Goal: Task Accomplishment & Management: Manage account settings

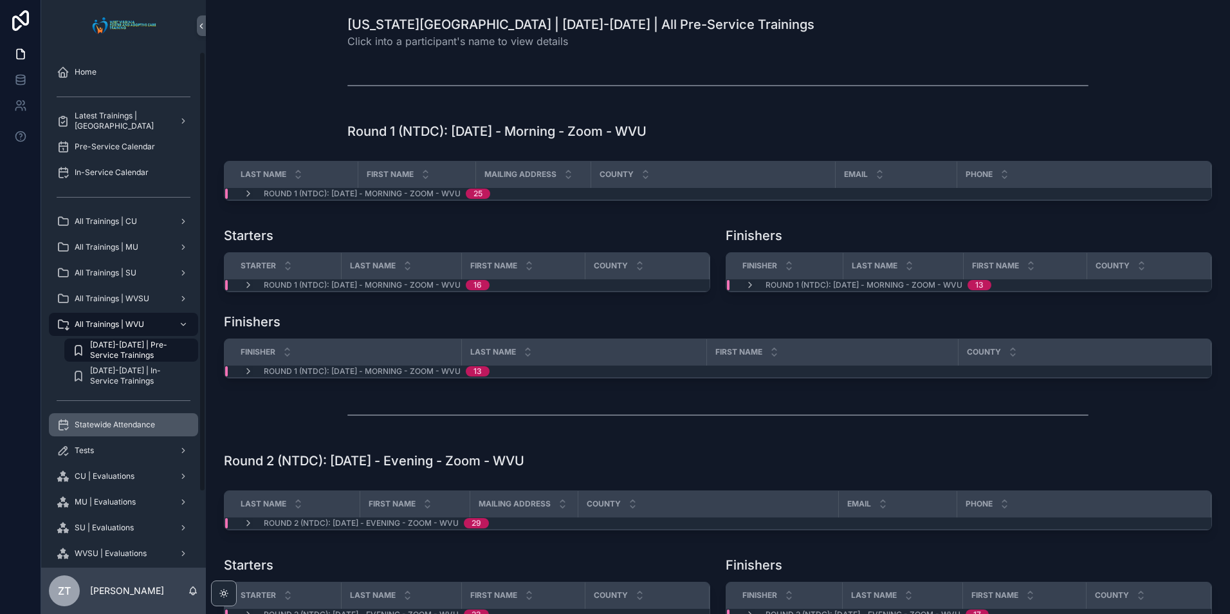
click at [127, 429] on span "Statewide Attendance" at bounding box center [115, 424] width 80 height 10
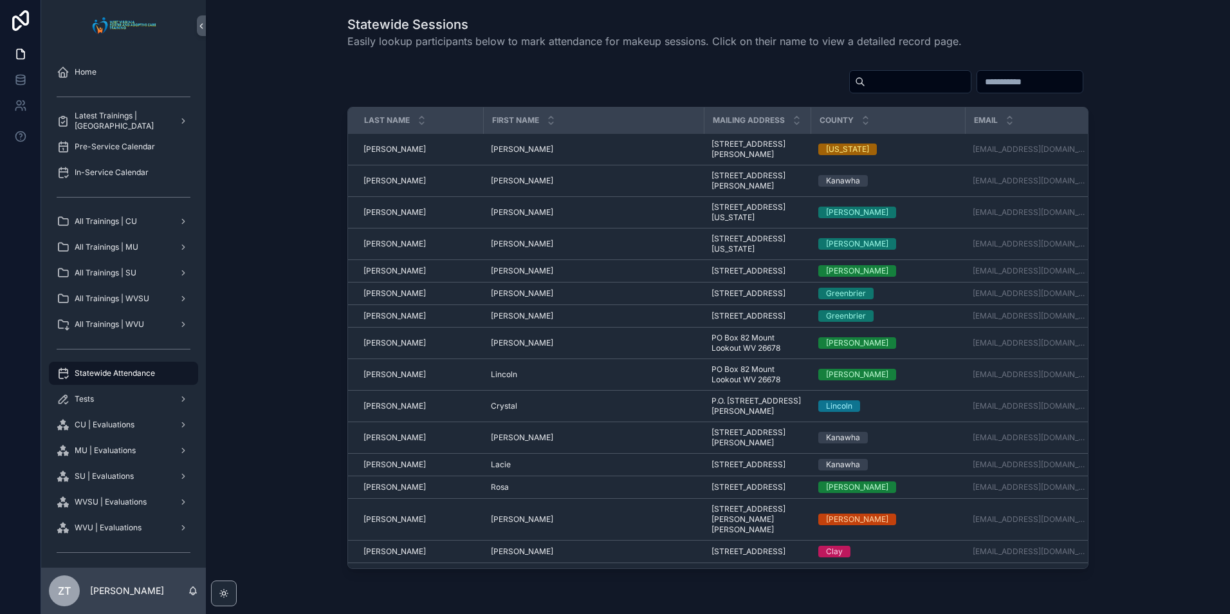
click at [865, 84] on input "scrollable content" at bounding box center [917, 82] width 105 height 18
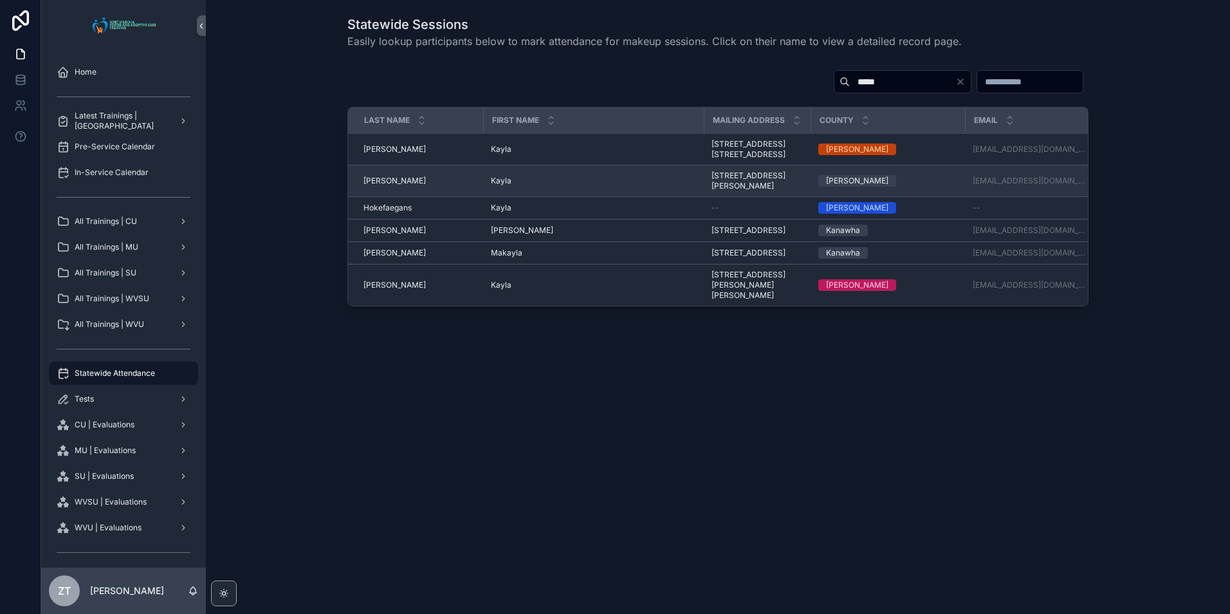
type input "*****"
click at [504, 186] on span "Kayla" at bounding box center [501, 181] width 21 height 10
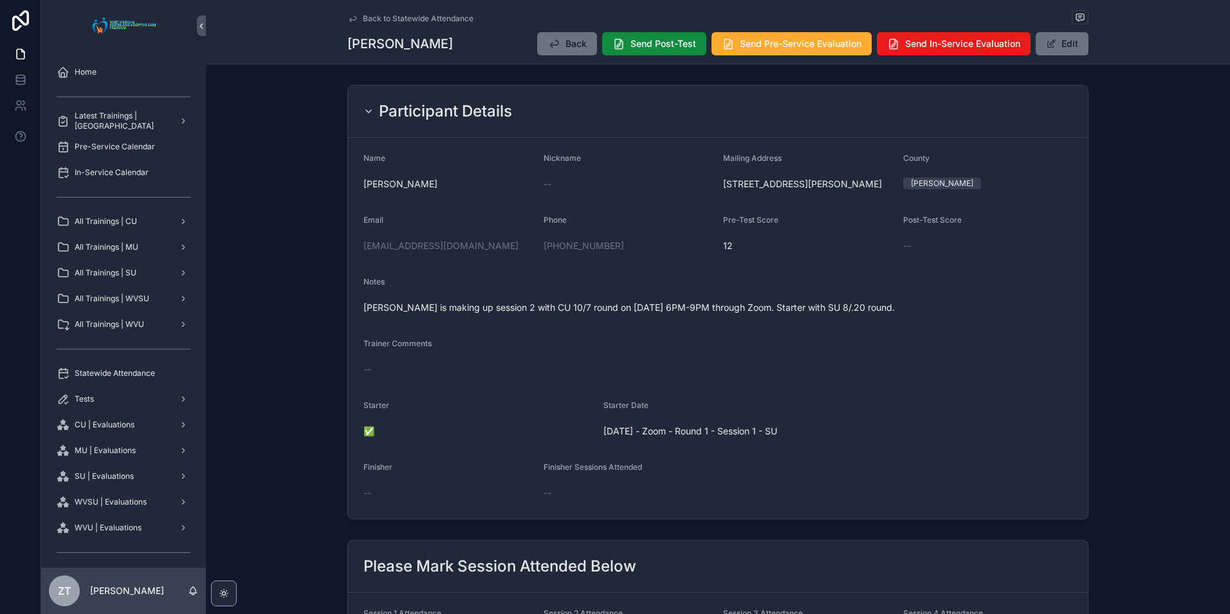
scroll to position [257, 0]
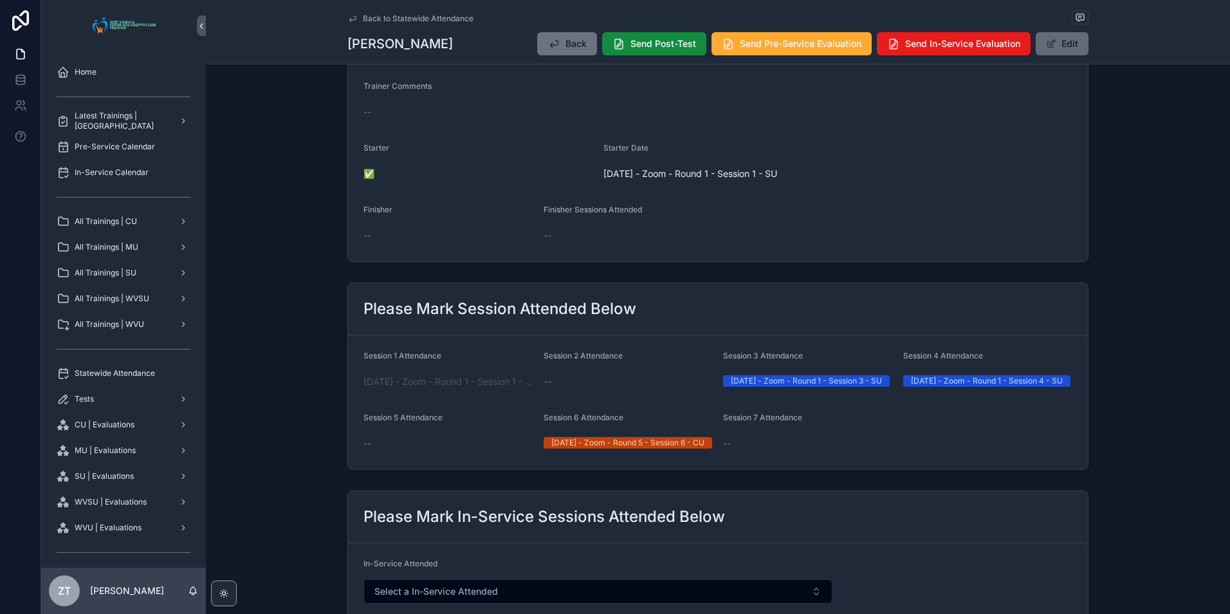
click at [1074, 45] on button "Edit" at bounding box center [1062, 43] width 53 height 23
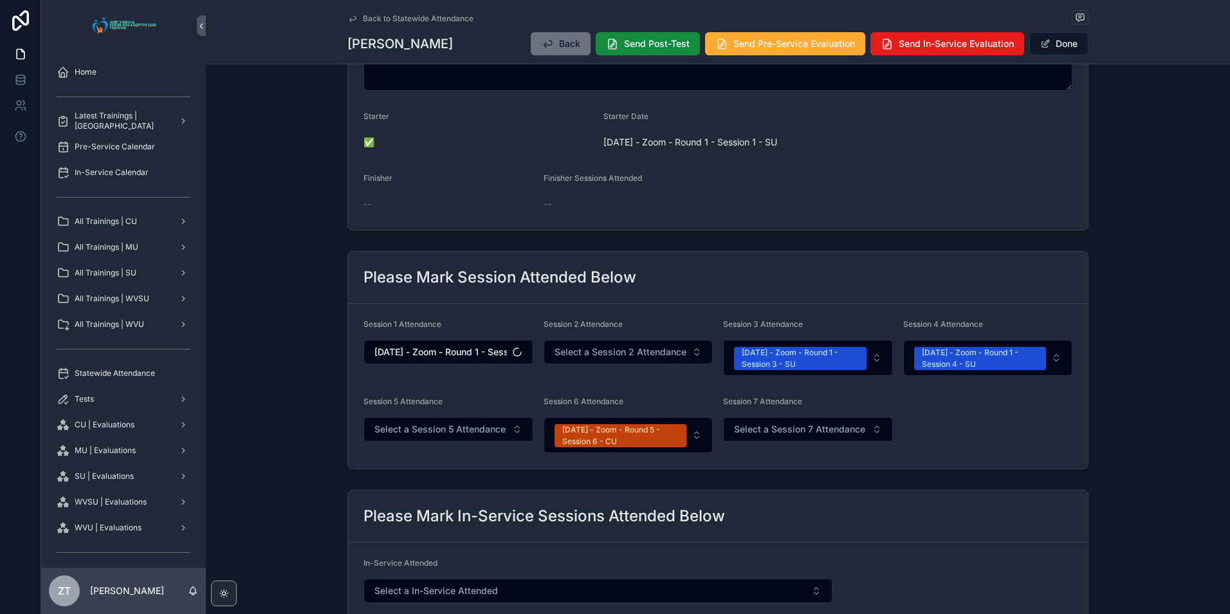
scroll to position [392, 0]
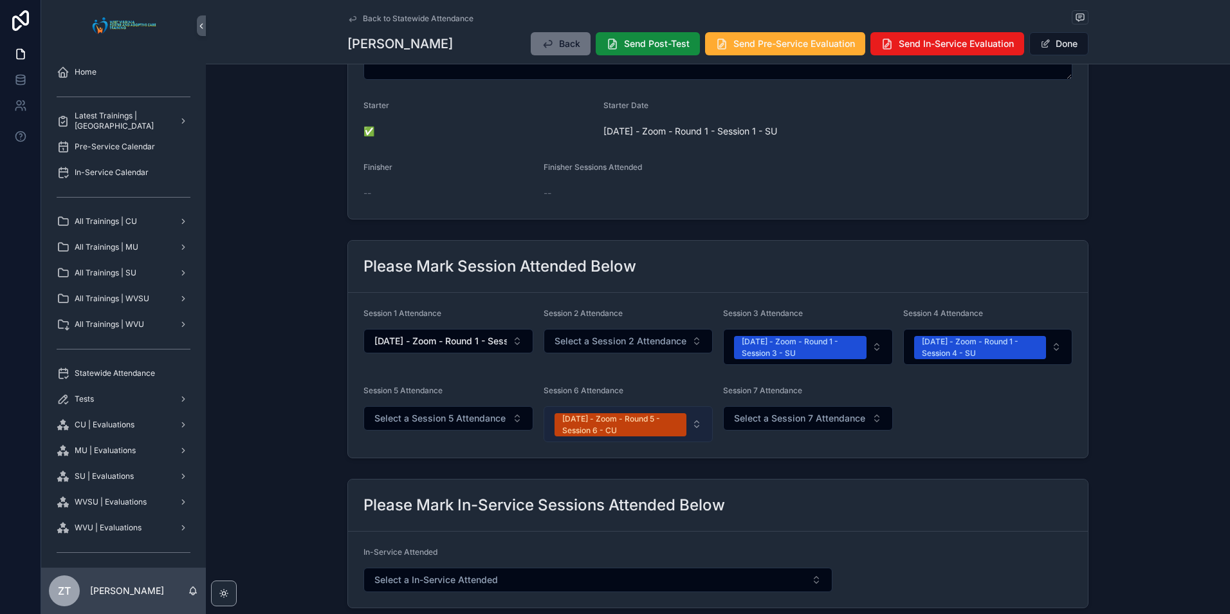
click at [630, 435] on div "[DATE] - Zoom - Round 5 - Session 6 - CU" at bounding box center [620, 424] width 117 height 23
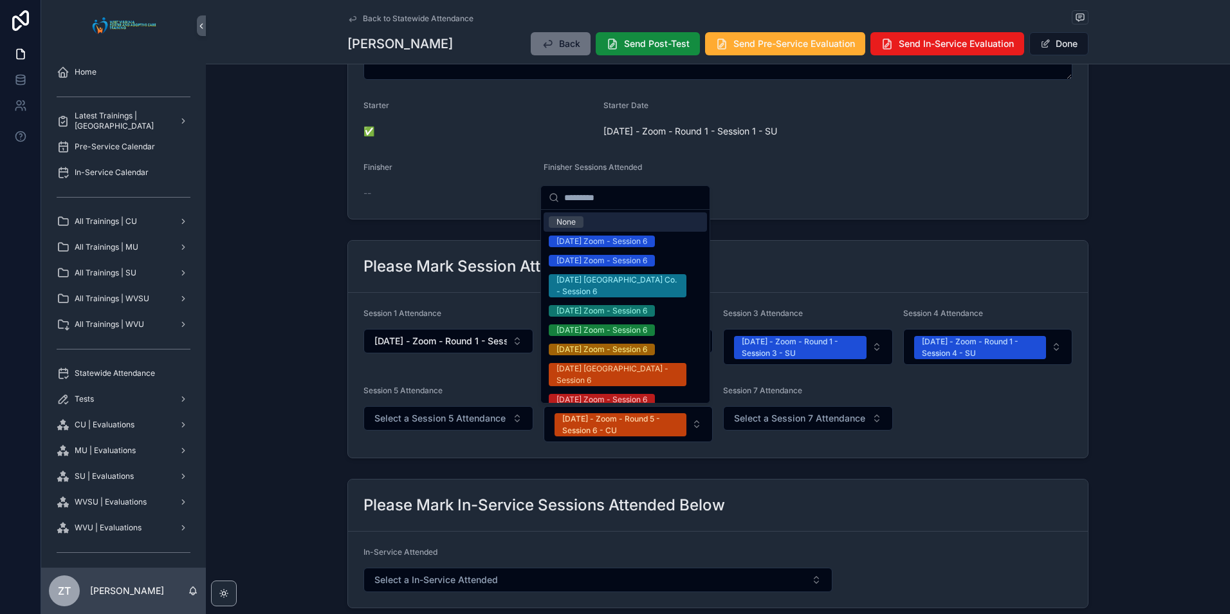
click at [567, 220] on div "None" at bounding box center [565, 222] width 19 height 12
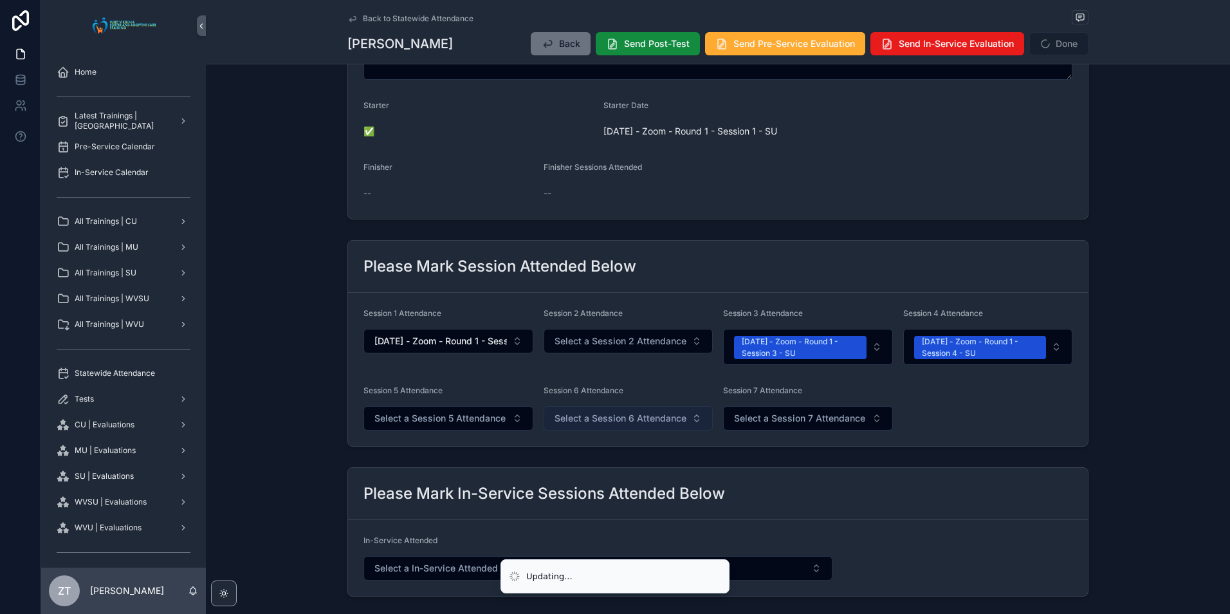
click at [598, 423] on span "Select a Session 6 Attendance" at bounding box center [620, 418] width 132 height 13
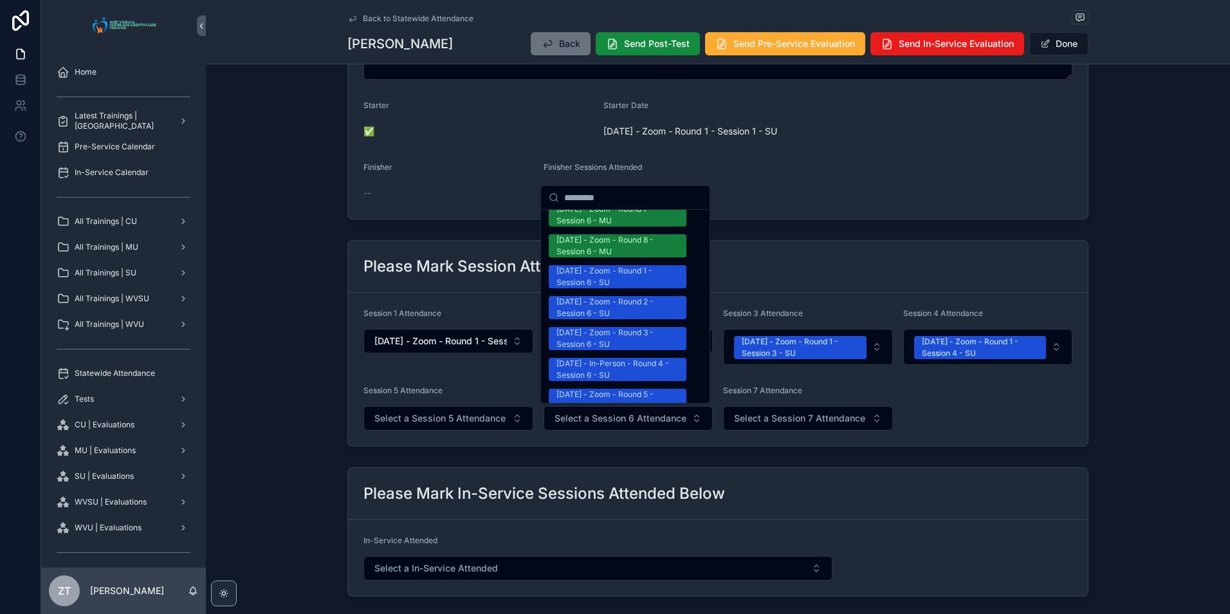
scroll to position [1222, 0]
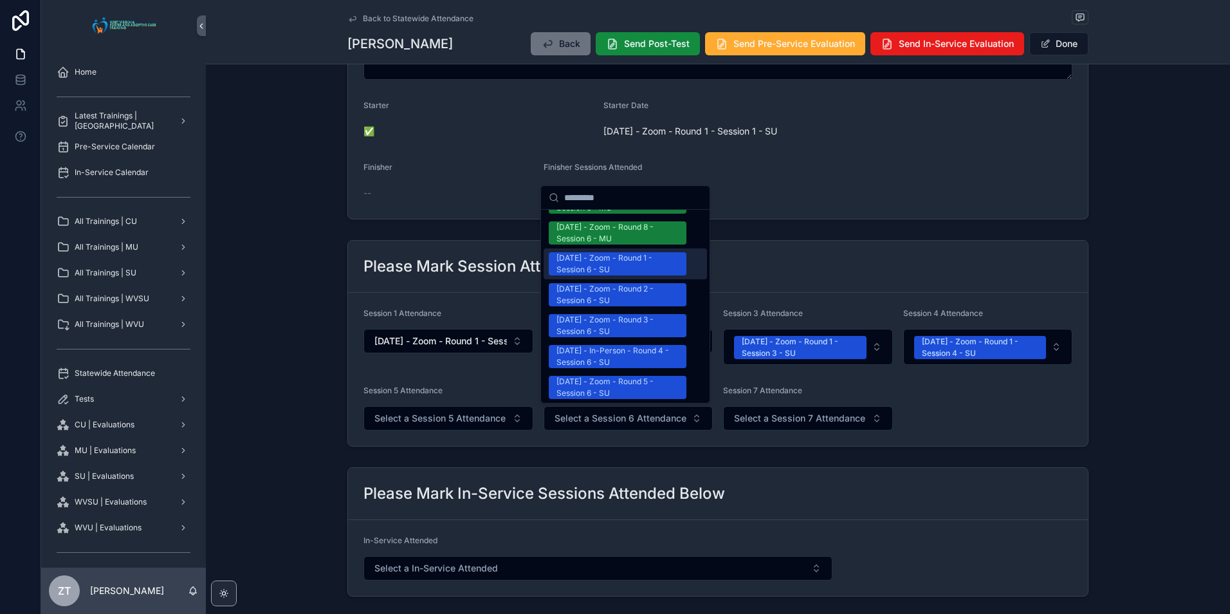
click at [596, 252] on div "[DATE] - Zoom - Round 1 - Session 6 - SU" at bounding box center [617, 263] width 122 height 23
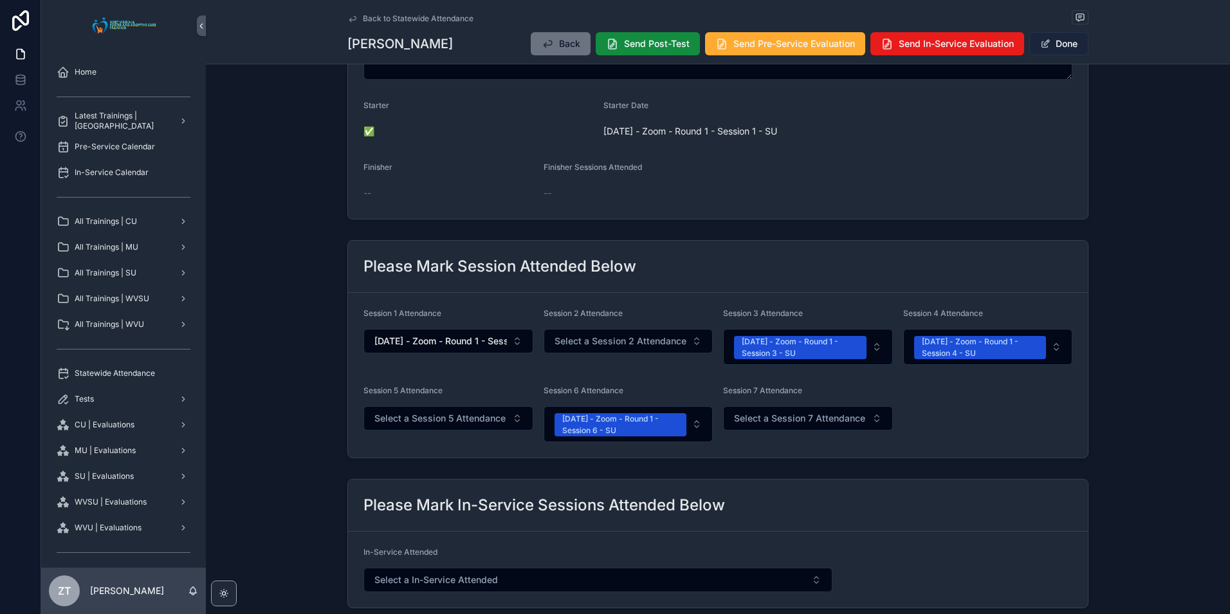
click at [1052, 49] on button "Done" at bounding box center [1058, 43] width 59 height 23
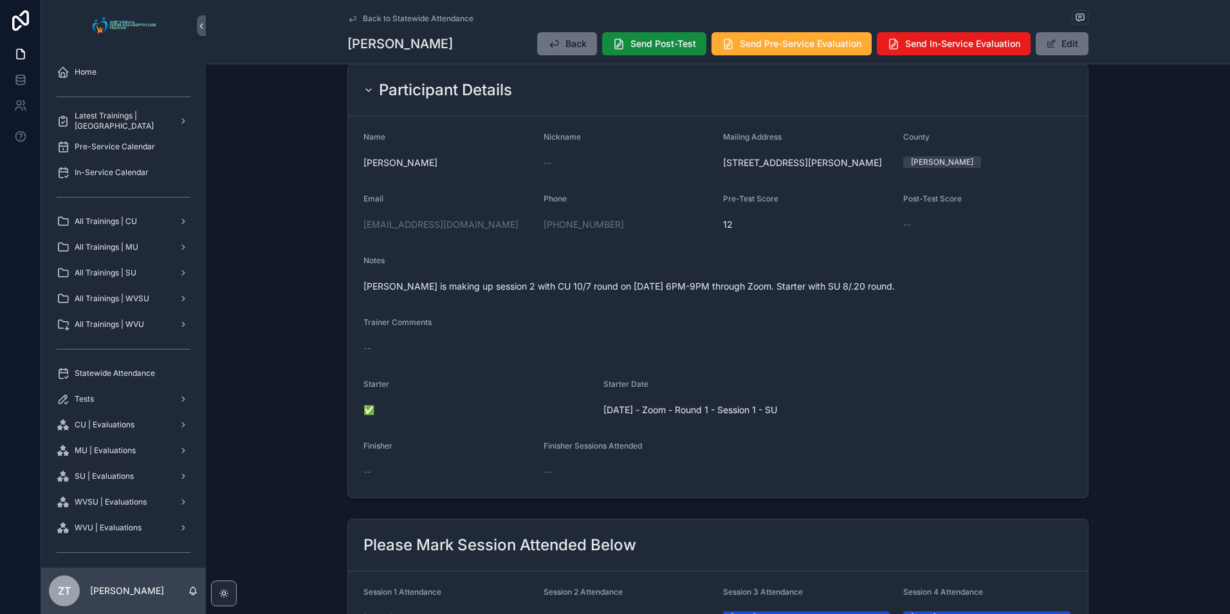
scroll to position [0, 0]
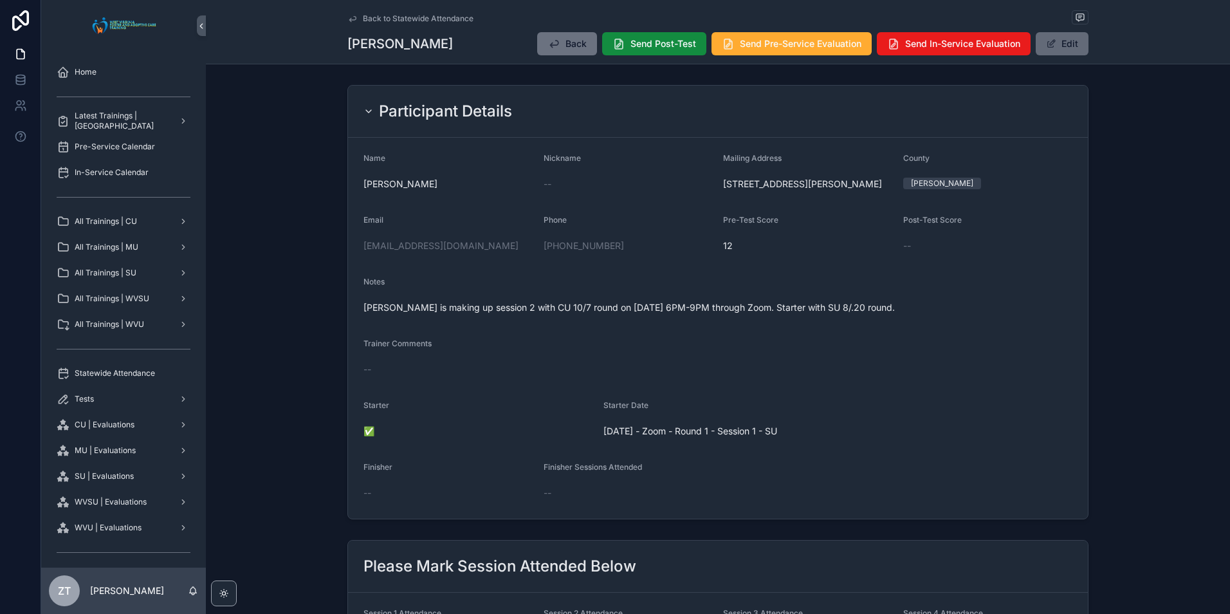
click at [1062, 42] on button "Edit" at bounding box center [1062, 43] width 53 height 23
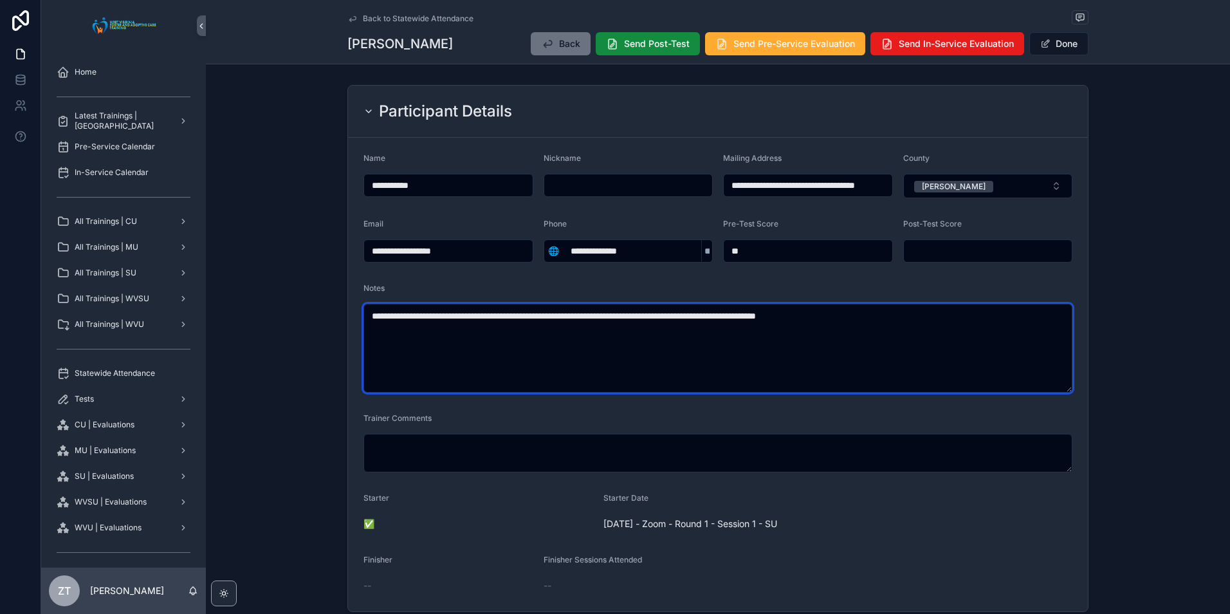
click at [859, 319] on textarea "**********" at bounding box center [717, 348] width 709 height 89
type textarea "**********"
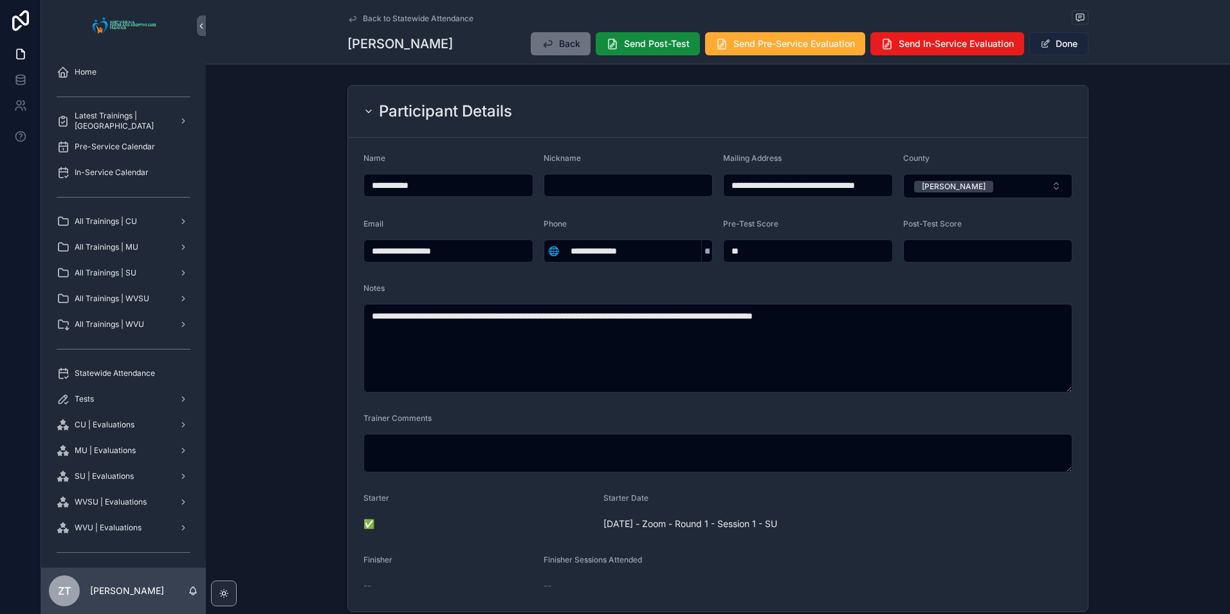
click at [1047, 44] on button "Done" at bounding box center [1058, 43] width 59 height 23
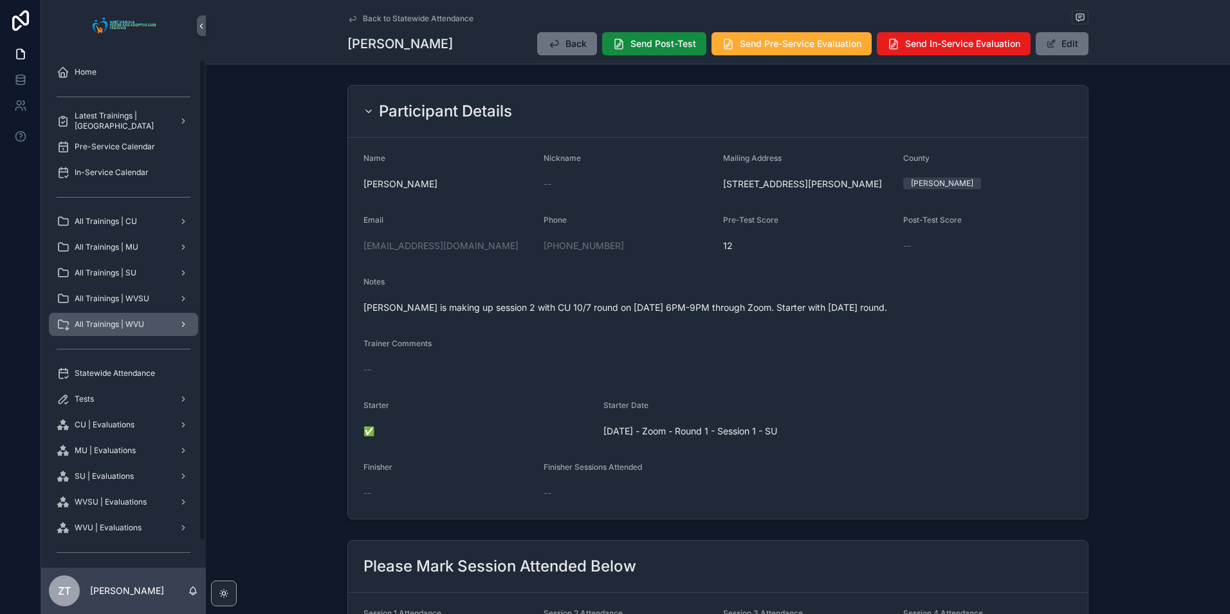
scroll to position [37, 0]
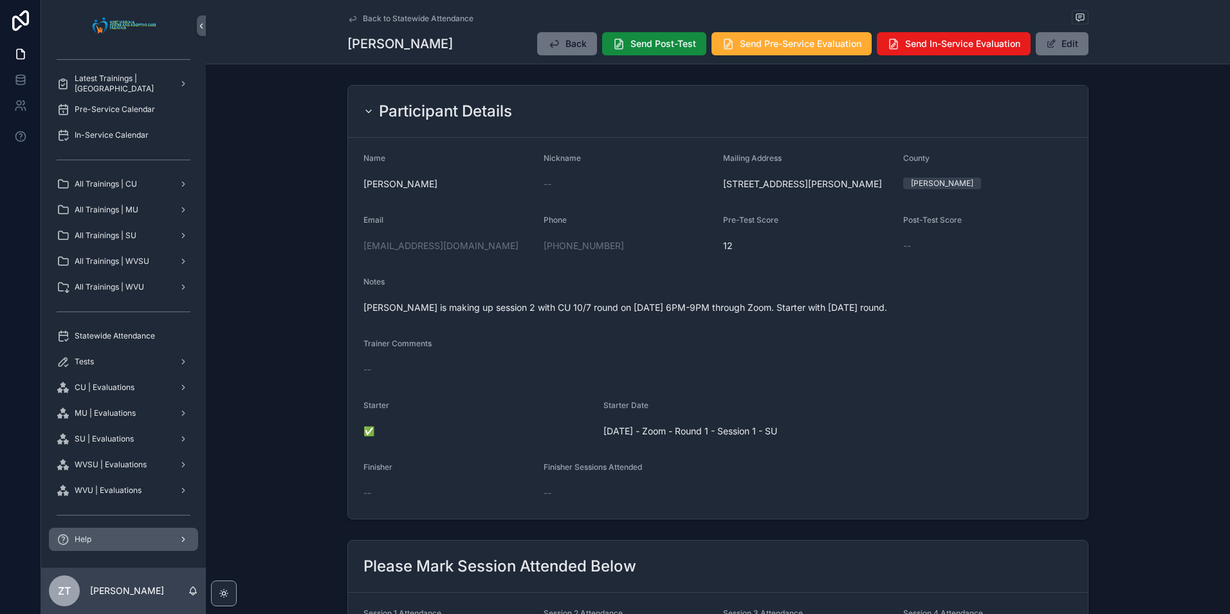
click at [140, 544] on div "Help" at bounding box center [124, 539] width 134 height 21
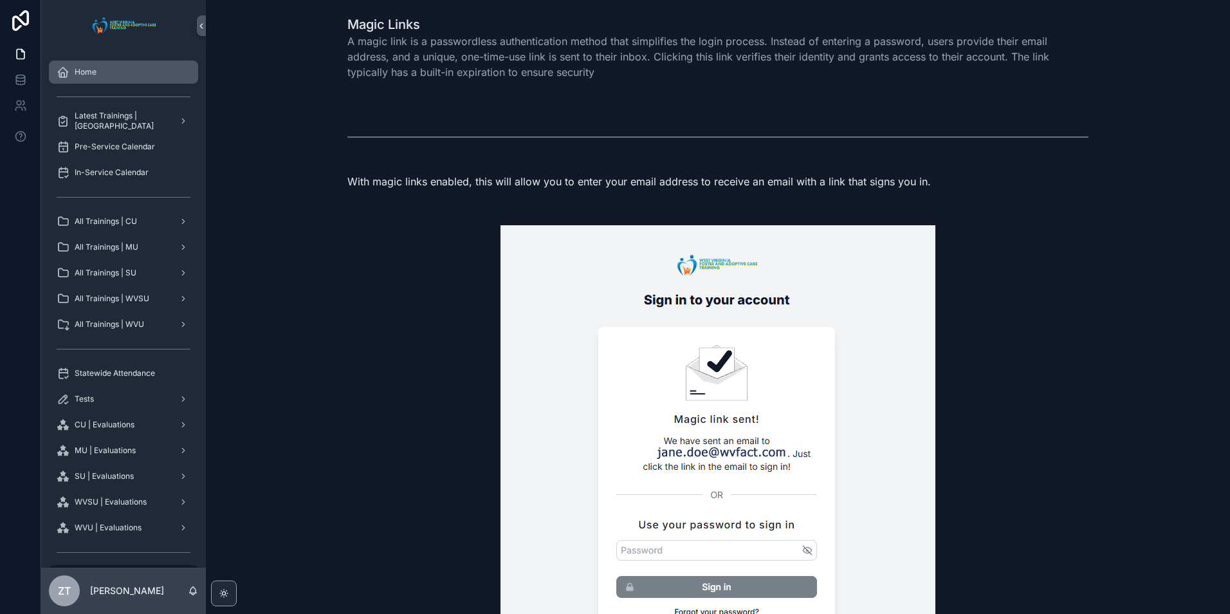
click at [95, 71] on span "Home" at bounding box center [86, 72] width 22 height 10
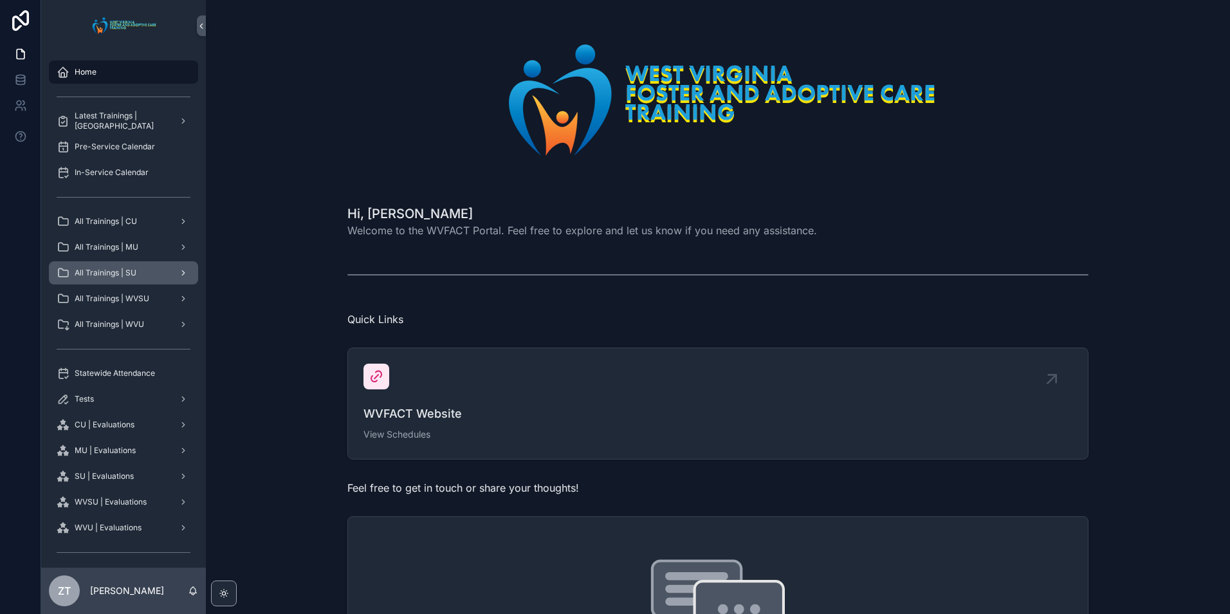
click at [130, 269] on span "All Trainings | SU" at bounding box center [106, 273] width 62 height 10
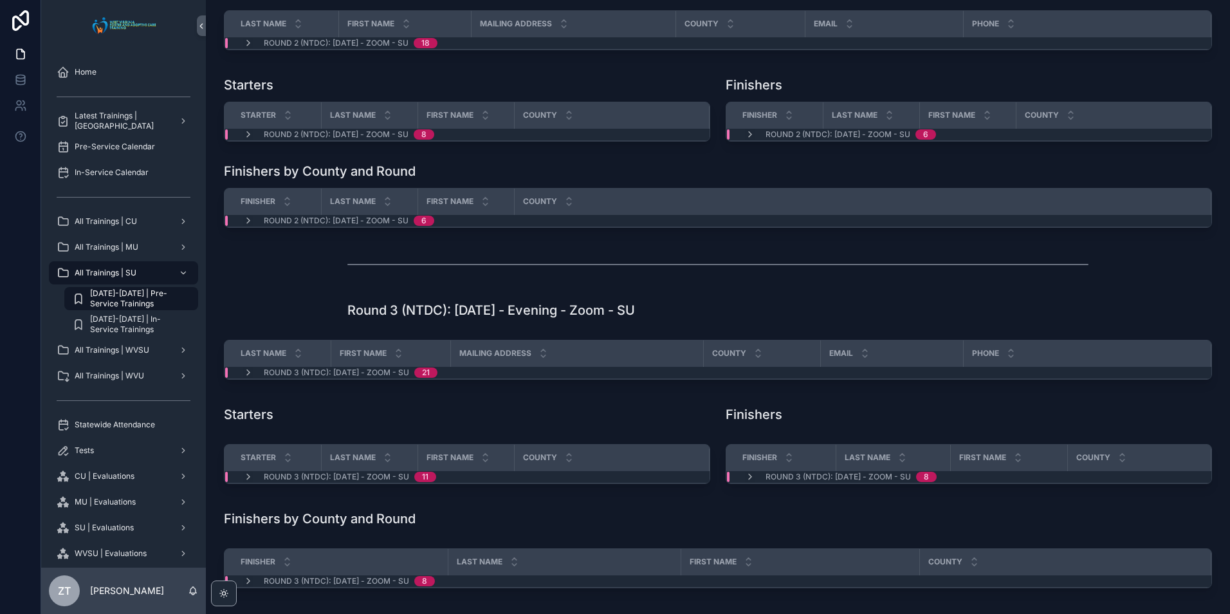
scroll to position [515, 0]
click at [381, 310] on h1 "Round 3 (NTDC): [DATE] - Evening - Zoom - SU" at bounding box center [491, 311] width 288 height 18
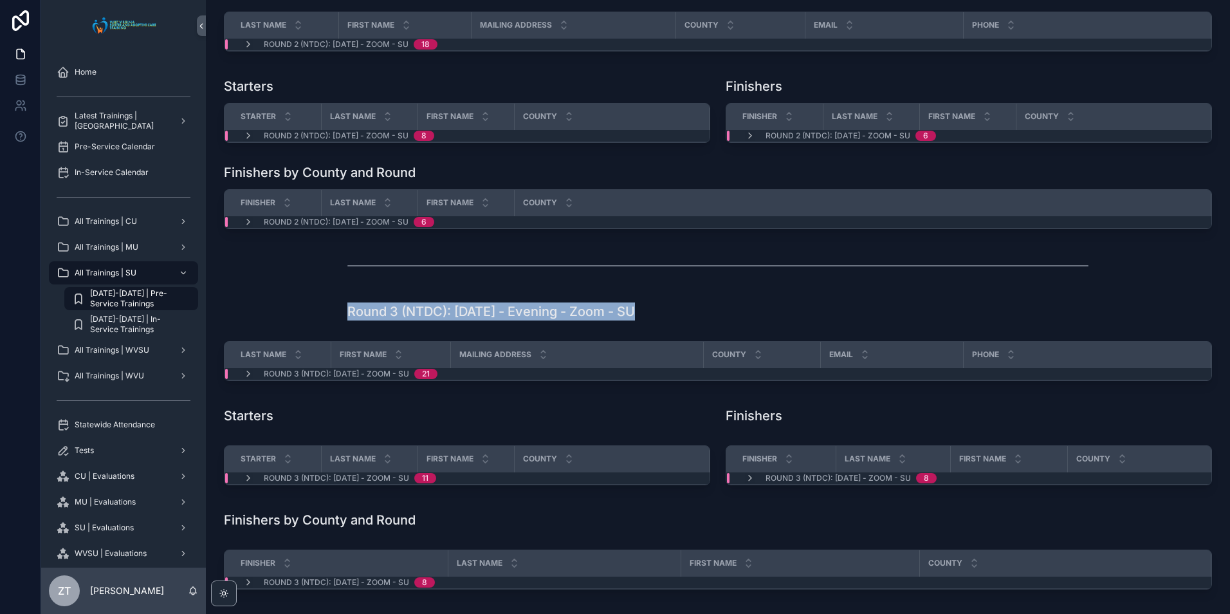
click at [381, 310] on h1 "Round 3 (NTDC): [DATE] - Evening - Zoom - SU" at bounding box center [491, 311] width 288 height 18
drag, startPoint x: 381, startPoint y: 310, endPoint x: 504, endPoint y: 286, distance: 124.6
click at [504, 286] on div "scrollable content" at bounding box center [717, 265] width 1003 height 42
click at [437, 310] on h1 "Round 3 (NTDC): [DATE] - Evening - Zoom - SU" at bounding box center [491, 311] width 288 height 18
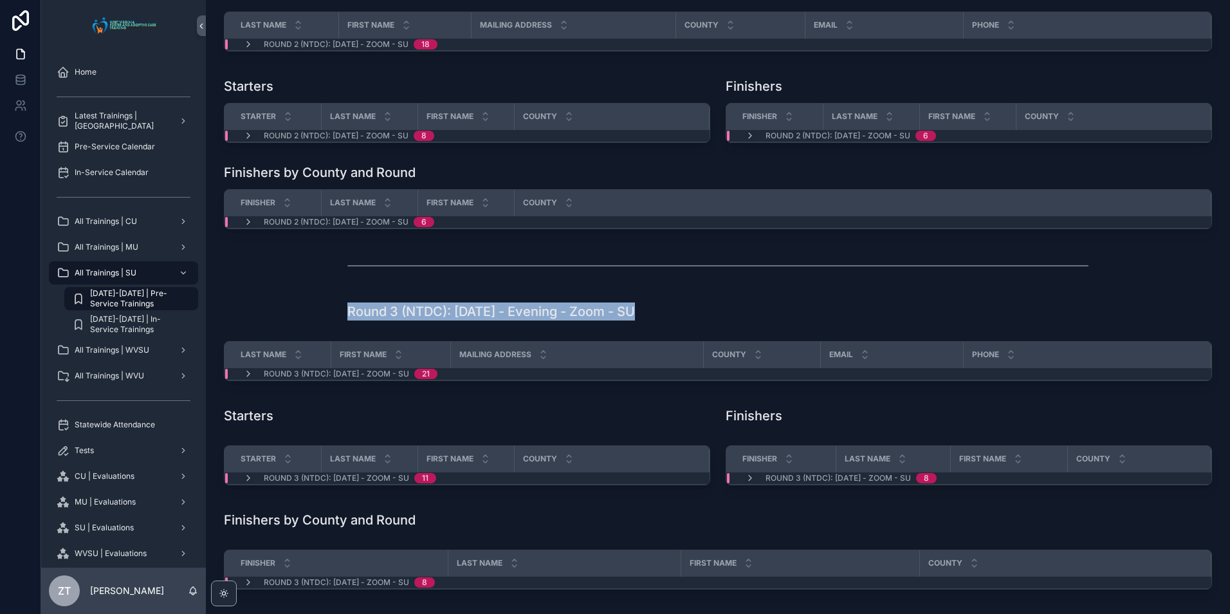
click at [437, 310] on h1 "Round 3 (NTDC): [DATE] - Evening - Zoom - SU" at bounding box center [491, 311] width 288 height 18
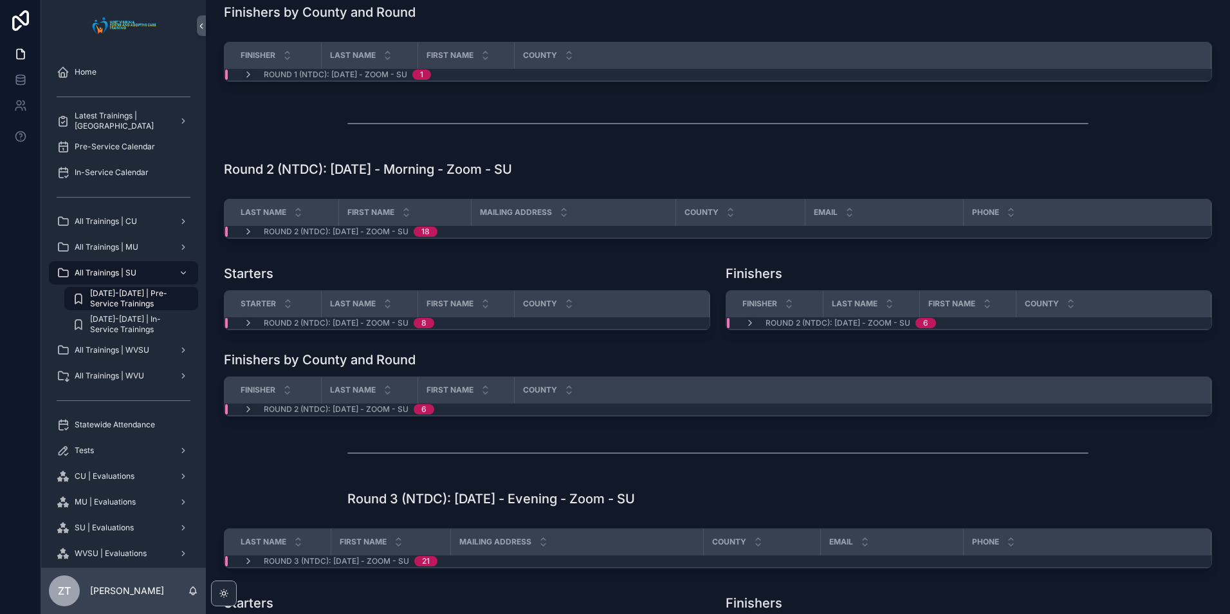
scroll to position [322, 0]
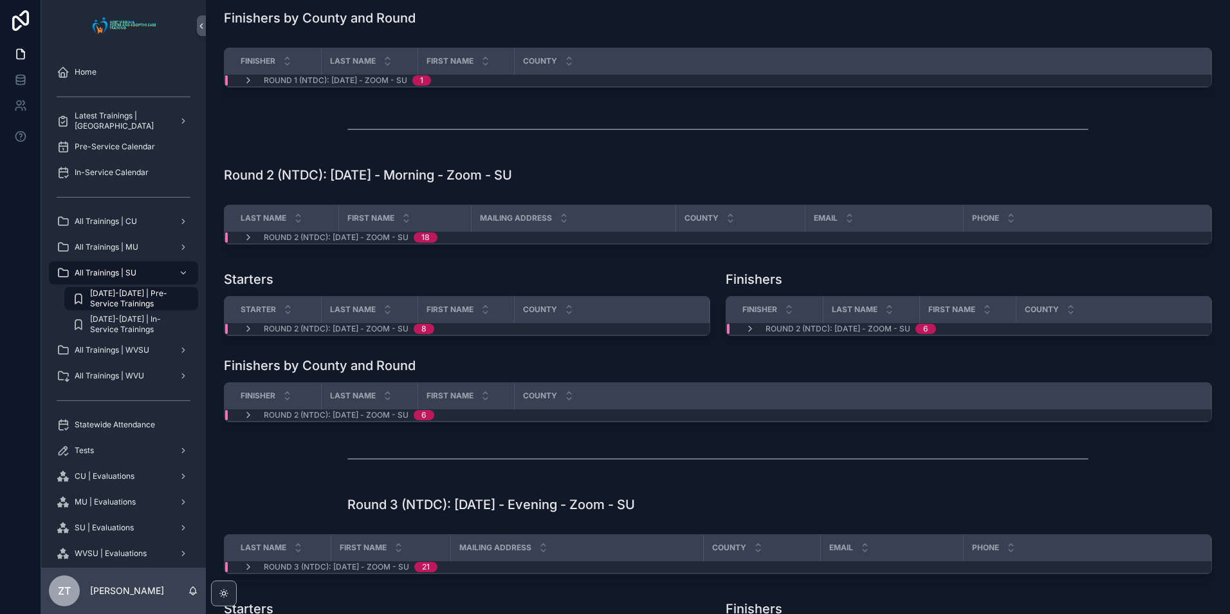
click at [358, 273] on div "Starters" at bounding box center [467, 279] width 486 height 18
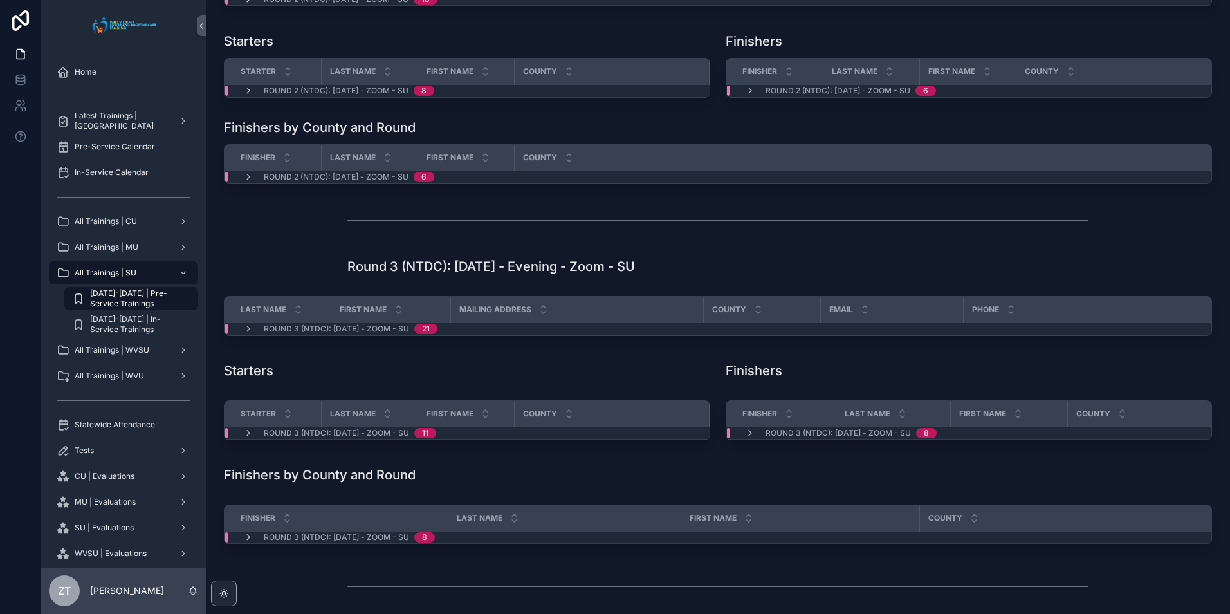
scroll to position [579, 0]
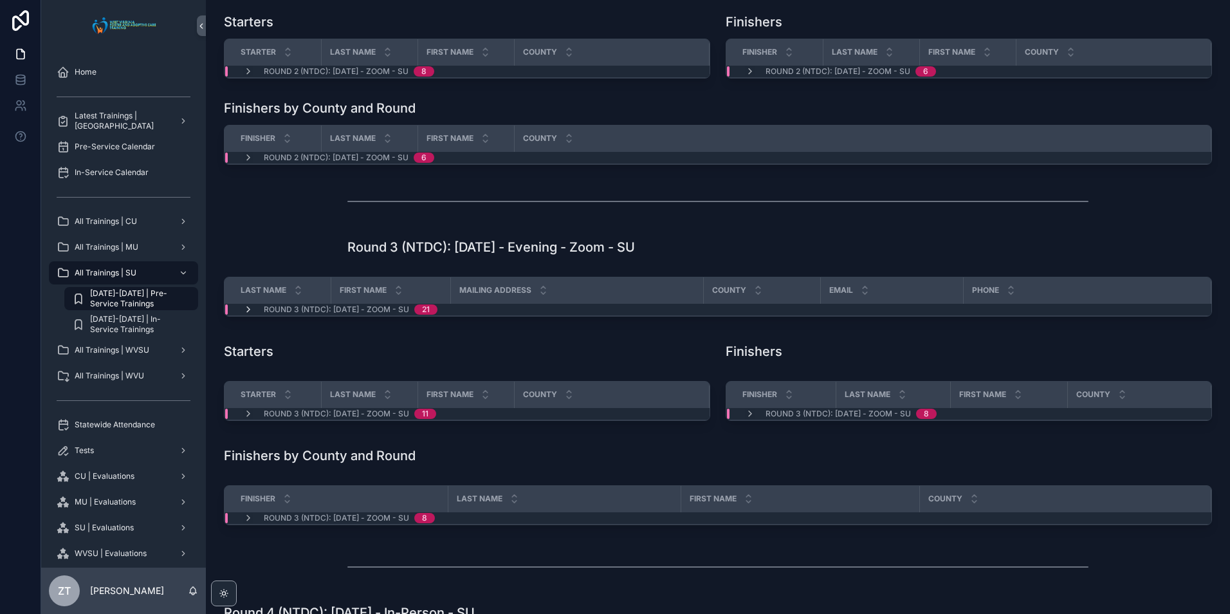
click at [244, 307] on icon "scrollable content" at bounding box center [248, 309] width 10 height 10
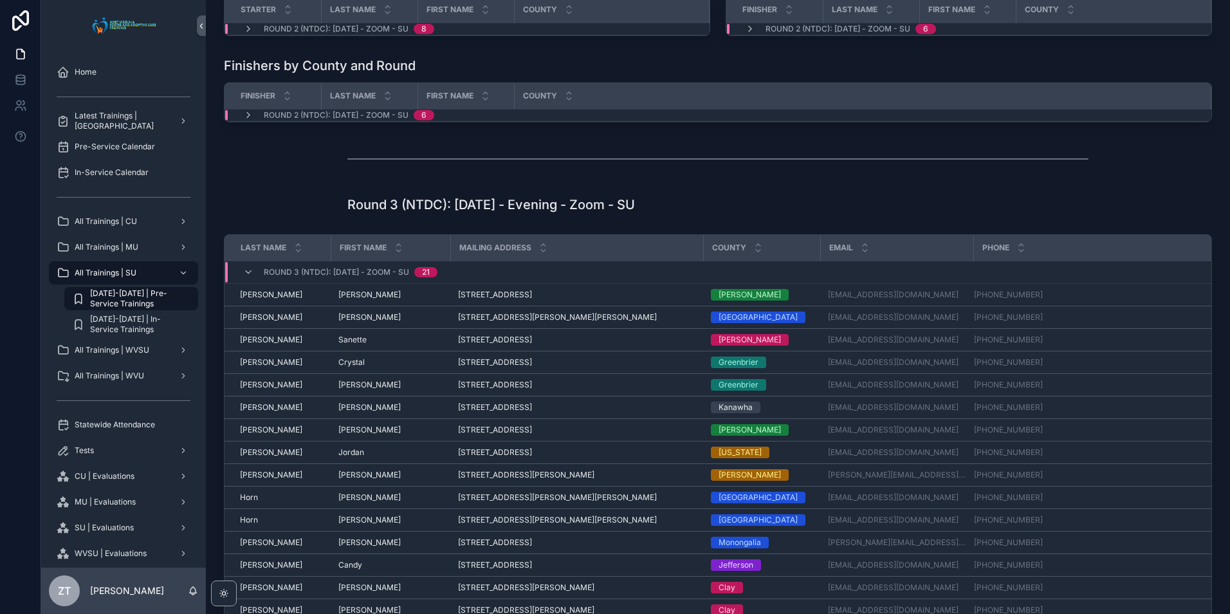
scroll to position [643, 0]
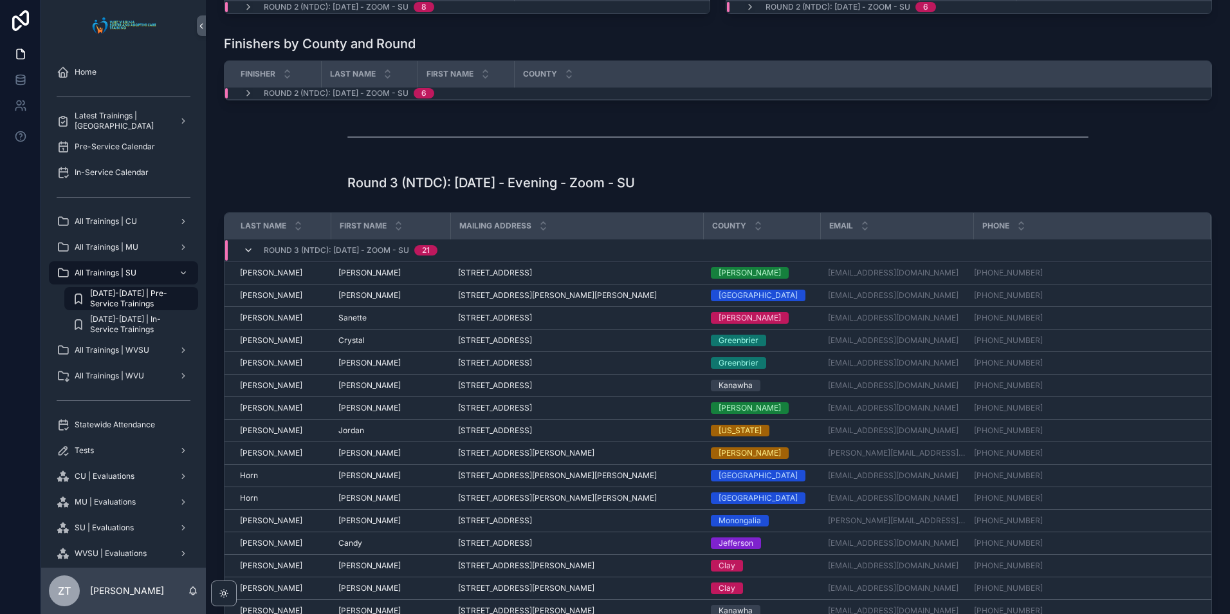
click at [250, 248] on icon "scrollable content" at bounding box center [248, 250] width 10 height 10
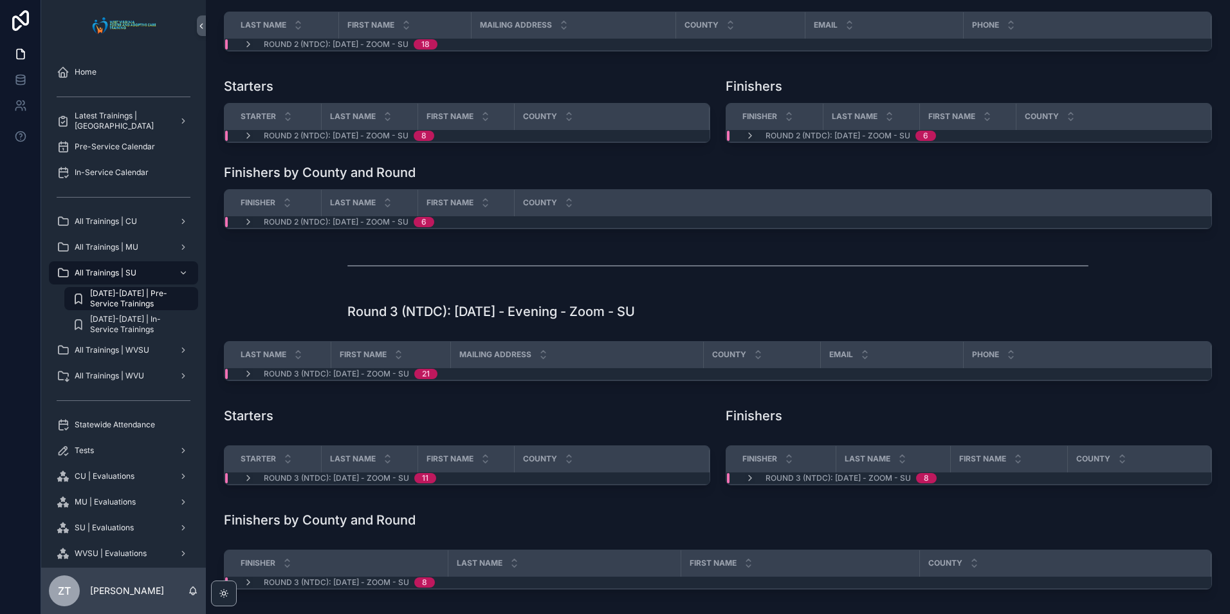
scroll to position [579, 0]
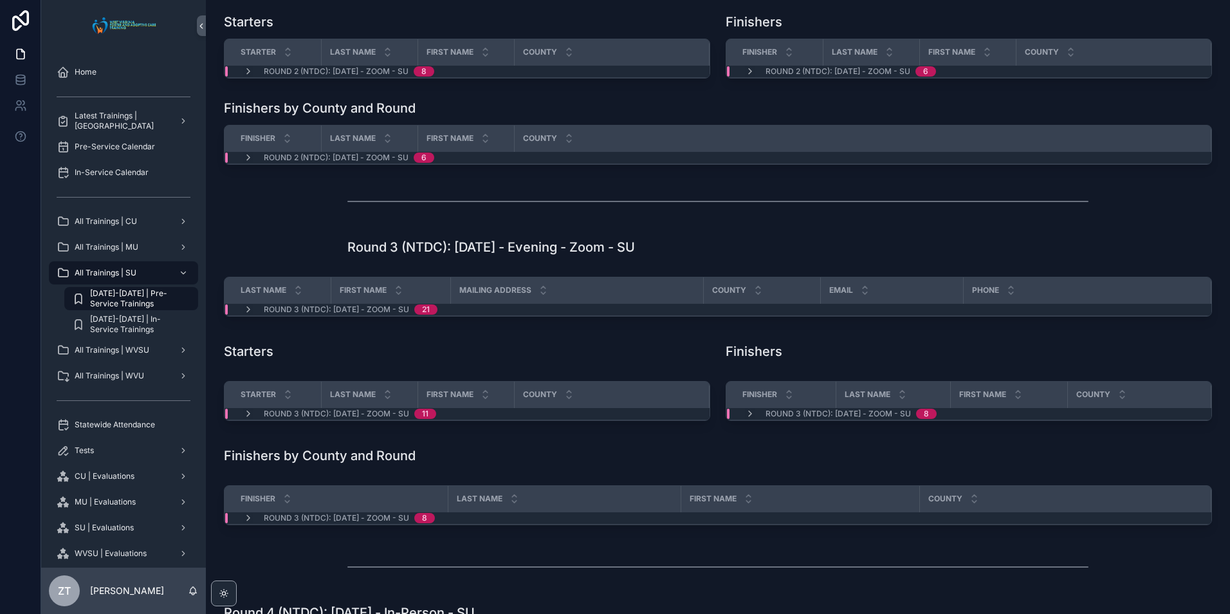
click at [247, 313] on icon "scrollable content" at bounding box center [248, 309] width 10 height 10
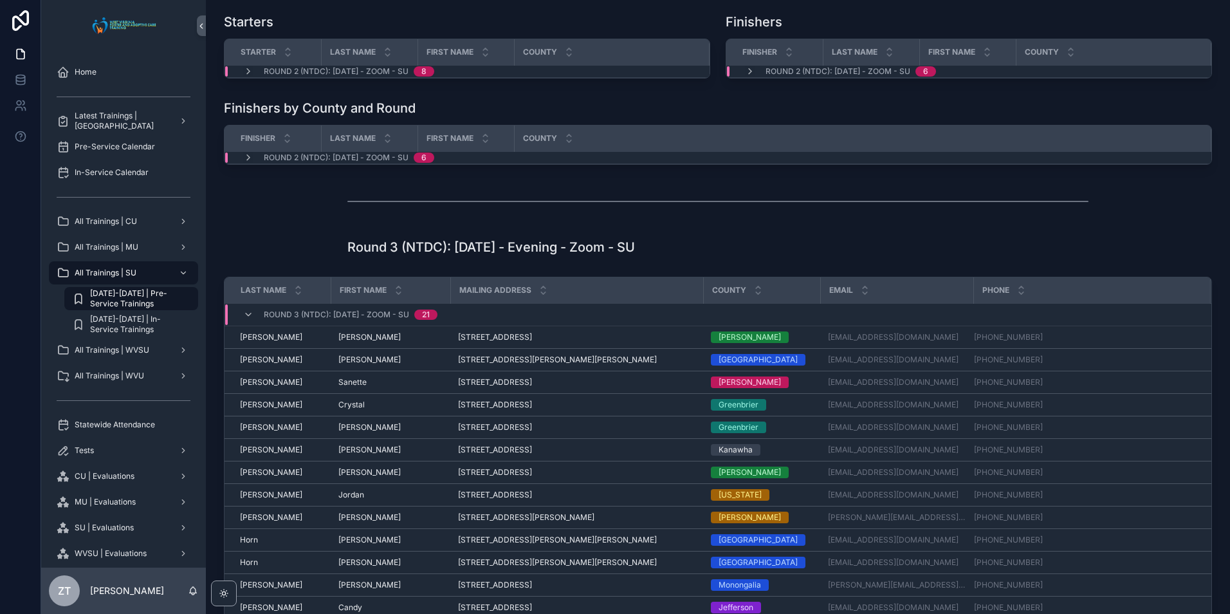
click at [294, 259] on div "Round 3 (NTDC): [DATE] - Evening - Zoom - SU" at bounding box center [717, 247] width 1003 height 28
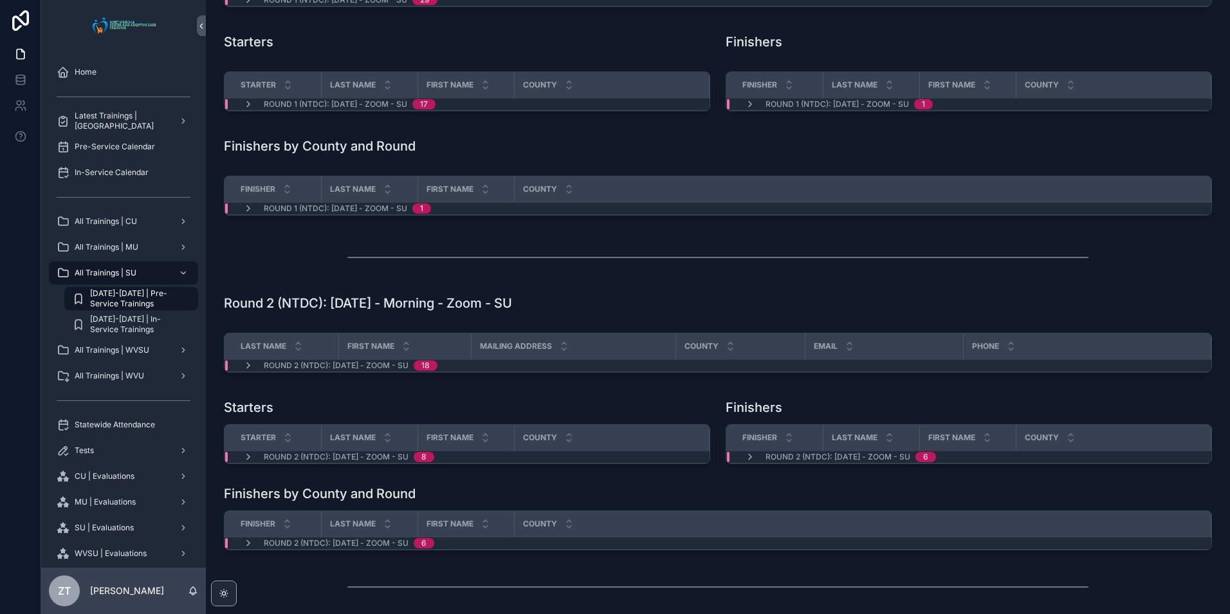
scroll to position [193, 0]
click at [114, 529] on span "SU | Evaluations" at bounding box center [104, 527] width 59 height 10
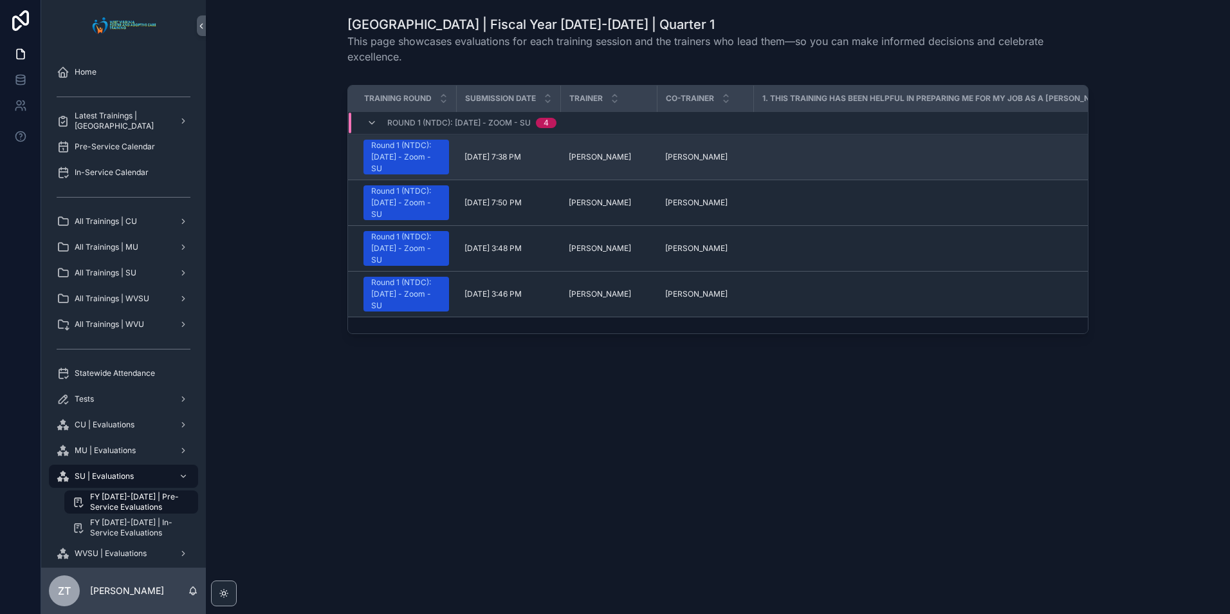
click at [408, 157] on div "Round 1 (NTDC): [DATE] - Zoom - SU" at bounding box center [406, 157] width 70 height 35
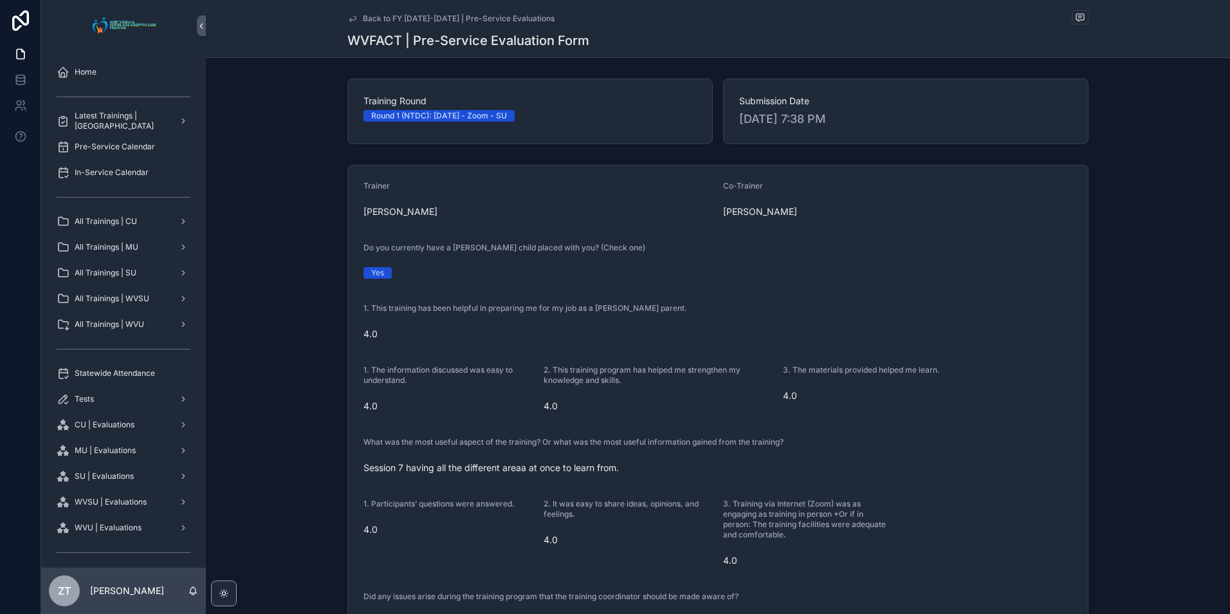
click at [349, 20] on icon "scrollable content" at bounding box center [352, 18] width 6 height 5
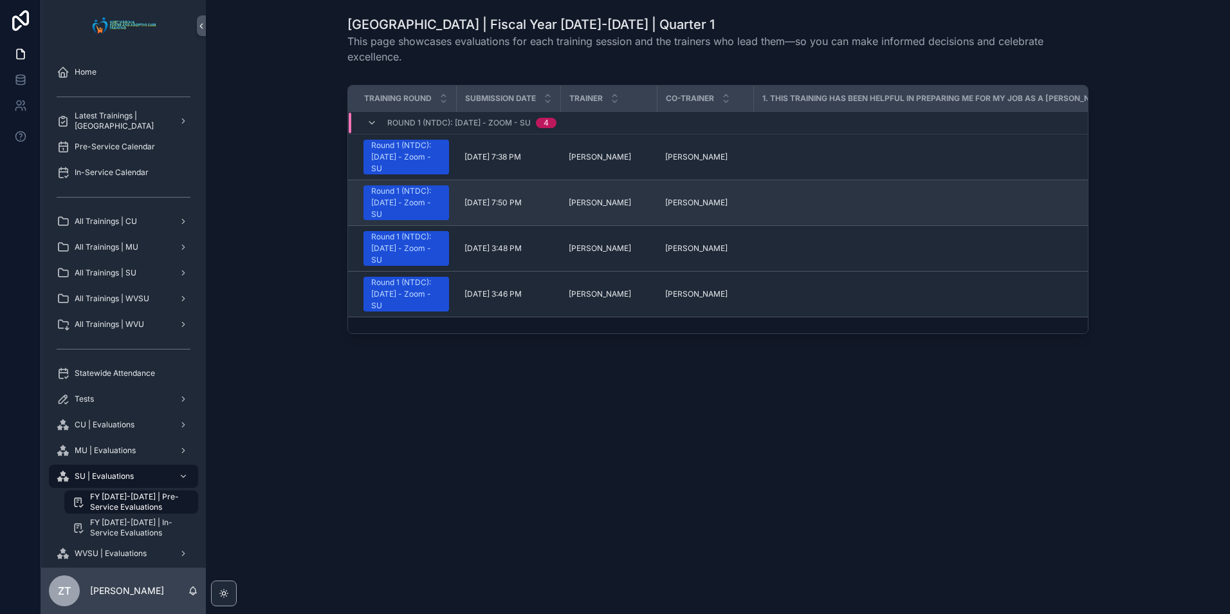
click at [425, 209] on div "Round 1 (NTDC): [DATE] - Zoom - SU" at bounding box center [406, 202] width 70 height 35
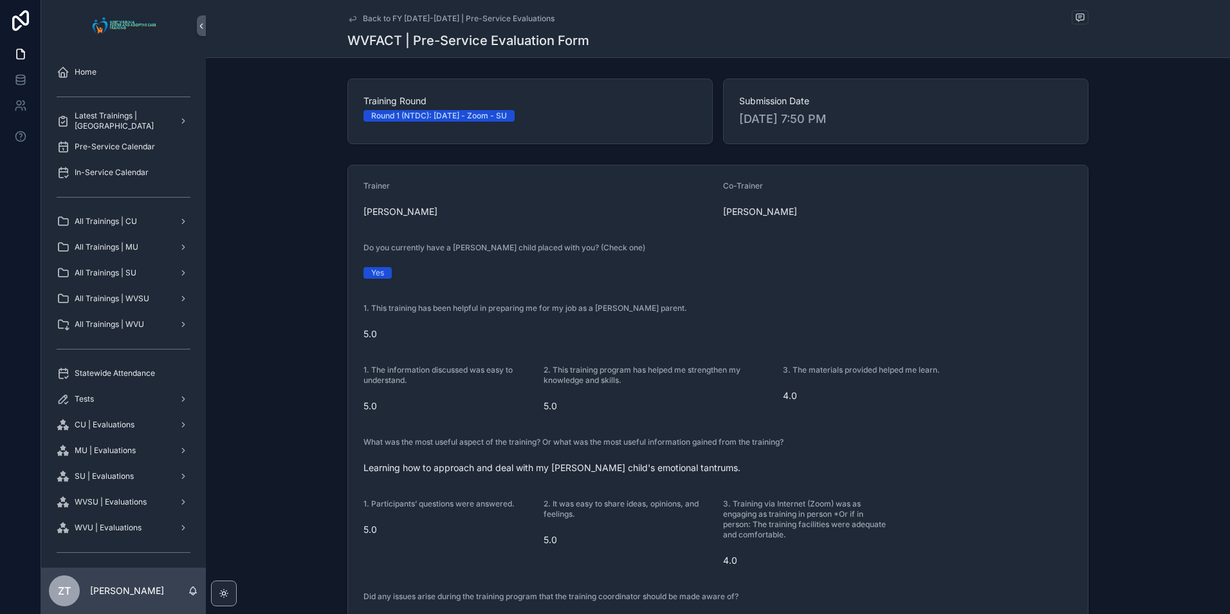
click at [347, 22] on icon "scrollable content" at bounding box center [352, 19] width 10 height 10
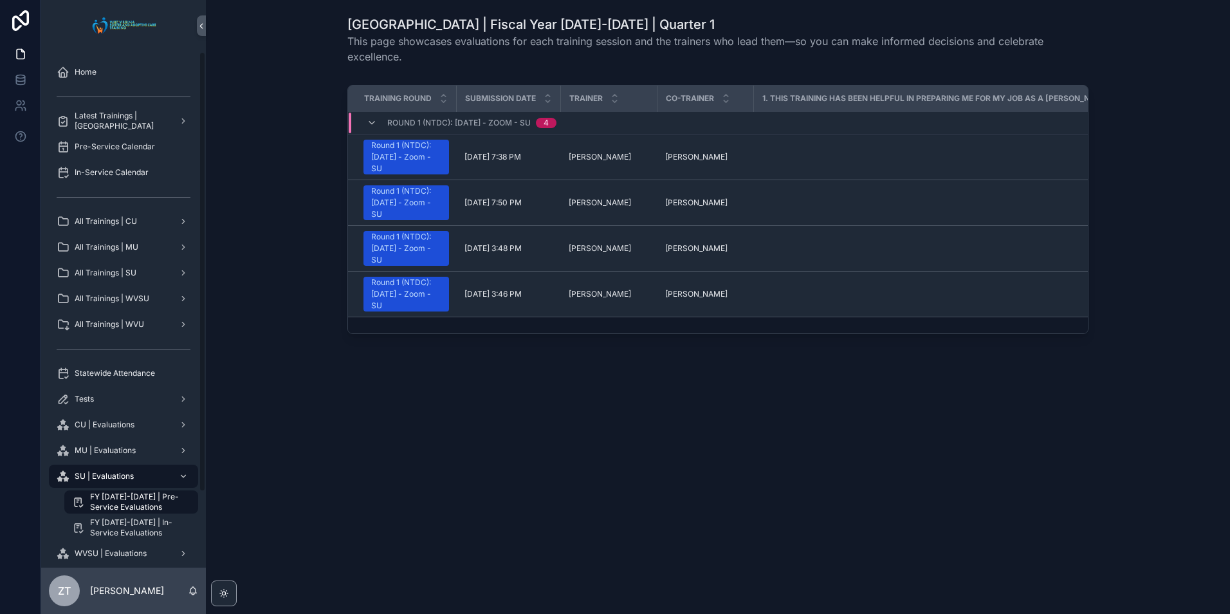
click at [296, 201] on div "Training Round Submission Date Trainer Co-Trainer 1. This training has been hel…" at bounding box center [717, 212] width 1003 height 264
click at [368, 122] on icon "scrollable content" at bounding box center [372, 123] width 10 height 10
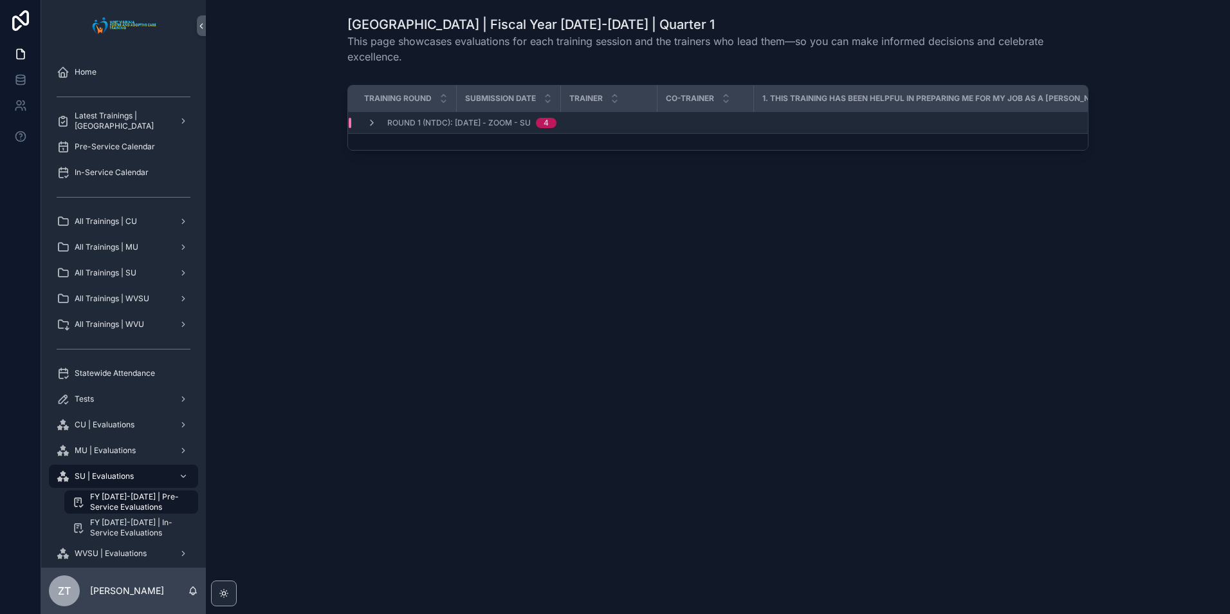
click at [368, 122] on icon "scrollable content" at bounding box center [372, 123] width 10 height 10
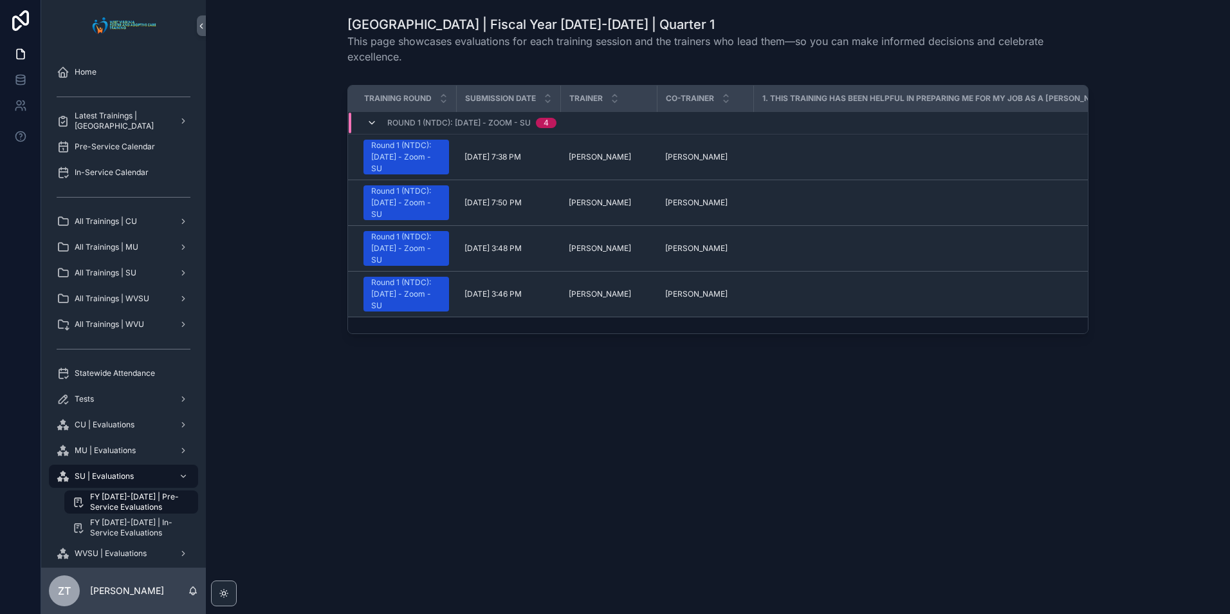
click at [370, 121] on icon "scrollable content" at bounding box center [372, 123] width 10 height 10
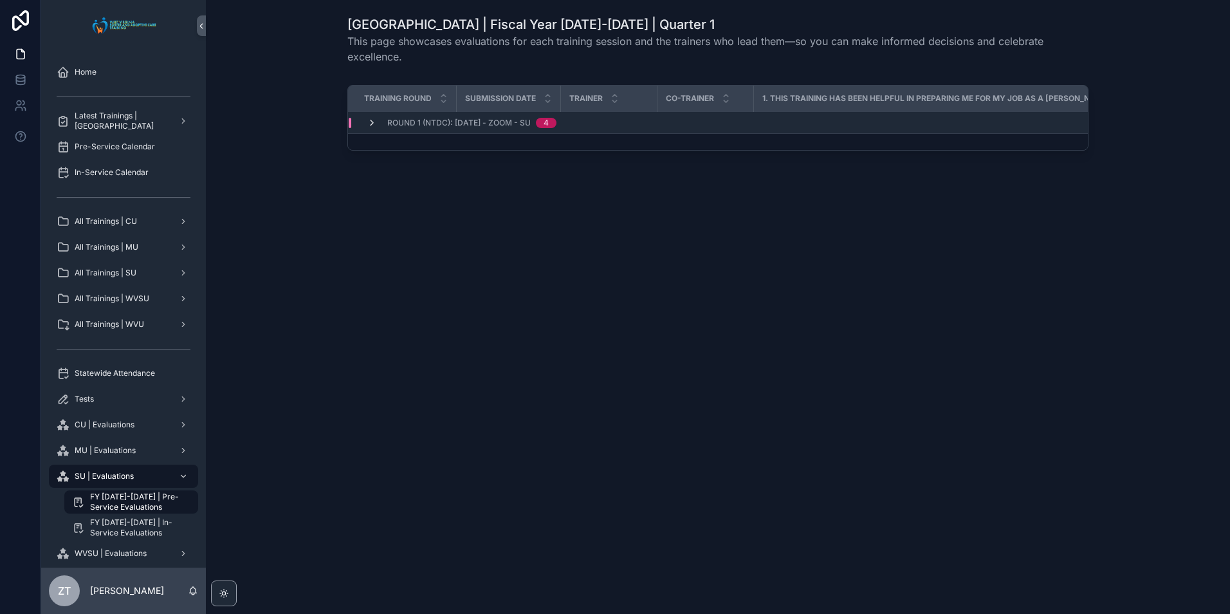
click at [369, 123] on icon "scrollable content" at bounding box center [372, 123] width 10 height 10
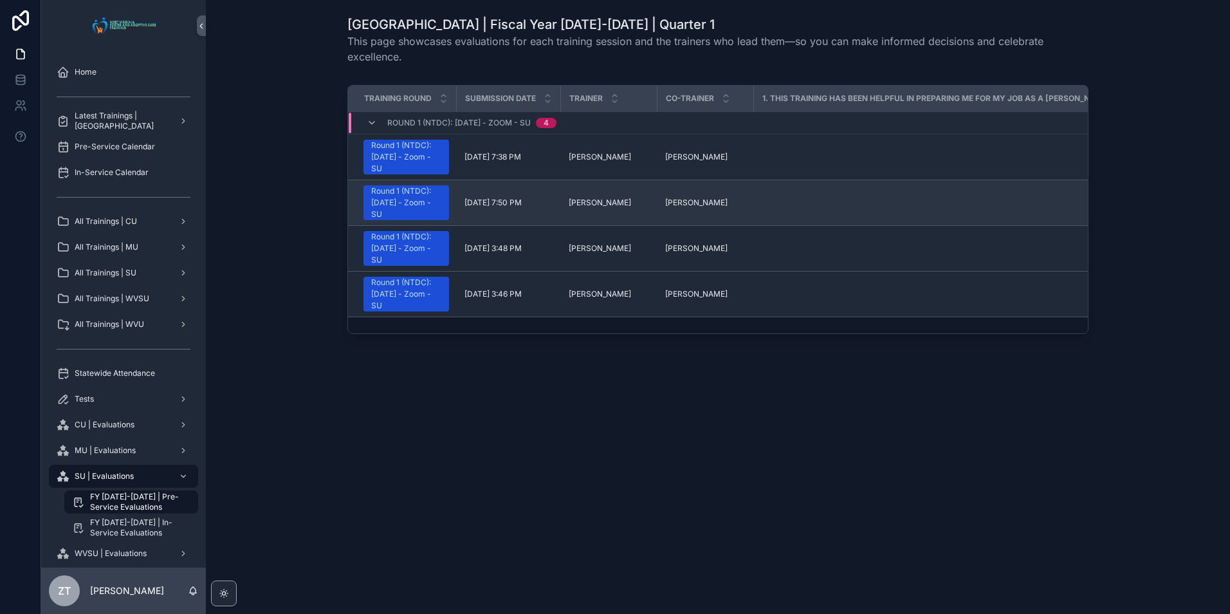
click at [414, 204] on div "Round 1 (NTDC): [DATE] - Zoom - SU" at bounding box center [406, 202] width 70 height 35
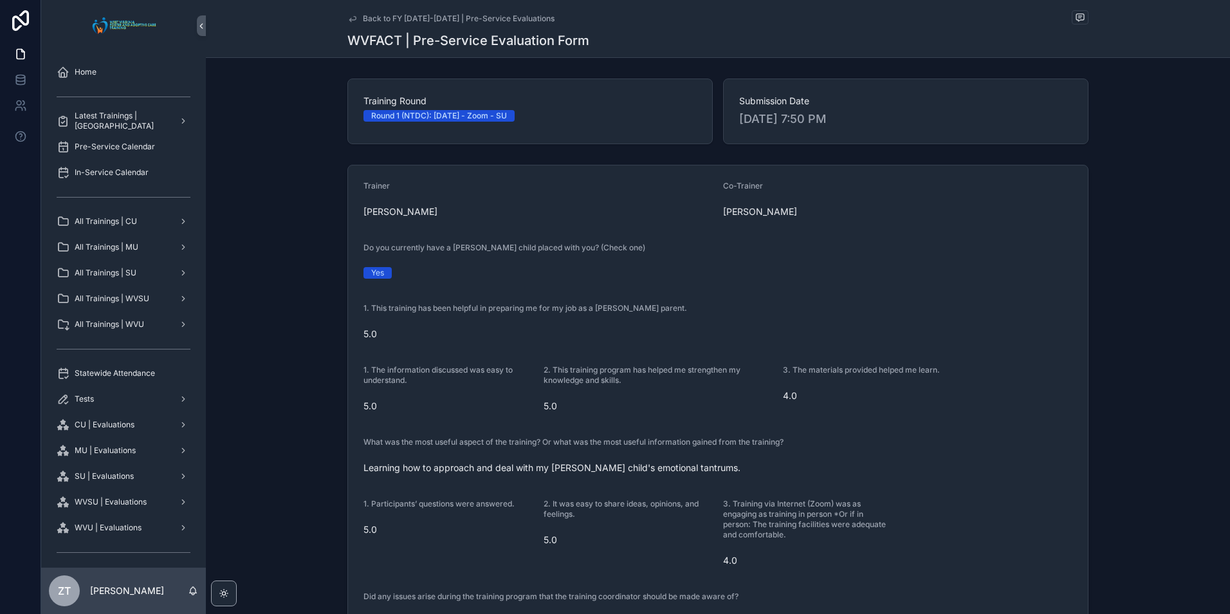
click at [353, 22] on icon "scrollable content" at bounding box center [352, 19] width 10 height 10
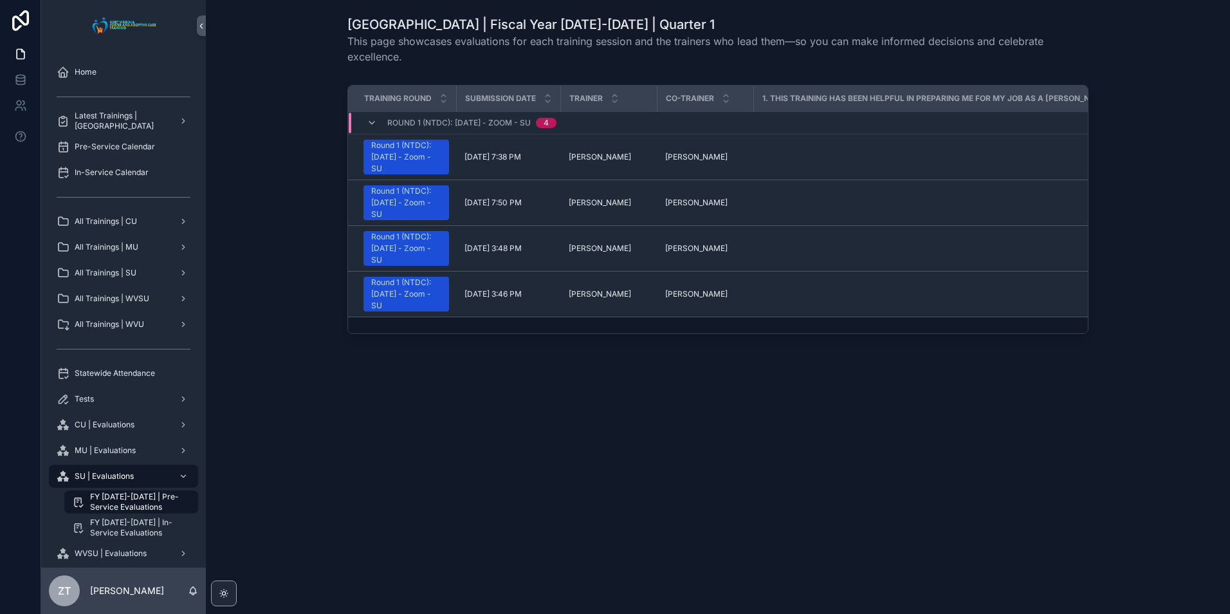
click at [366, 124] on div "Round 1 (NTDC): [DATE] - Zoom - SU 4" at bounding box center [461, 123] width 221 height 21
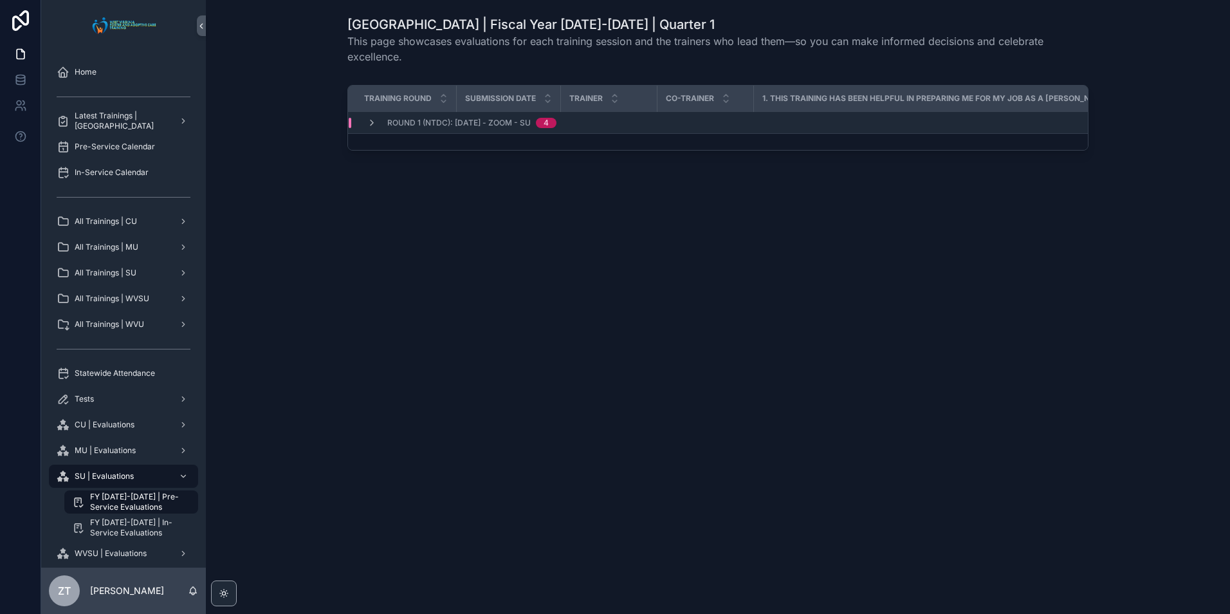
click at [366, 124] on div "Round 1 (NTDC): [DATE] - Zoom - SU 4" at bounding box center [461, 123] width 221 height 10
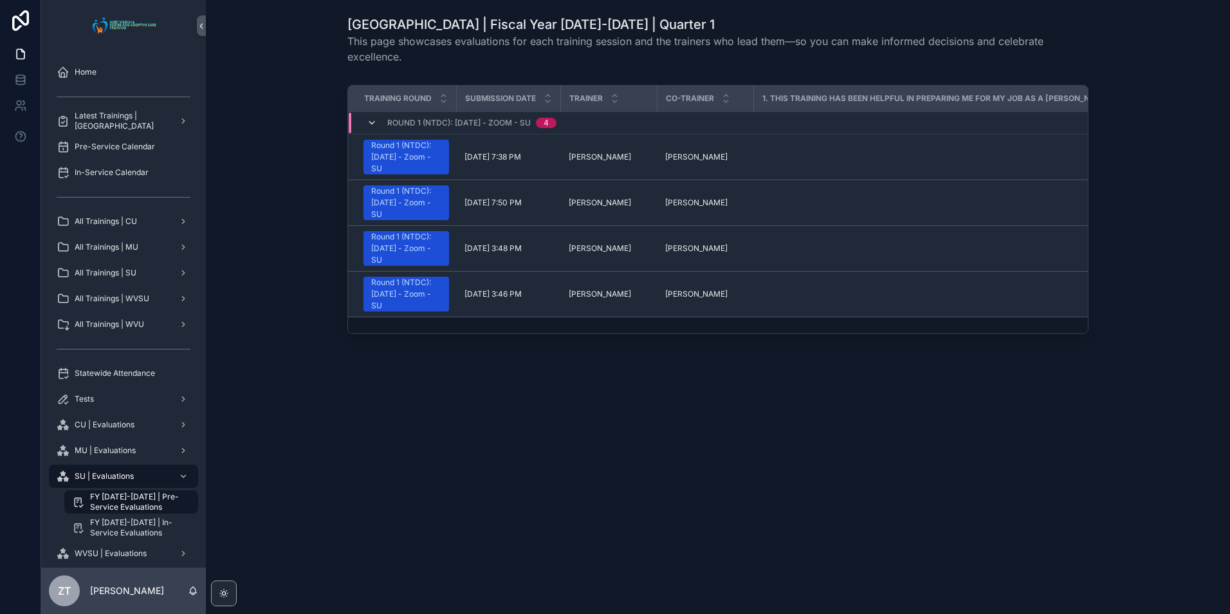
click at [371, 122] on icon "scrollable content" at bounding box center [372, 123] width 10 height 10
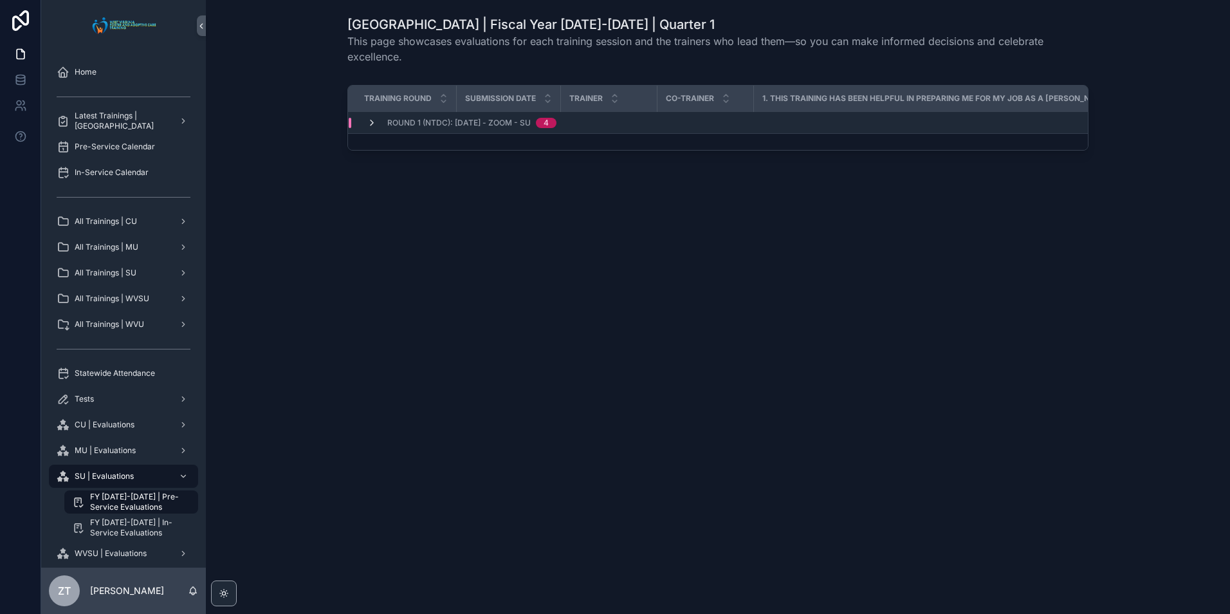
click at [368, 124] on icon "scrollable content" at bounding box center [372, 123] width 10 height 10
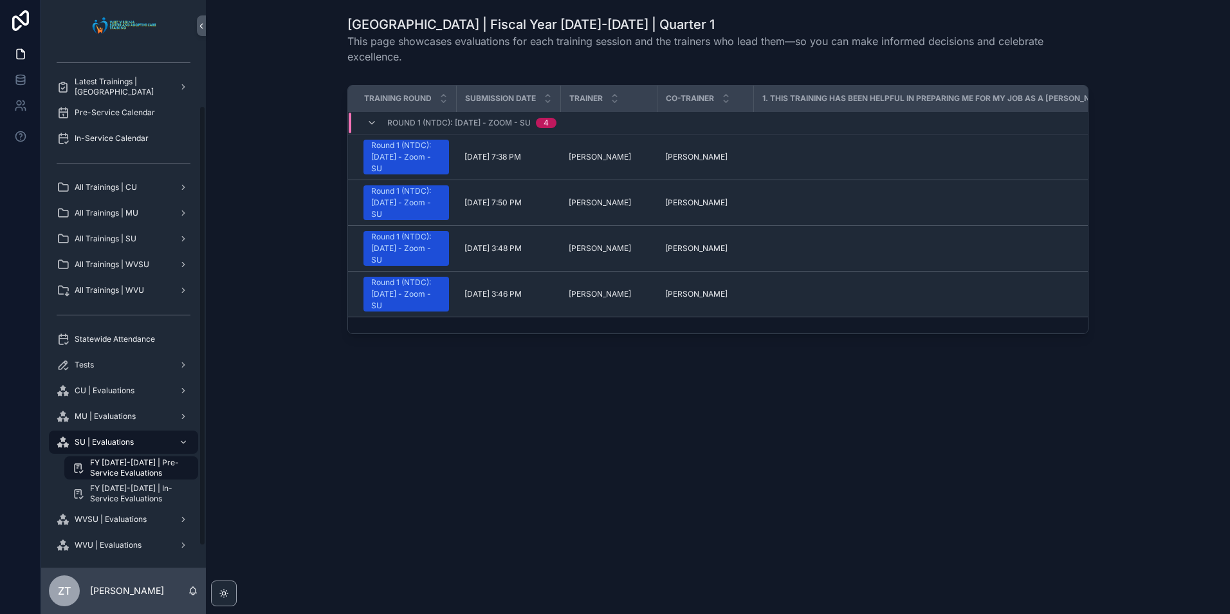
scroll to position [64, 0]
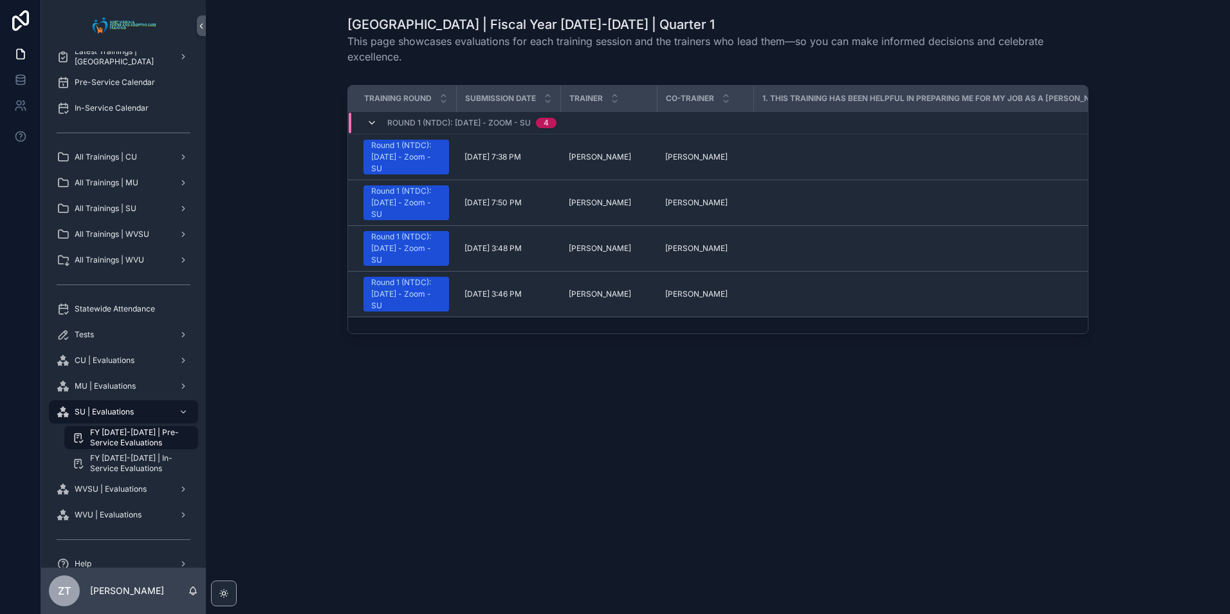
click at [370, 125] on icon "scrollable content" at bounding box center [372, 123] width 10 height 10
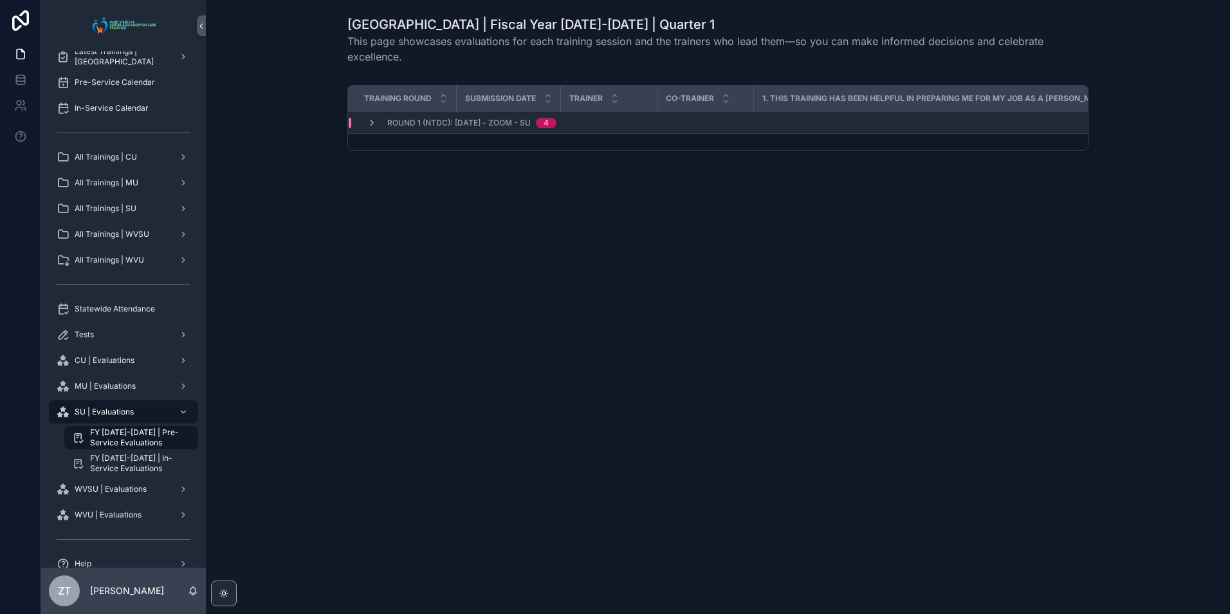
click at [370, 125] on icon "scrollable content" at bounding box center [372, 123] width 10 height 10
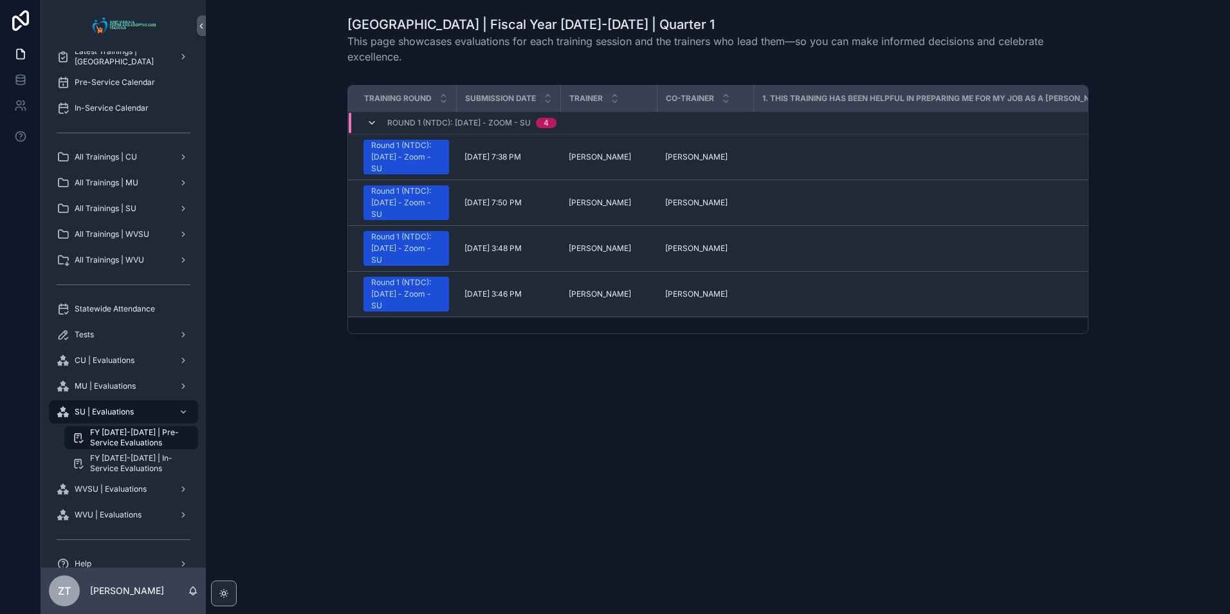
click at [371, 118] on icon "scrollable content" at bounding box center [372, 123] width 10 height 10
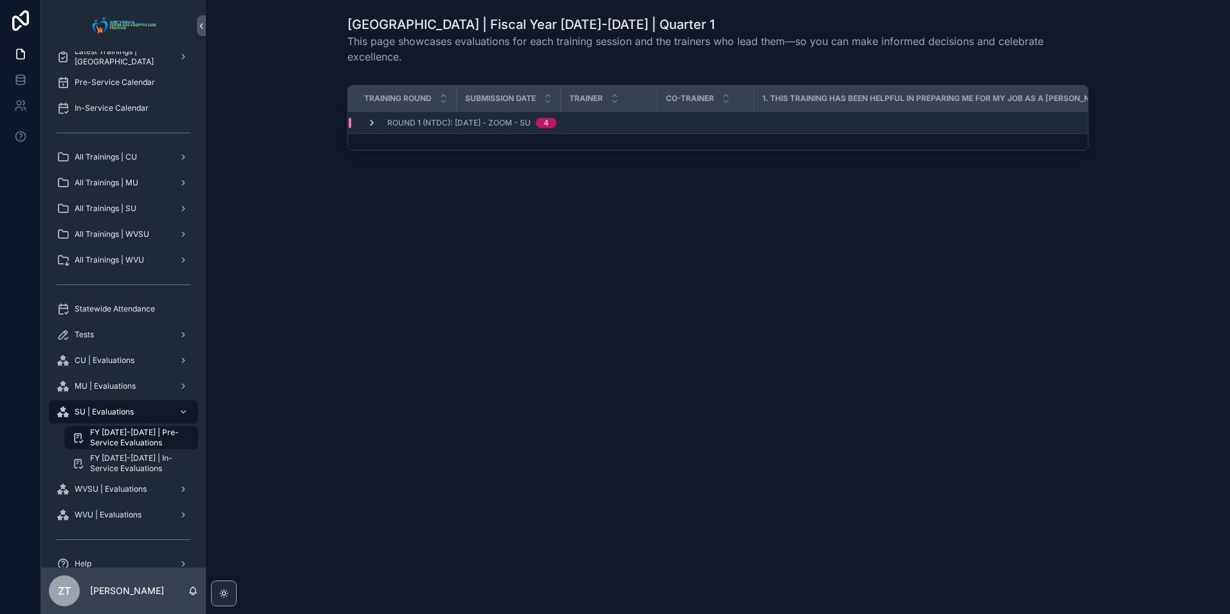
click at [371, 122] on icon "scrollable content" at bounding box center [372, 123] width 10 height 10
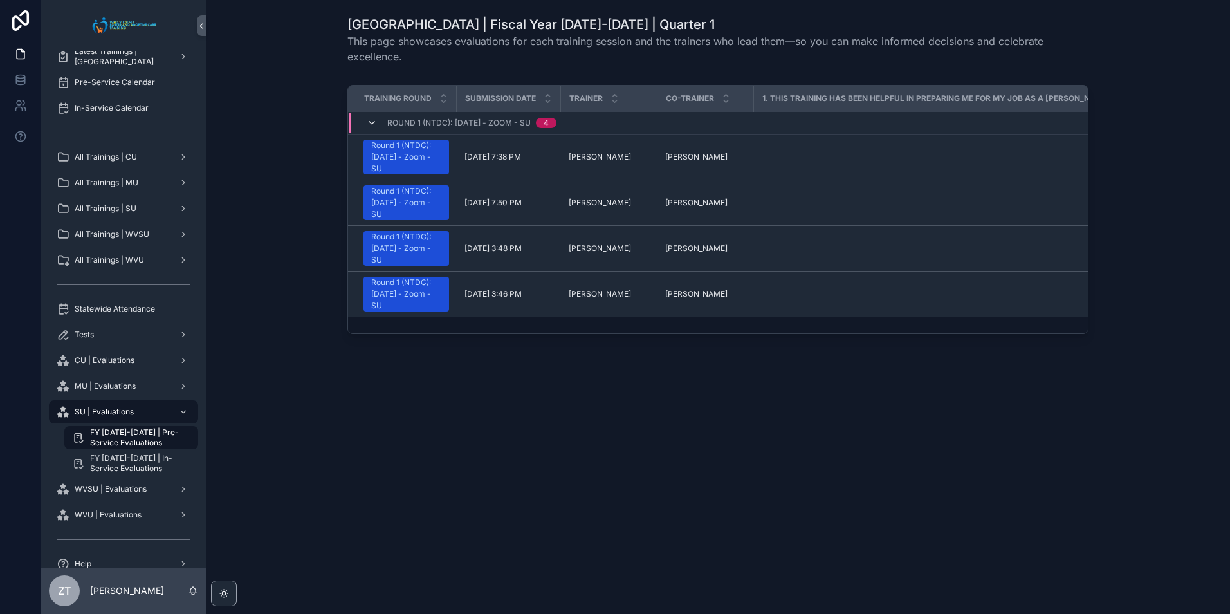
click at [369, 126] on icon "scrollable content" at bounding box center [372, 123] width 10 height 10
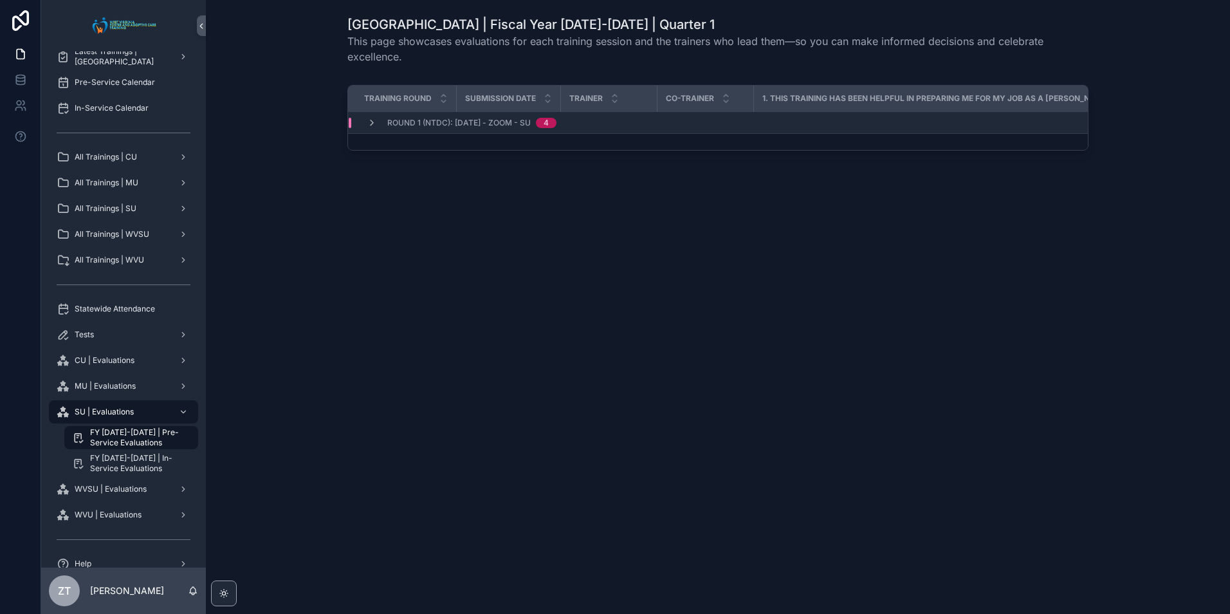
click at [369, 126] on icon "scrollable content" at bounding box center [372, 123] width 10 height 10
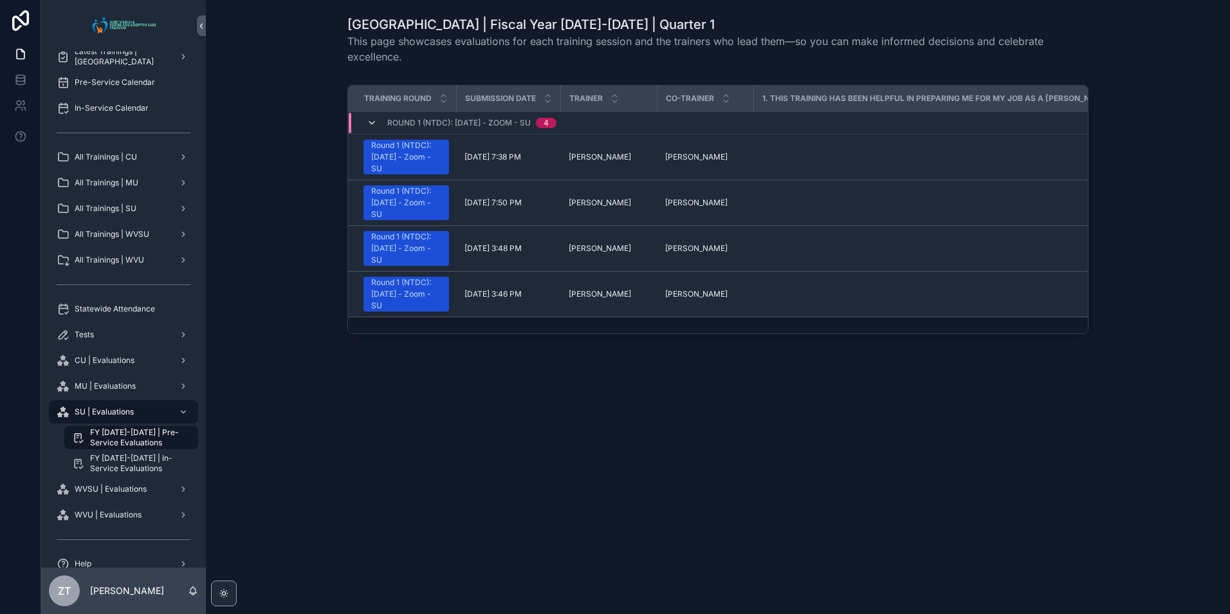
click at [372, 123] on icon "scrollable content" at bounding box center [372, 123] width 10 height 10
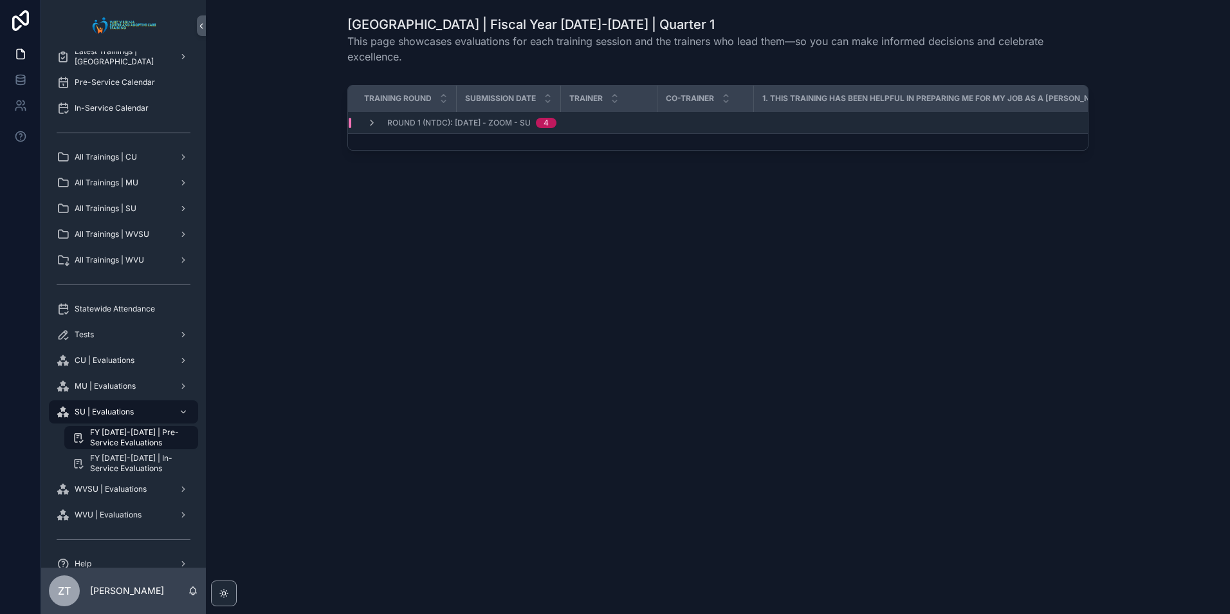
click at [372, 123] on icon "scrollable content" at bounding box center [372, 123] width 10 height 10
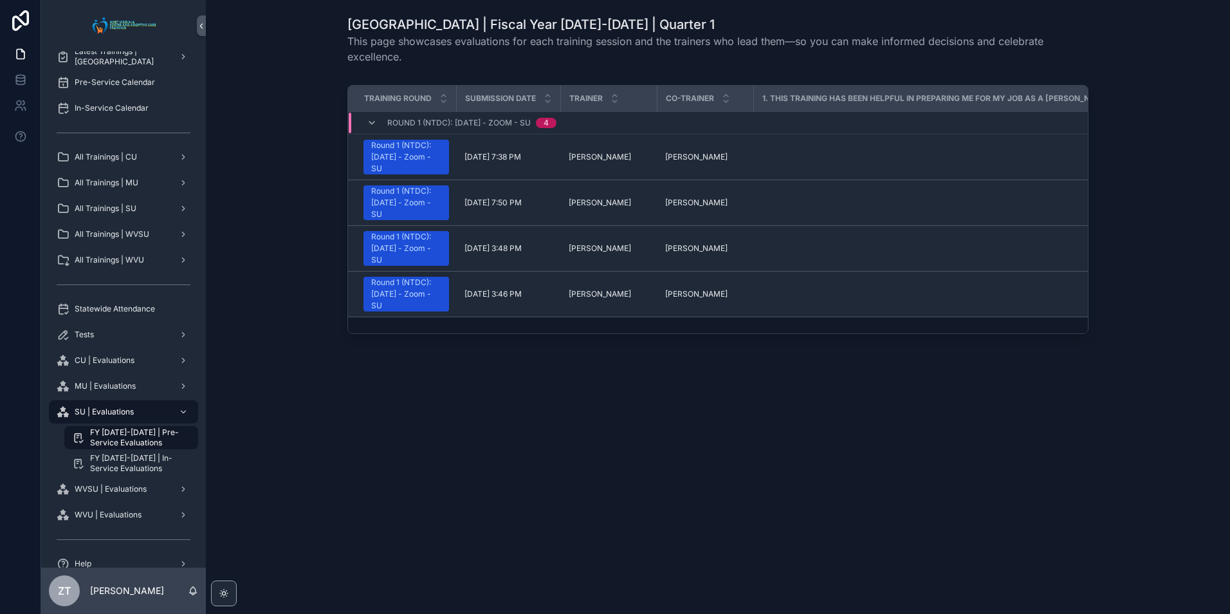
click at [372, 123] on icon "scrollable content" at bounding box center [372, 123] width 10 height 10
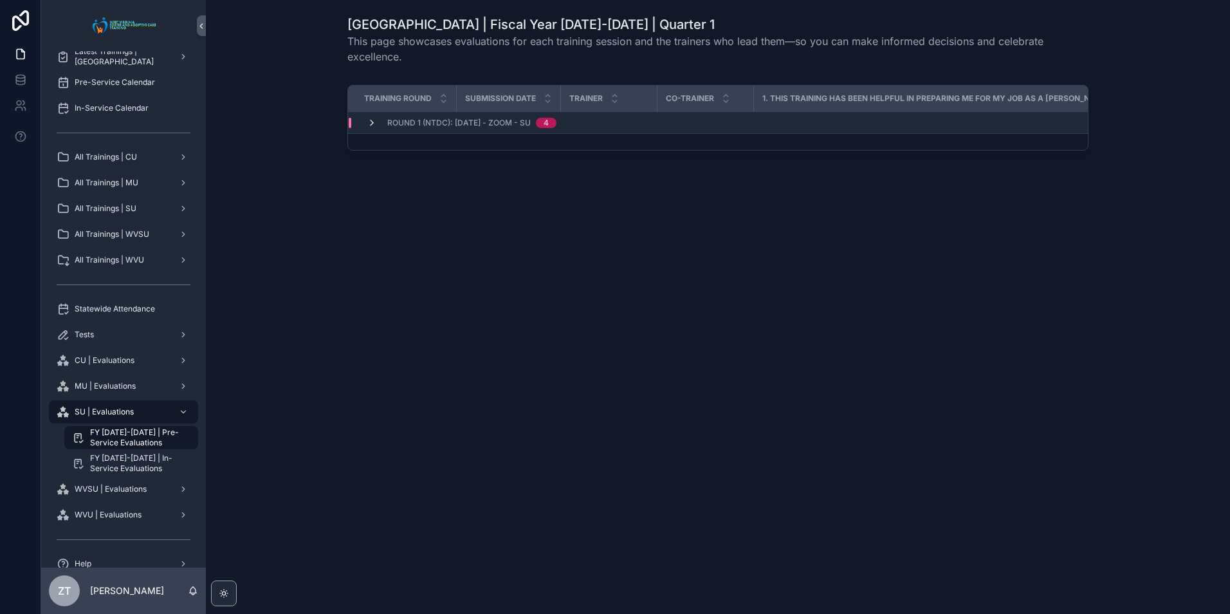
click at [369, 125] on icon "scrollable content" at bounding box center [372, 123] width 10 height 10
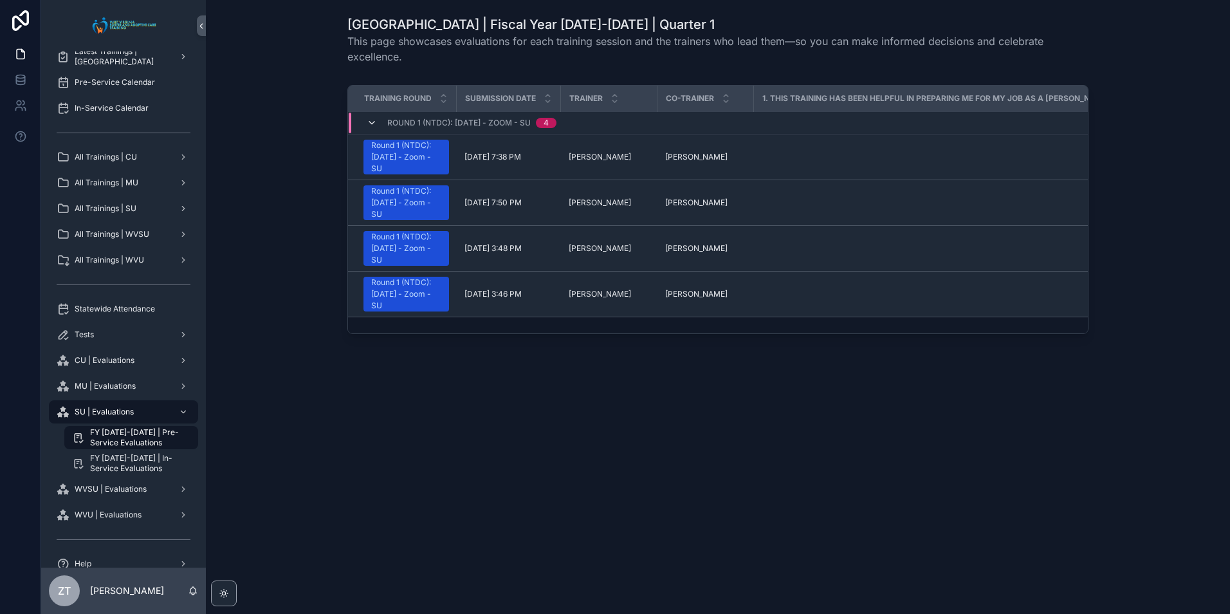
click at [371, 122] on icon "scrollable content" at bounding box center [372, 123] width 10 height 10
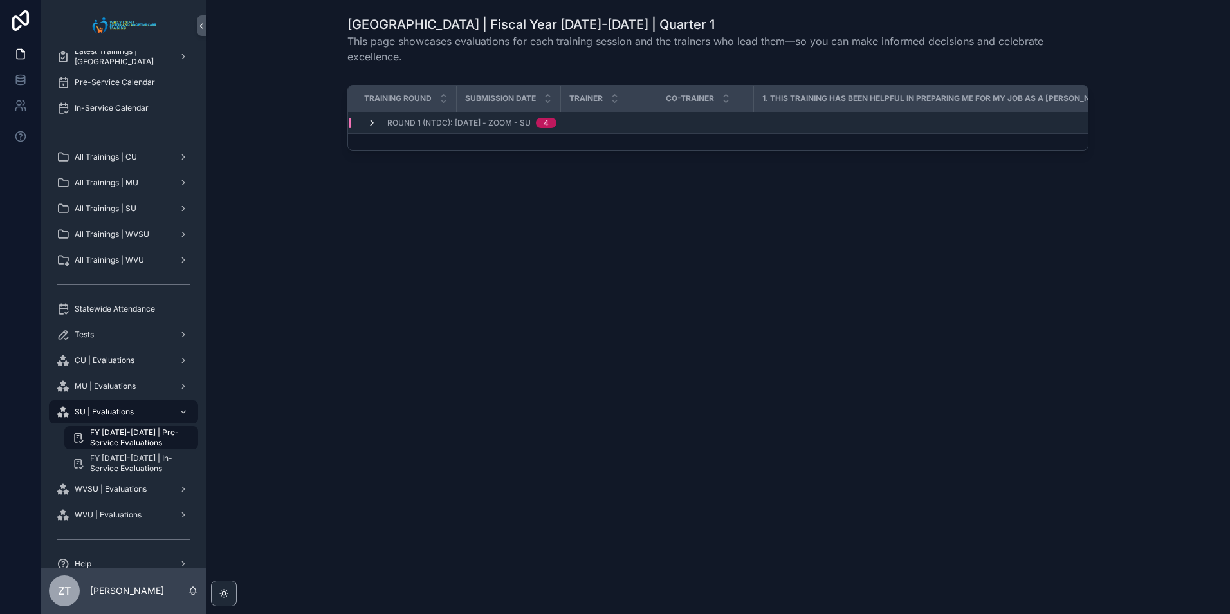
click at [369, 123] on icon "scrollable content" at bounding box center [372, 123] width 10 height 10
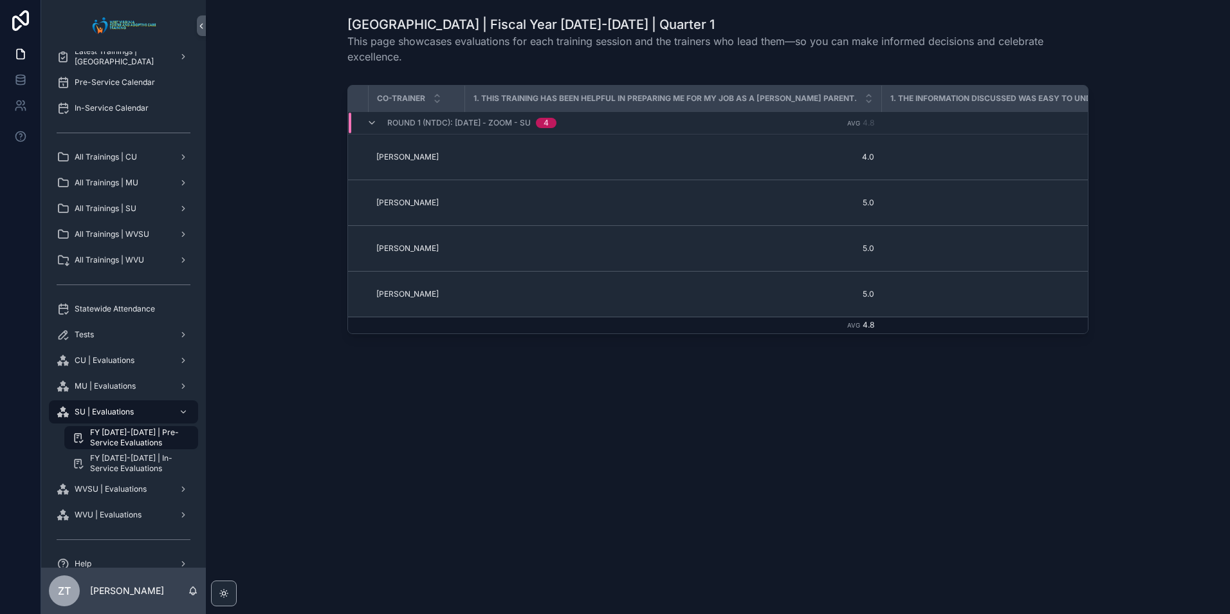
scroll to position [0, 0]
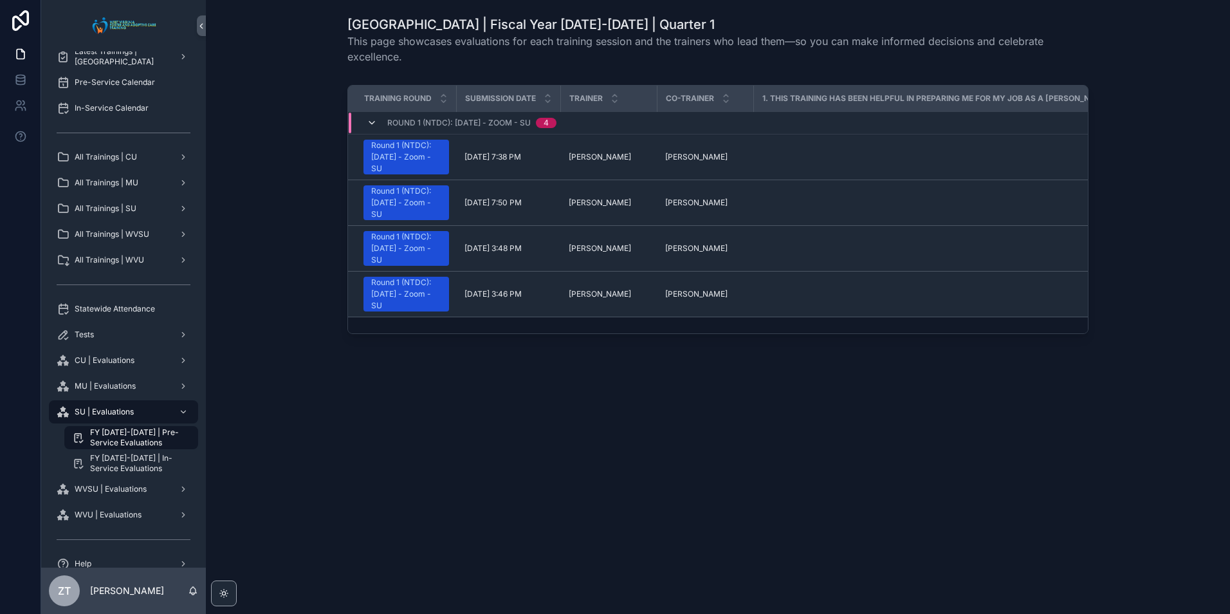
click at [371, 118] on icon "scrollable content" at bounding box center [372, 123] width 10 height 10
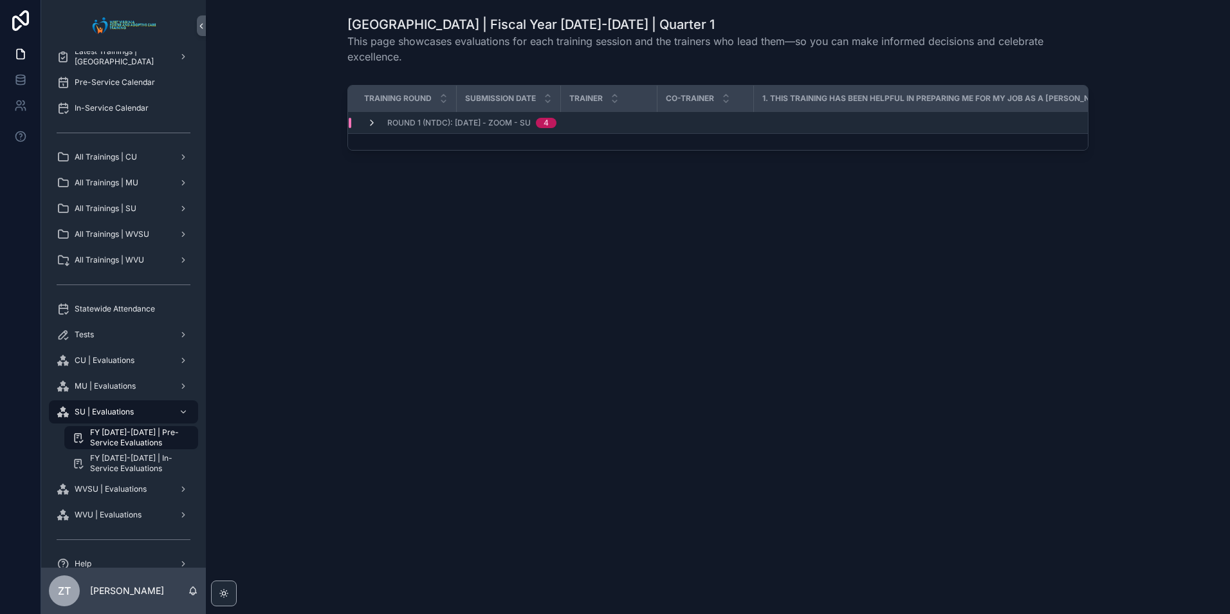
click at [369, 126] on icon "scrollable content" at bounding box center [372, 123] width 10 height 10
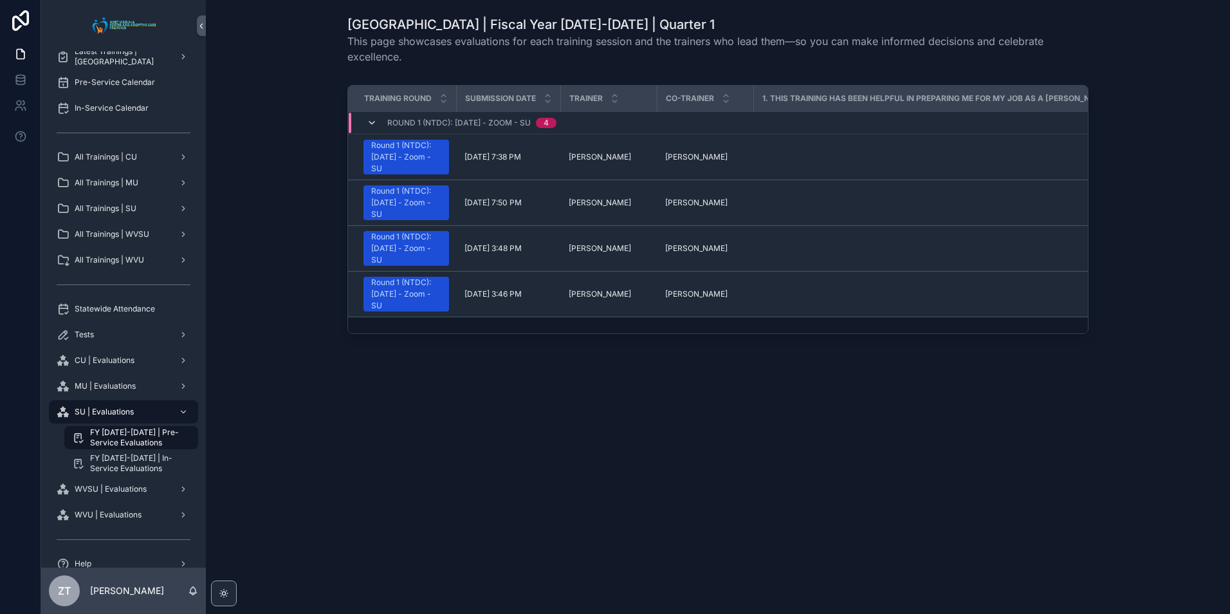
click at [376, 125] on icon "scrollable content" at bounding box center [372, 123] width 10 height 10
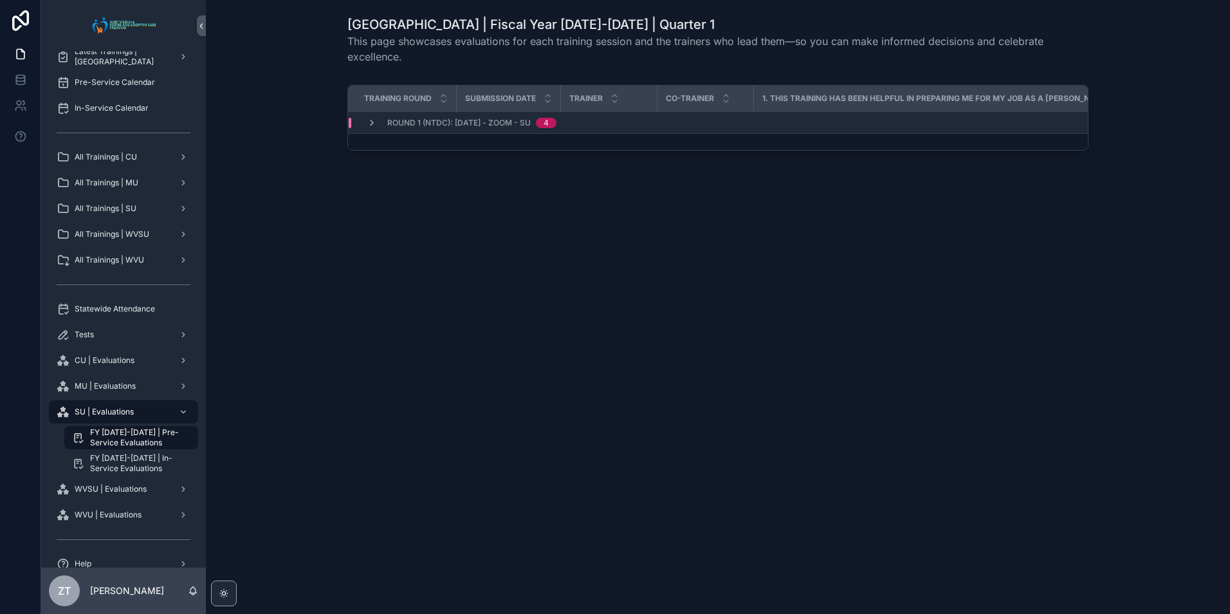
click at [366, 123] on div "Round 1 (NTDC): [DATE] - Zoom - SU 4" at bounding box center [461, 123] width 221 height 10
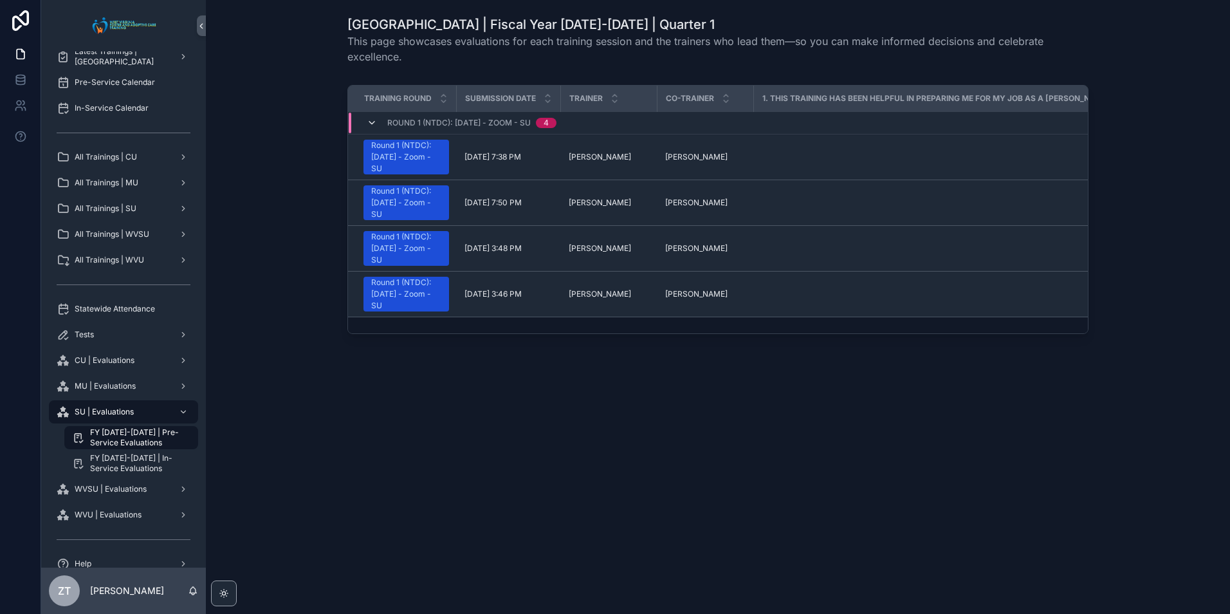
click at [372, 125] on icon "scrollable content" at bounding box center [372, 123] width 10 height 10
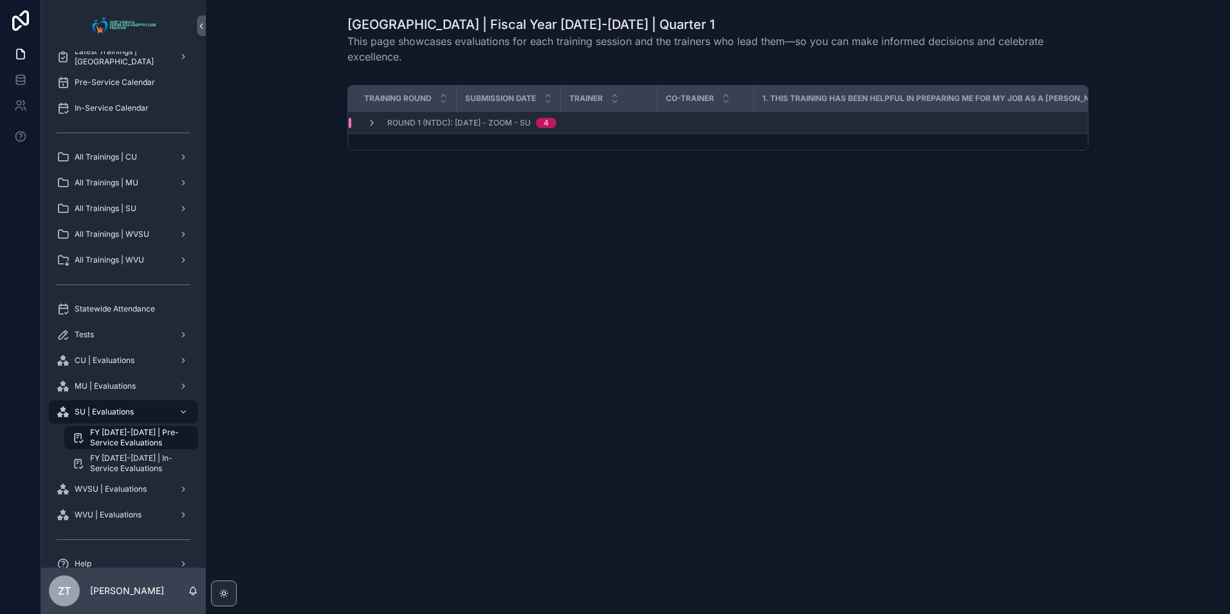
click at [372, 125] on icon "scrollable content" at bounding box center [372, 123] width 10 height 10
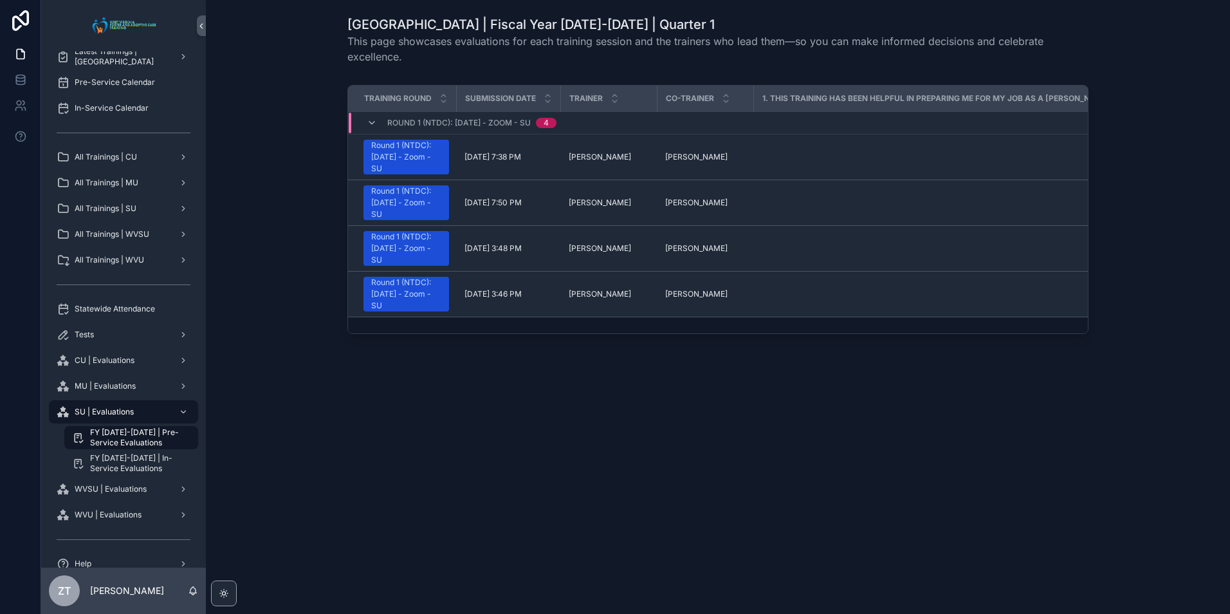
click at [293, 255] on div "Training Round Submission Date Trainer Co-Trainer 1. This training has been hel…" at bounding box center [717, 212] width 1003 height 264
click at [142, 407] on div "SU | Evaluations" at bounding box center [124, 411] width 134 height 21
click at [124, 393] on div "MU | Evaluations" at bounding box center [124, 386] width 134 height 21
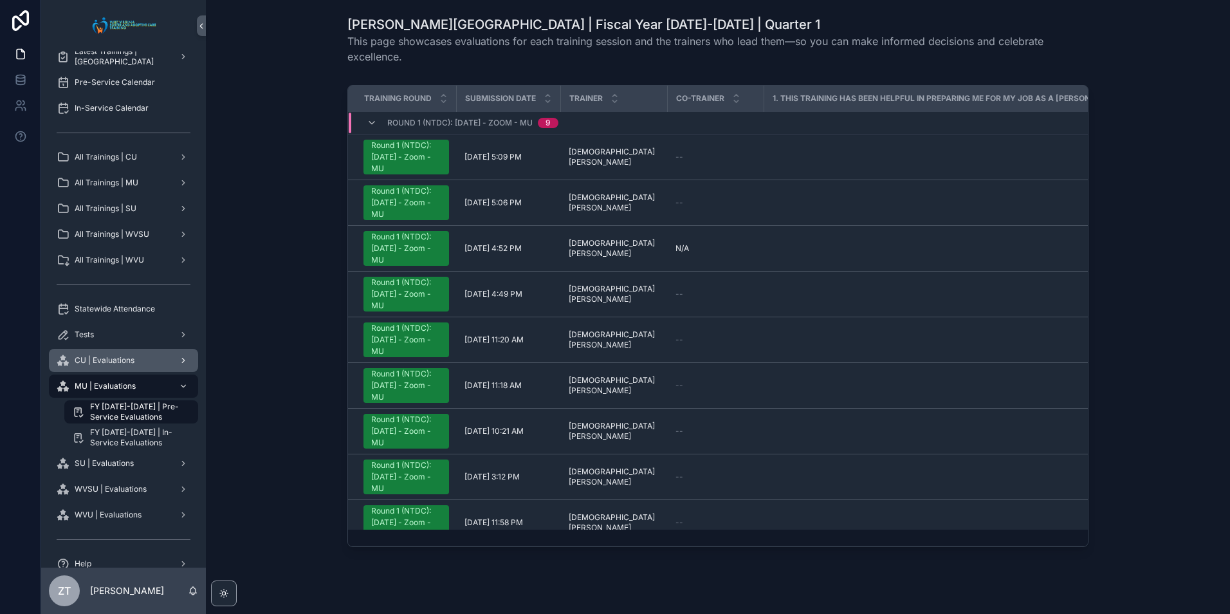
click at [129, 359] on span "CU | Evaluations" at bounding box center [105, 360] width 60 height 10
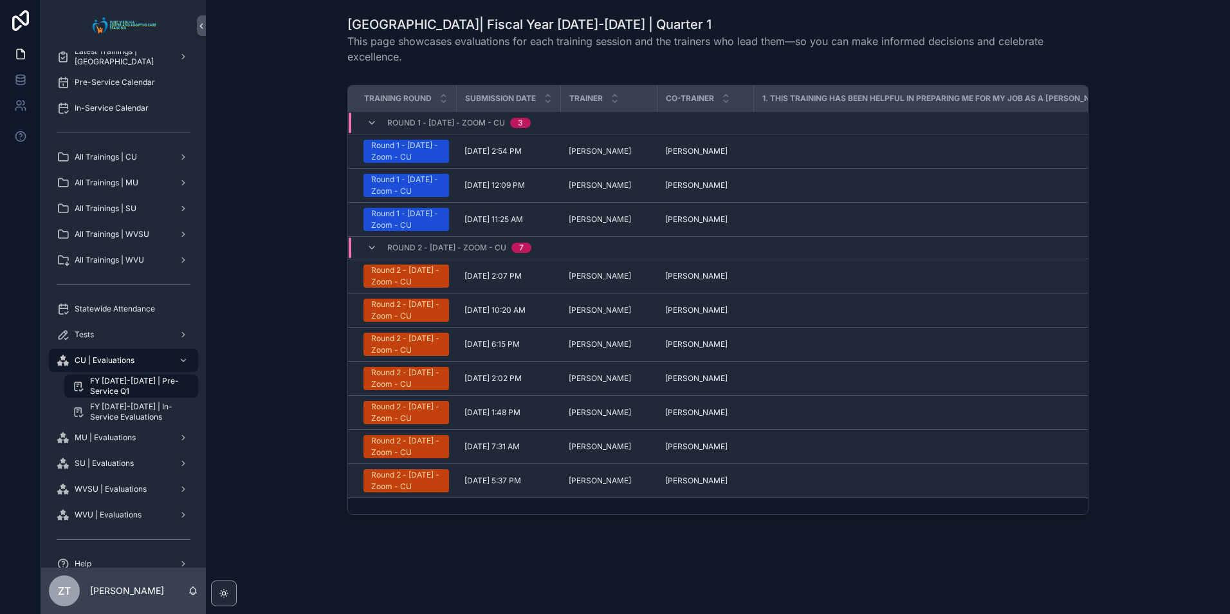
click at [237, 297] on div "Training Round Submission Date Trainer Co-Trainer 1. This training has been hel…" at bounding box center [717, 302] width 1003 height 445
click at [250, 273] on div "Training Round Submission Date Trainer Co-Trainer 1. This training has been hel…" at bounding box center [717, 302] width 1003 height 445
click at [154, 237] on div "All Trainings | WVSU" at bounding box center [124, 234] width 134 height 21
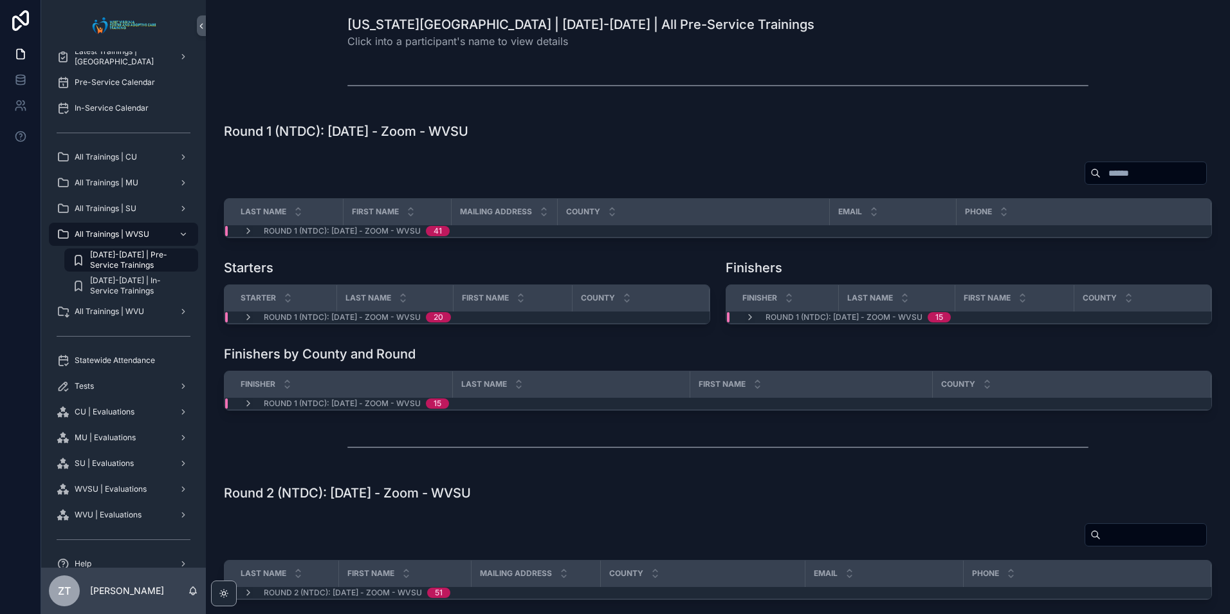
click at [241, 320] on div "Round 1 (NTDC): [DATE] - Zoom - WVSU 20" at bounding box center [347, 317] width 239 height 10
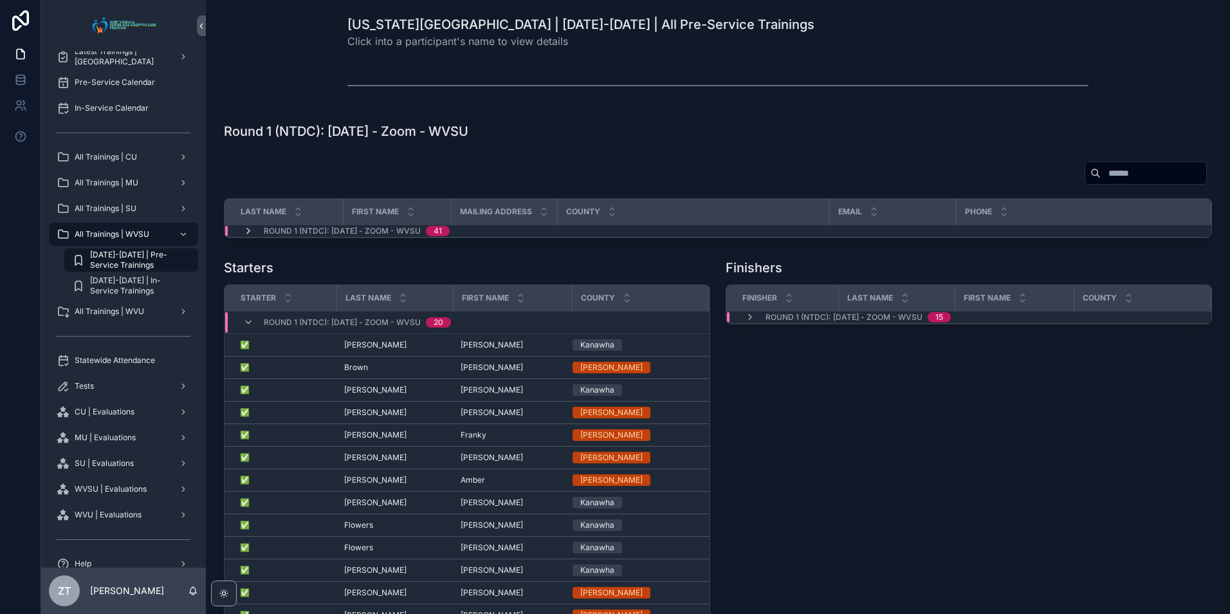
click at [246, 232] on icon "scrollable content" at bounding box center [248, 231] width 10 height 10
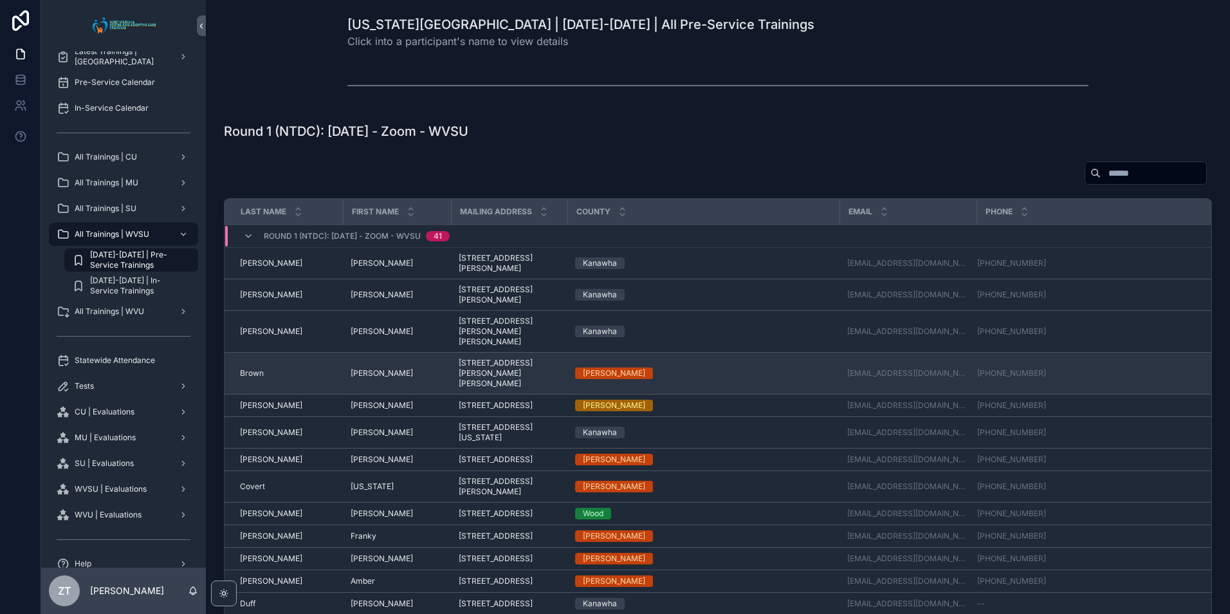
click at [255, 368] on span "Brown" at bounding box center [252, 373] width 24 height 10
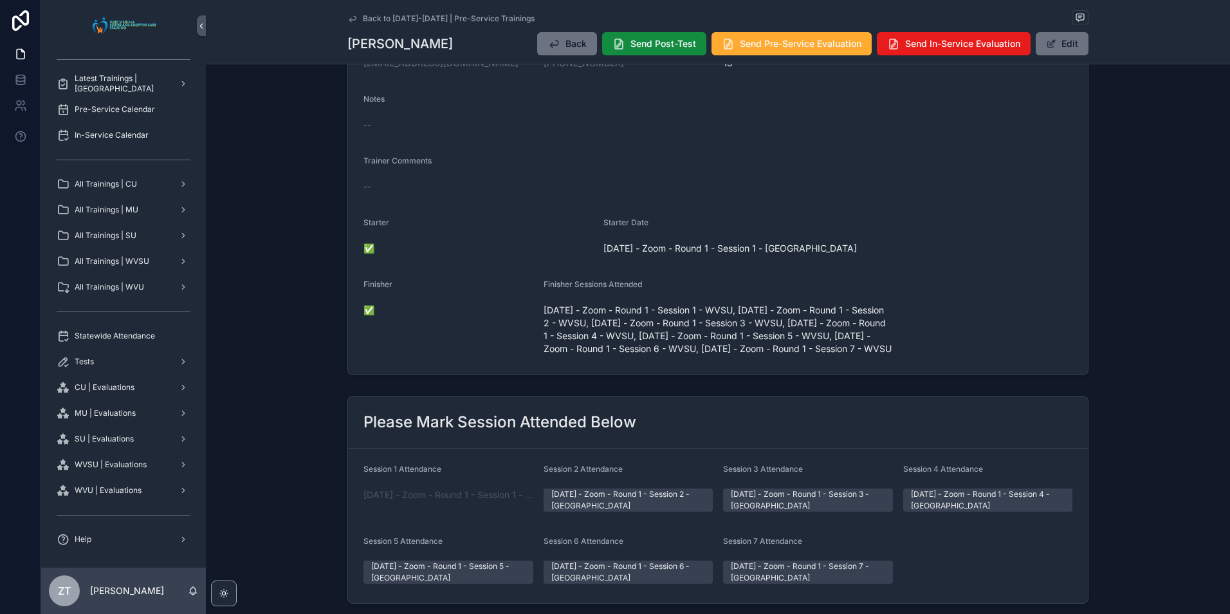
scroll to position [386, 0]
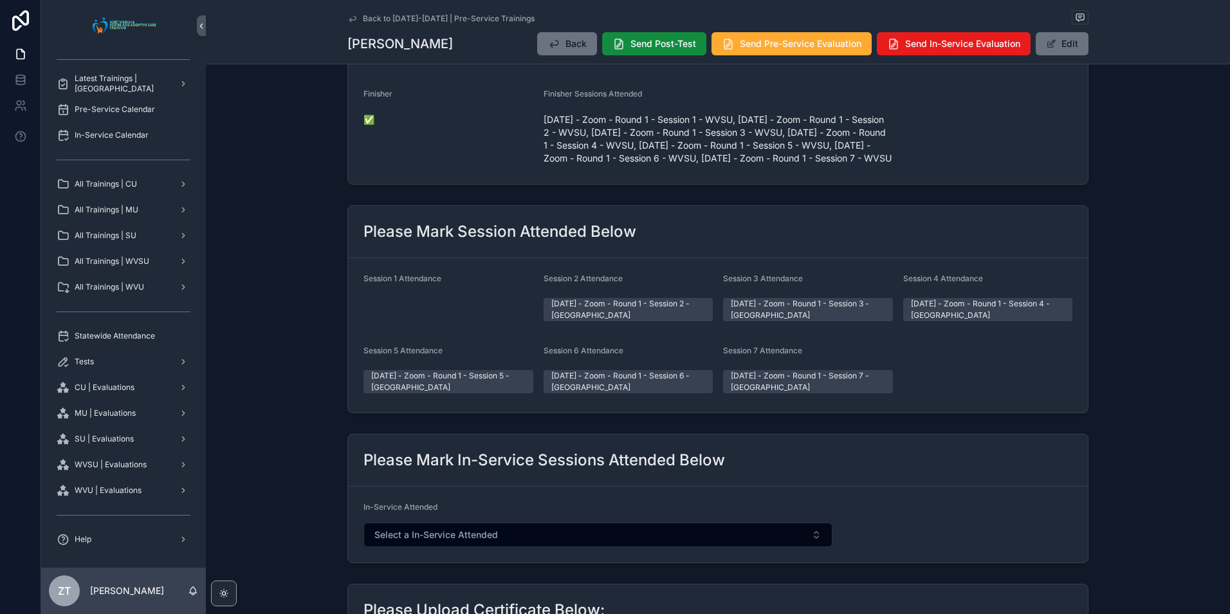
click at [435, 311] on span "[DATE] - Zoom - Round 1 - Session 1 - [GEOGRAPHIC_DATA]" at bounding box center [448, 304] width 170 height 13
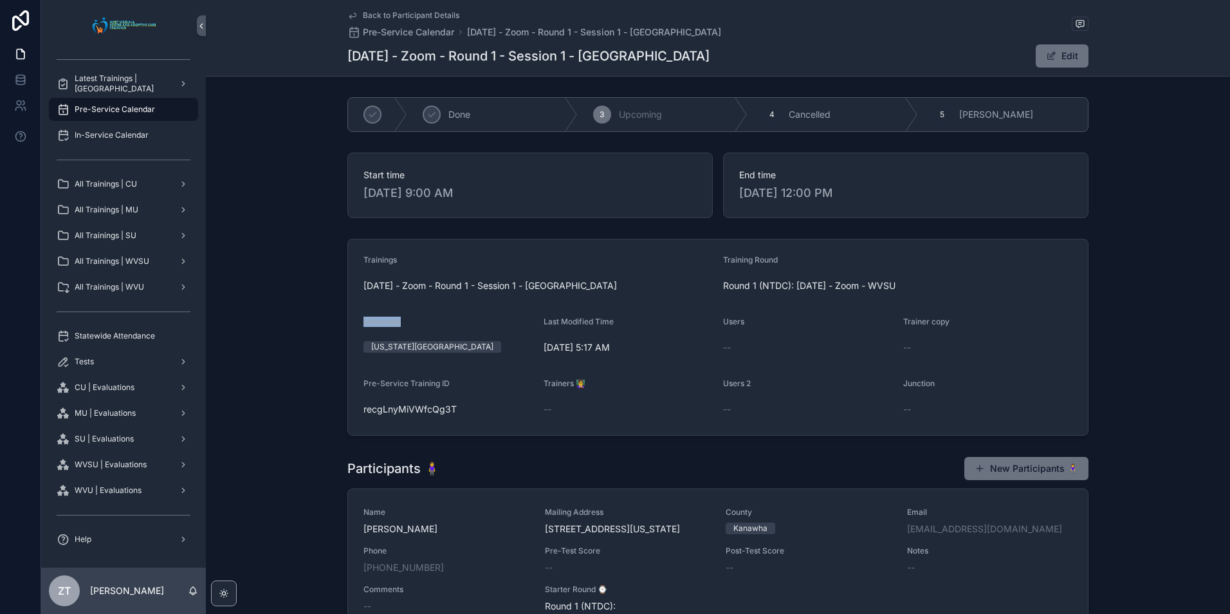
drag, startPoint x: 362, startPoint y: 327, endPoint x: 439, endPoint y: 327, distance: 77.8
click at [439, 327] on div "University" at bounding box center [448, 323] width 170 height 15
drag, startPoint x: 439, startPoint y: 327, endPoint x: 588, endPoint y: 255, distance: 165.1
click at [588, 255] on div "Trainings" at bounding box center [537, 262] width 349 height 15
click at [349, 15] on icon "scrollable content" at bounding box center [352, 15] width 10 height 10
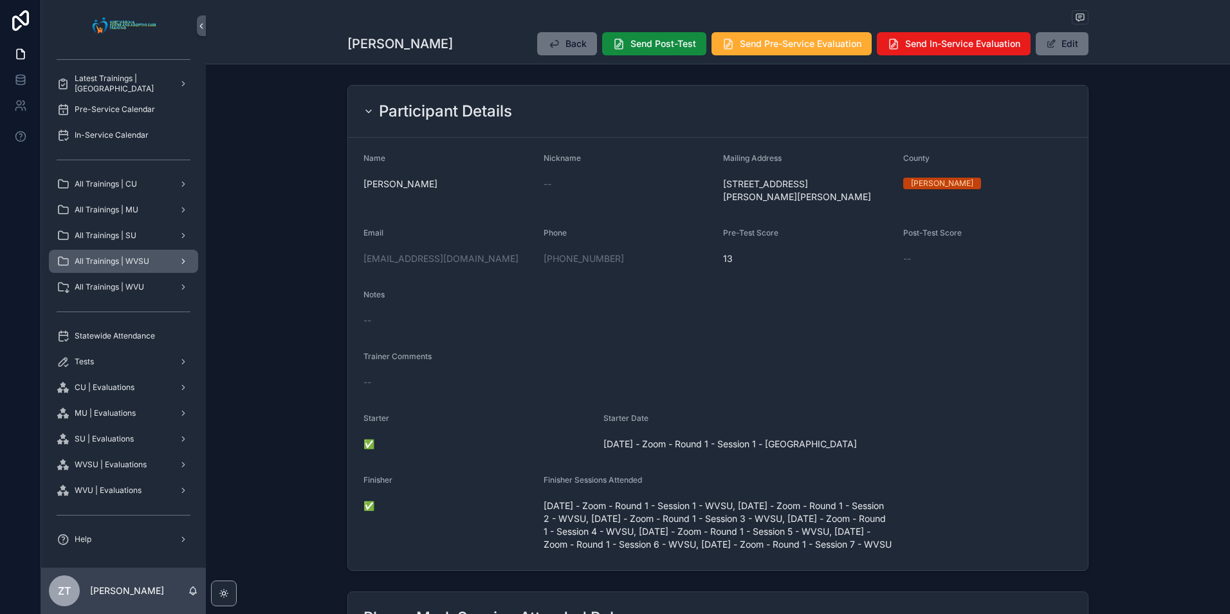
click at [124, 263] on span "All Trainings | WVSU" at bounding box center [112, 261] width 75 height 10
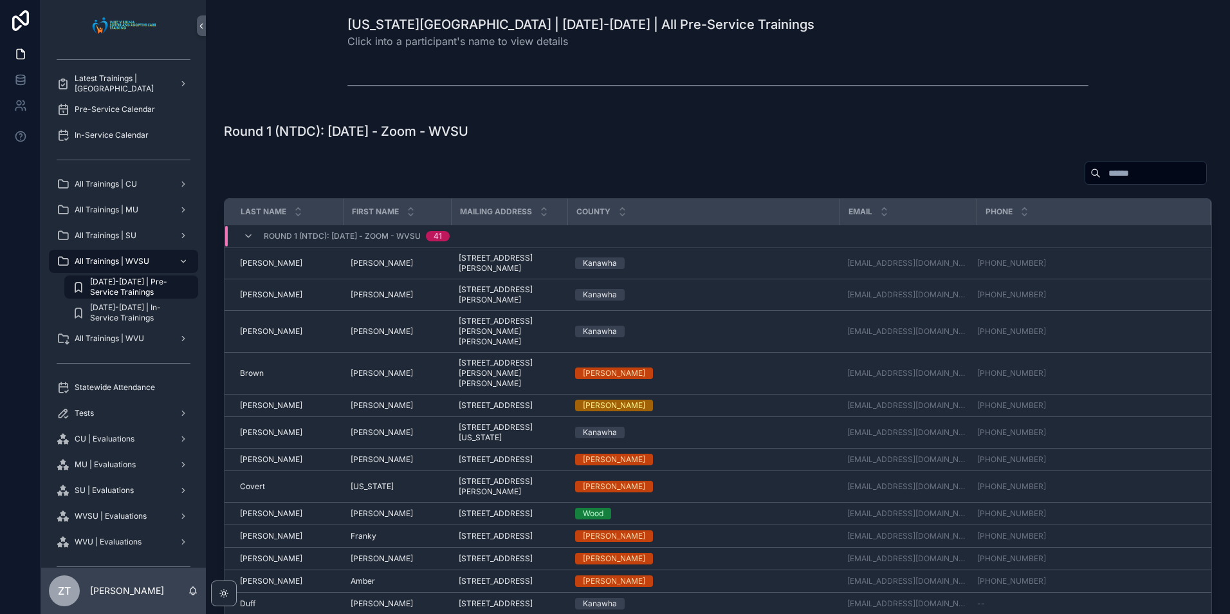
click at [130, 287] on span "[DATE]-[DATE] | Pre-Service Trainings" at bounding box center [137, 287] width 95 height 21
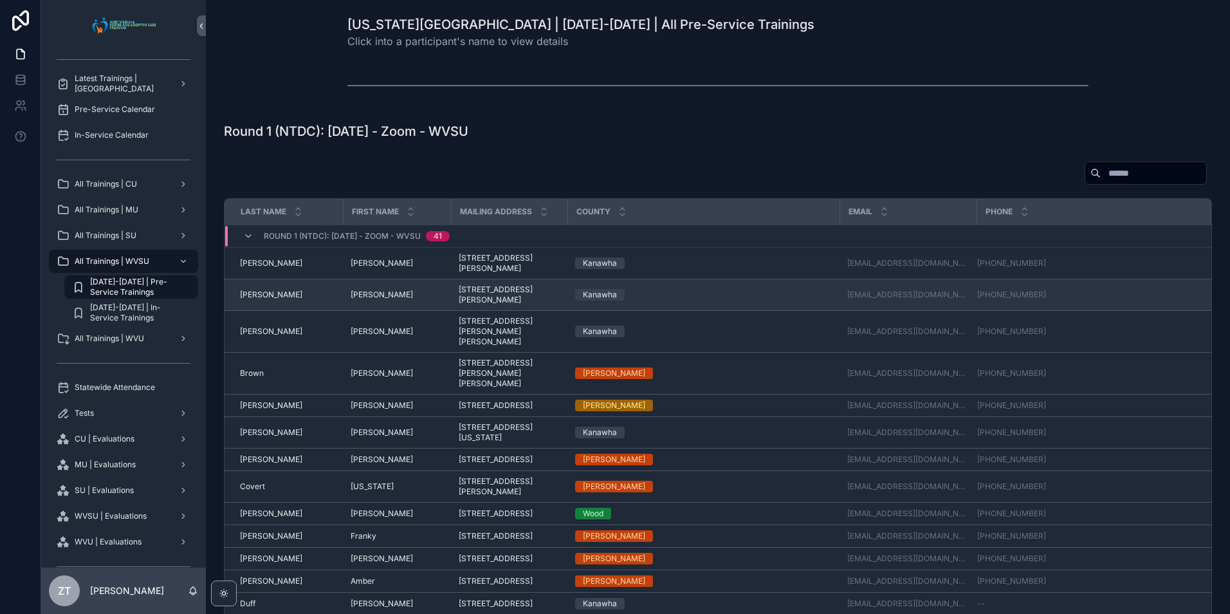
click at [250, 296] on span "[PERSON_NAME]" at bounding box center [271, 294] width 62 height 10
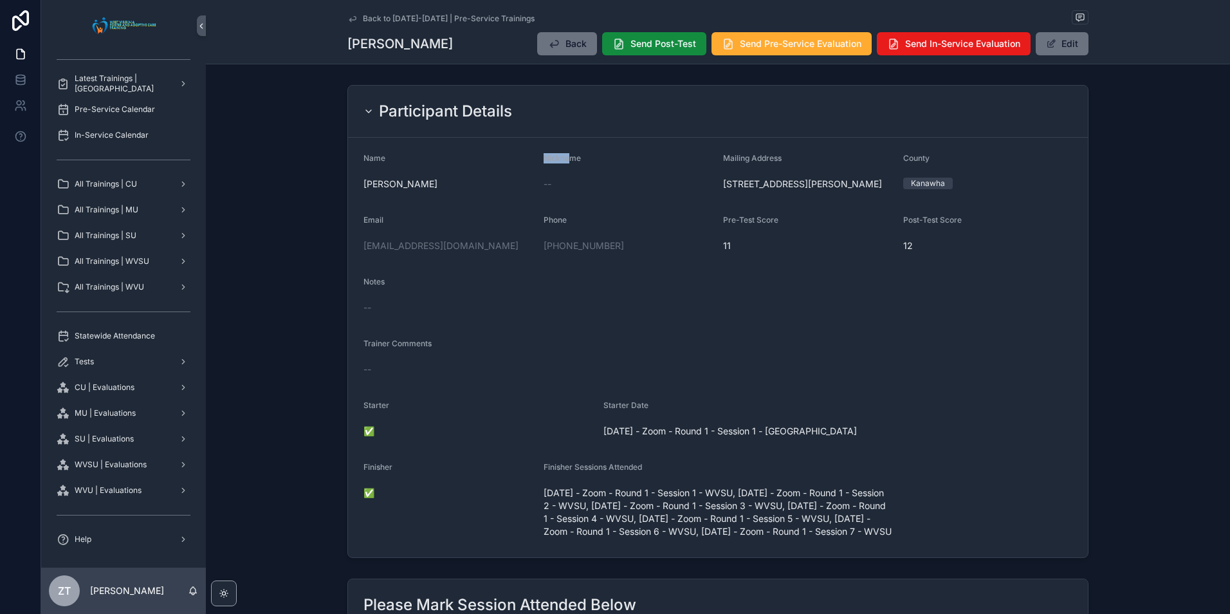
drag, startPoint x: 563, startPoint y: 158, endPoint x: 540, endPoint y: 161, distance: 23.5
click at [544, 161] on span "Nickname" at bounding box center [562, 158] width 37 height 10
drag, startPoint x: 540, startPoint y: 161, endPoint x: 596, endPoint y: 161, distance: 56.0
click at [598, 161] on div "Nickname" at bounding box center [629, 160] width 170 height 15
drag, startPoint x: 585, startPoint y: 158, endPoint x: 539, endPoint y: 158, distance: 46.3
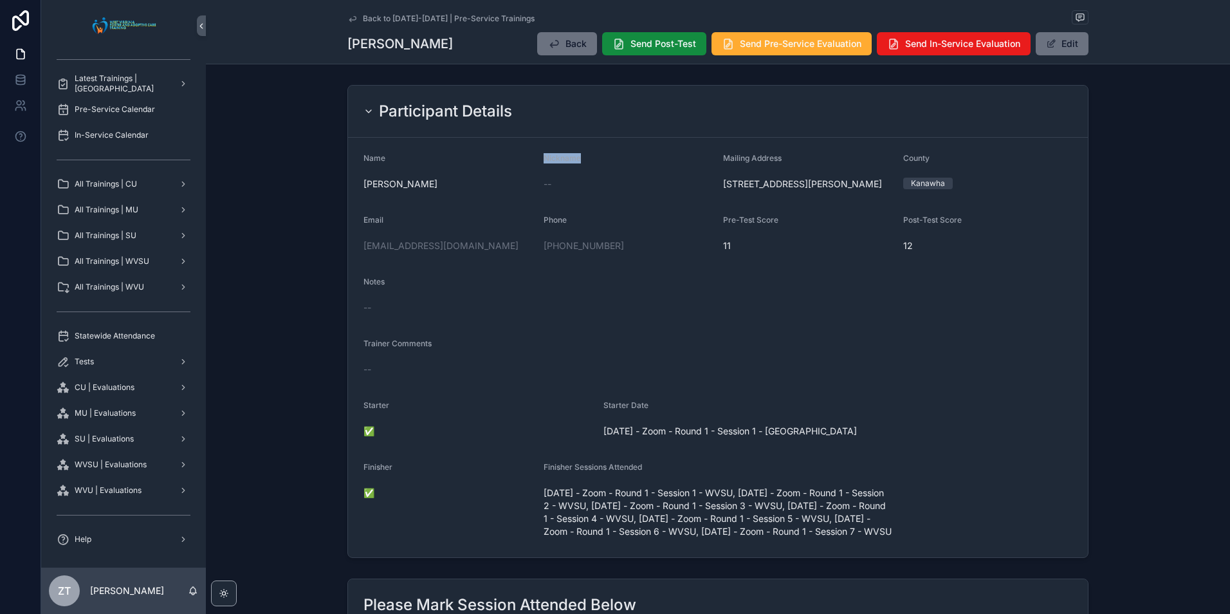
click at [539, 158] on form "Name [PERSON_NAME] Nickname -- Mailing Address [STREET_ADDRESS][GEOGRAPHIC_DATA…" at bounding box center [718, 347] width 740 height 419
drag, startPoint x: 539, startPoint y: 158, endPoint x: 555, endPoint y: 170, distance: 19.8
click at [555, 170] on div "Nickname --" at bounding box center [629, 173] width 170 height 41
click at [586, 158] on div "Nickname" at bounding box center [629, 160] width 170 height 15
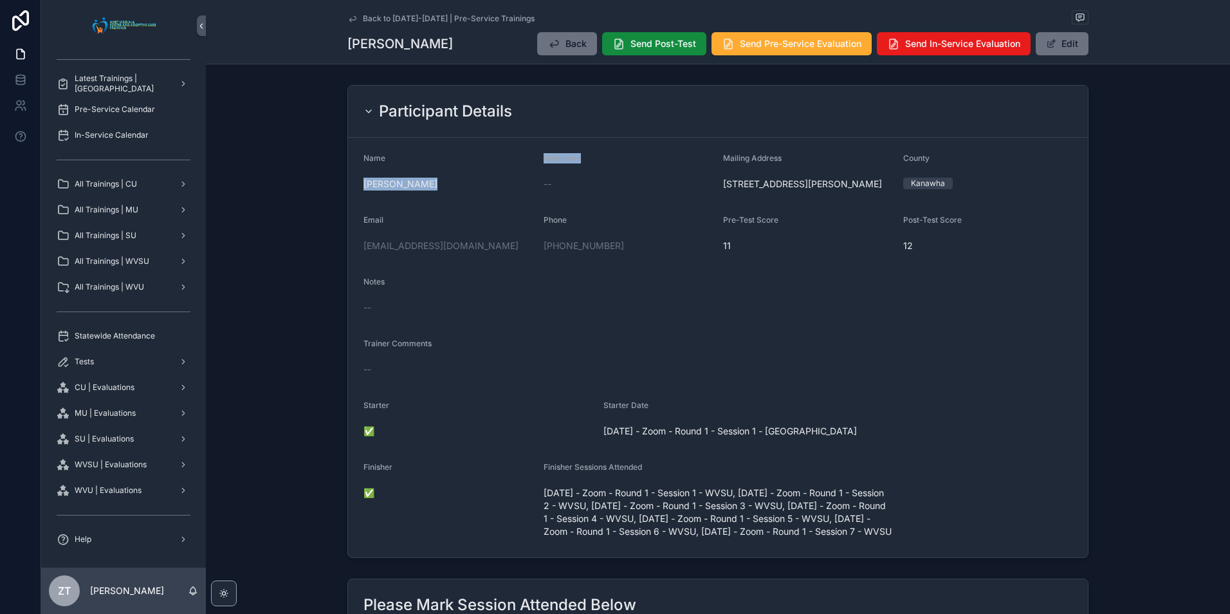
drag, startPoint x: 587, startPoint y: 156, endPoint x: 534, endPoint y: 156, distance: 52.7
click at [534, 156] on form "Name [PERSON_NAME] Nickname -- Mailing Address [STREET_ADDRESS][GEOGRAPHIC_DATA…" at bounding box center [718, 347] width 740 height 419
drag, startPoint x: 534, startPoint y: 156, endPoint x: 521, endPoint y: 184, distance: 31.1
click at [521, 184] on span "[PERSON_NAME]" at bounding box center [448, 184] width 170 height 13
drag, startPoint x: 442, startPoint y: 187, endPoint x: 360, endPoint y: 191, distance: 81.8
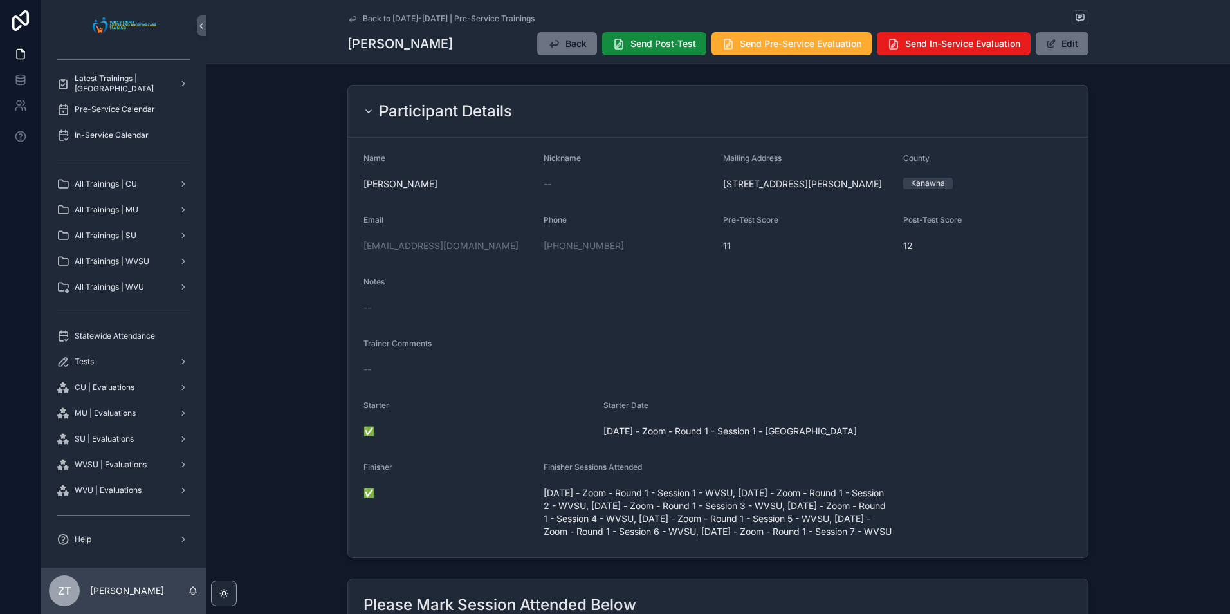
click at [363, 191] on div "[PERSON_NAME]" at bounding box center [448, 184] width 170 height 21
drag, startPoint x: 360, startPoint y: 191, endPoint x: 457, endPoint y: 207, distance: 98.5
click at [457, 207] on form "Name [PERSON_NAME] Nickname -- Mailing Address [STREET_ADDRESS][GEOGRAPHIC_DATA…" at bounding box center [718, 347] width 740 height 419
drag, startPoint x: 879, startPoint y: 188, endPoint x: 657, endPoint y: 197, distance: 221.5
click at [657, 197] on form "Name [PERSON_NAME] Nickname -- Mailing Address [STREET_ADDRESS][GEOGRAPHIC_DATA…" at bounding box center [718, 347] width 740 height 419
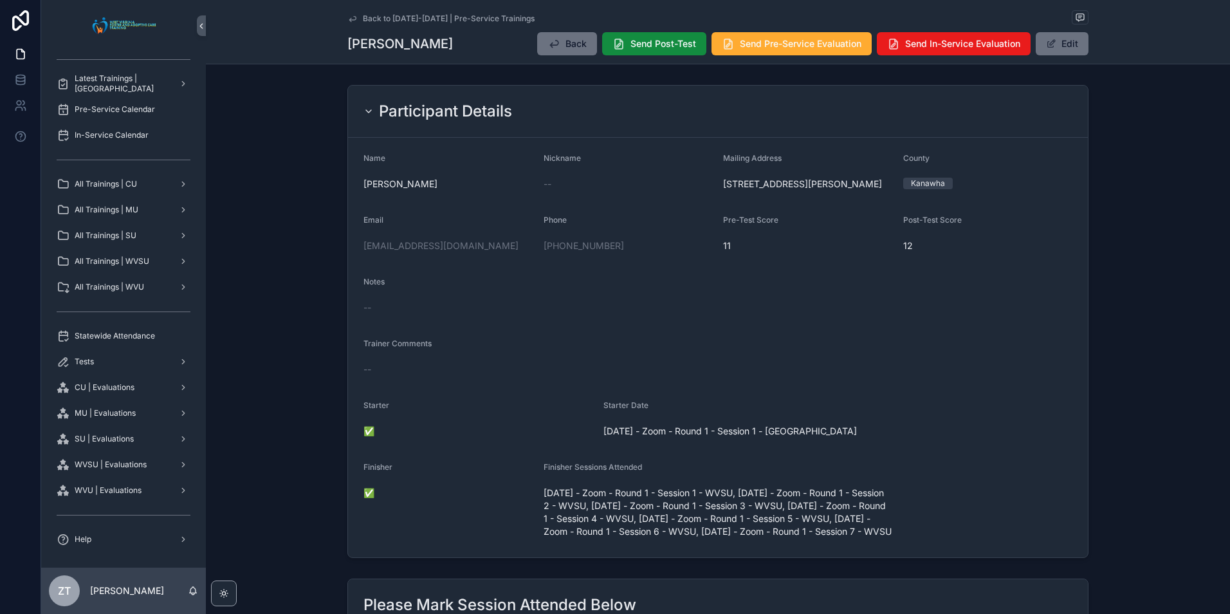
drag, startPoint x: 657, startPoint y: 197, endPoint x: 597, endPoint y: 196, distance: 60.5
click at [597, 196] on form "Name [PERSON_NAME] Nickname -- Mailing Address [STREET_ADDRESS][GEOGRAPHIC_DATA…" at bounding box center [718, 347] width 740 height 419
drag, startPoint x: 360, startPoint y: 187, endPoint x: 431, endPoint y: 184, distance: 71.4
click at [431, 184] on form "Name [PERSON_NAME] Nickname -- Mailing Address [STREET_ADDRESS][GEOGRAPHIC_DATA…" at bounding box center [718, 347] width 740 height 419
drag, startPoint x: 431, startPoint y: 184, endPoint x: 578, endPoint y: 192, distance: 146.9
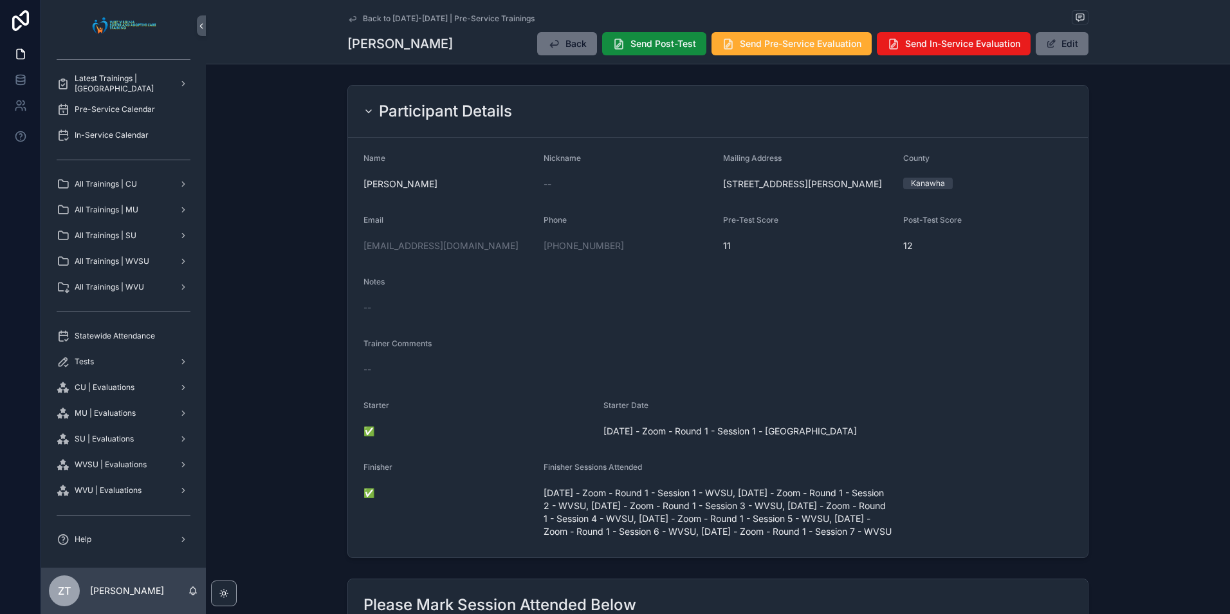
click at [578, 192] on div "--" at bounding box center [629, 184] width 170 height 21
drag, startPoint x: 488, startPoint y: 185, endPoint x: 362, endPoint y: 192, distance: 126.3
click at [363, 192] on div "[PERSON_NAME]" at bounding box center [448, 184] width 170 height 21
drag, startPoint x: 362, startPoint y: 192, endPoint x: 470, endPoint y: 205, distance: 109.4
click at [470, 205] on form "Name [PERSON_NAME] Nickname -- Mailing Address [STREET_ADDRESS][GEOGRAPHIC_DATA…" at bounding box center [718, 347] width 740 height 419
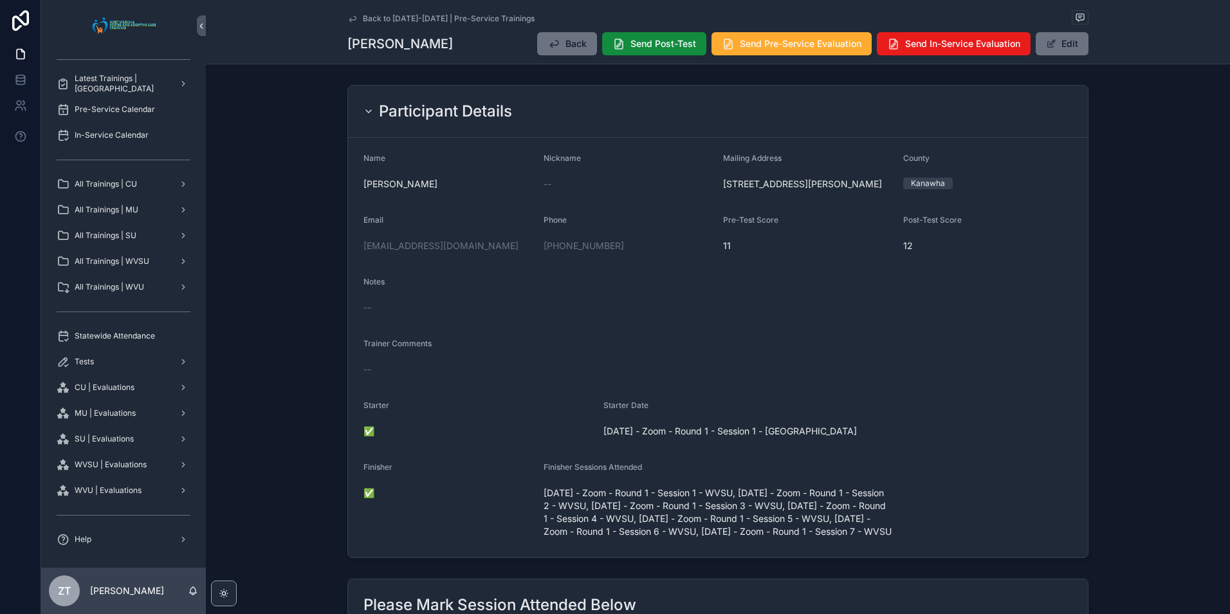
drag, startPoint x: 358, startPoint y: 185, endPoint x: 426, endPoint y: 185, distance: 67.5
click at [426, 185] on form "Name [PERSON_NAME] Nickname -- Mailing Address [STREET_ADDRESS][GEOGRAPHIC_DATA…" at bounding box center [718, 347] width 740 height 419
drag, startPoint x: 426, startPoint y: 185, endPoint x: 570, endPoint y: 223, distance: 149.0
click at [570, 223] on div "Phone" at bounding box center [629, 222] width 170 height 15
drag, startPoint x: 718, startPoint y: 242, endPoint x: 780, endPoint y: 246, distance: 61.9
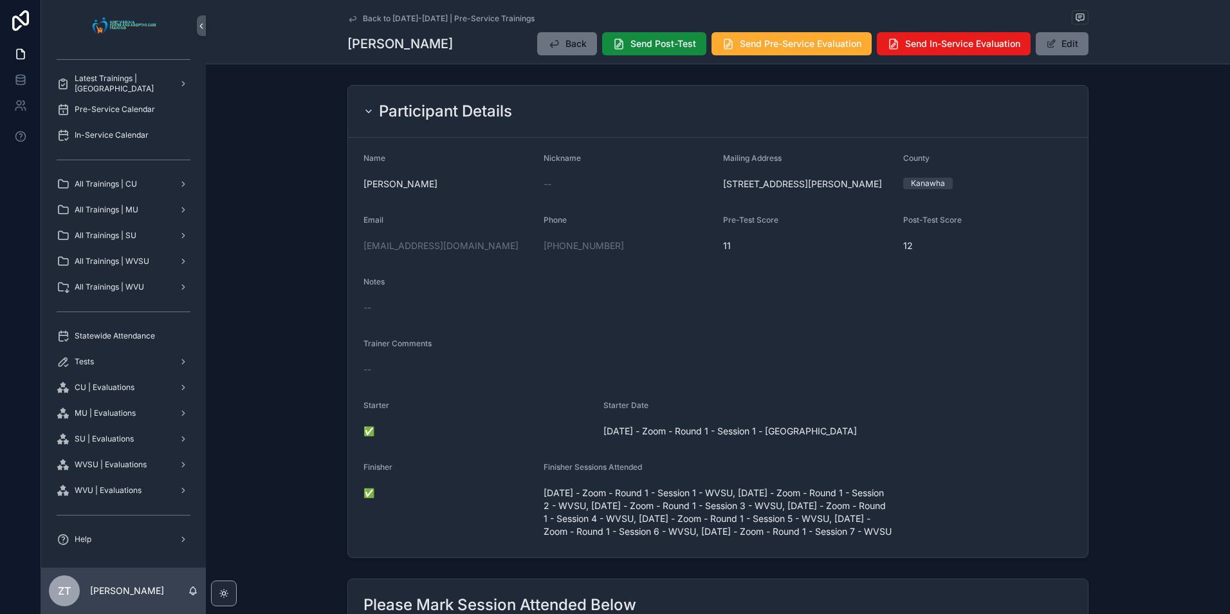
click at [780, 246] on form "Name [PERSON_NAME] Nickname -- Mailing Address [STREET_ADDRESS][GEOGRAPHIC_DATA…" at bounding box center [718, 347] width 740 height 419
drag, startPoint x: 780, startPoint y: 246, endPoint x: 769, endPoint y: 213, distance: 35.0
click at [769, 213] on form "Name [PERSON_NAME] Nickname -- Mailing Address [STREET_ADDRESS][GEOGRAPHIC_DATA…" at bounding box center [718, 347] width 740 height 419
drag, startPoint x: 765, startPoint y: 215, endPoint x: 732, endPoint y: 222, distance: 33.6
click at [732, 222] on span "Pre-Test Score" at bounding box center [750, 220] width 55 height 10
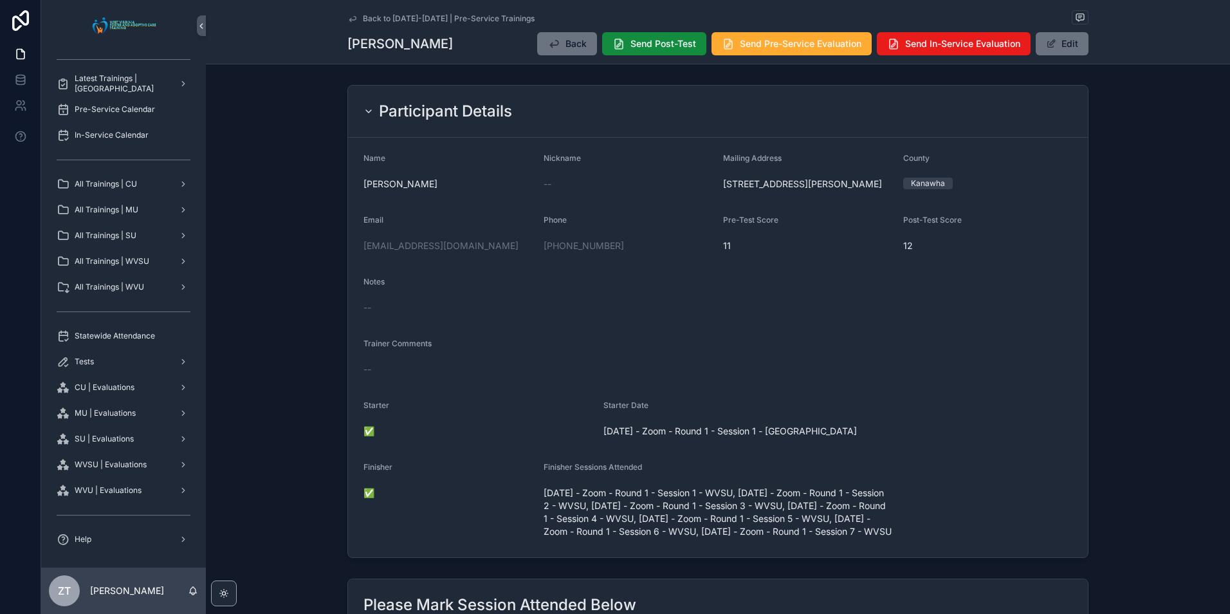
drag, startPoint x: 732, startPoint y: 222, endPoint x: 690, endPoint y: 212, distance: 43.1
click at [690, 212] on form "Name [PERSON_NAME] Nickname -- Mailing Address [STREET_ADDRESS][GEOGRAPHIC_DATA…" at bounding box center [718, 347] width 740 height 419
drag, startPoint x: 708, startPoint y: 221, endPoint x: 803, endPoint y: 230, distance: 95.6
click at [803, 230] on form "Name [PERSON_NAME] Nickname -- Mailing Address [STREET_ADDRESS][GEOGRAPHIC_DATA…" at bounding box center [718, 347] width 740 height 419
drag, startPoint x: 803, startPoint y: 230, endPoint x: 761, endPoint y: 251, distance: 47.5
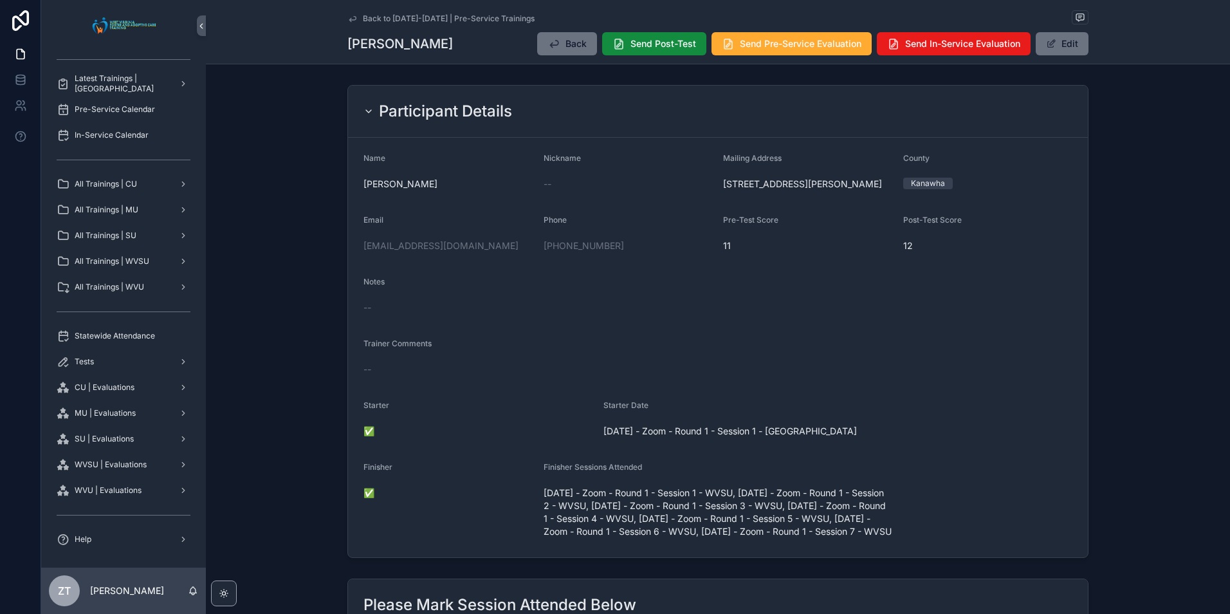
click at [761, 251] on span "11" at bounding box center [808, 245] width 170 height 13
drag, startPoint x: 576, startPoint y: 226, endPoint x: 502, endPoint y: 217, distance: 73.9
click at [502, 217] on form "Name [PERSON_NAME] Nickname -- Mailing Address [STREET_ADDRESS][GEOGRAPHIC_DATA…" at bounding box center [718, 347] width 740 height 419
drag, startPoint x: 502, startPoint y: 217, endPoint x: 408, endPoint y: 219, distance: 93.9
click at [408, 219] on div "Email" at bounding box center [448, 222] width 170 height 15
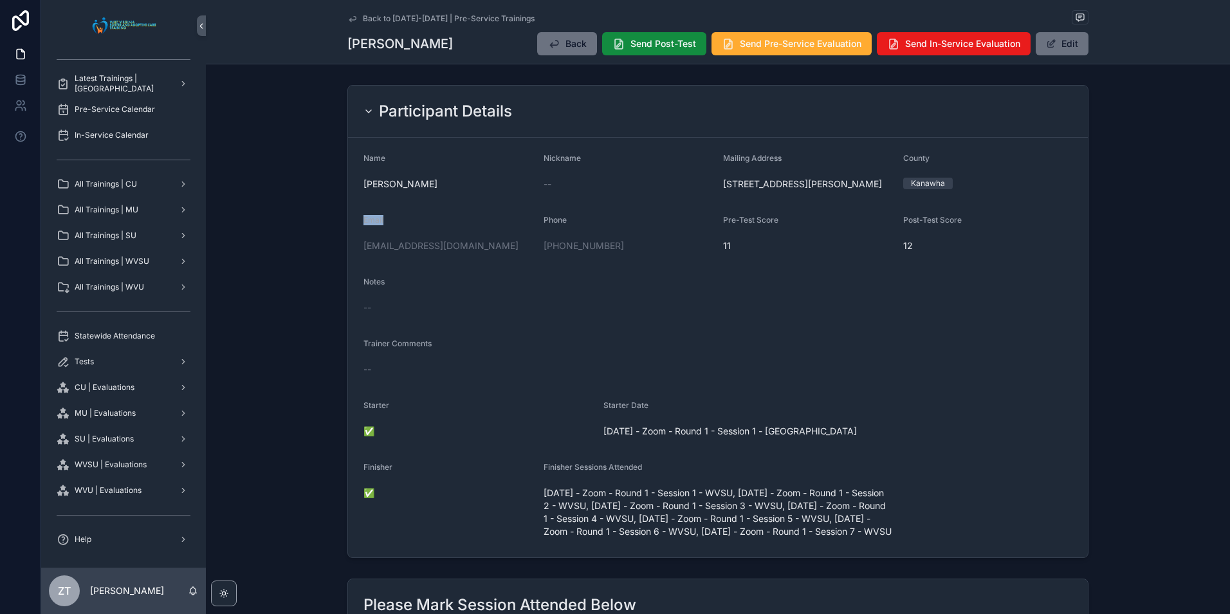
drag, startPoint x: 353, startPoint y: 224, endPoint x: 390, endPoint y: 223, distance: 36.7
click at [390, 223] on form "Name [PERSON_NAME] Nickname -- Mailing Address [STREET_ADDRESS][GEOGRAPHIC_DATA…" at bounding box center [718, 347] width 740 height 419
click at [665, 279] on div "Notes" at bounding box center [717, 284] width 709 height 15
drag, startPoint x: 358, startPoint y: 188, endPoint x: 449, endPoint y: 192, distance: 91.5
click at [449, 192] on form "Name [PERSON_NAME] Nickname -- Mailing Address [STREET_ADDRESS][GEOGRAPHIC_DATA…" at bounding box center [718, 347] width 740 height 419
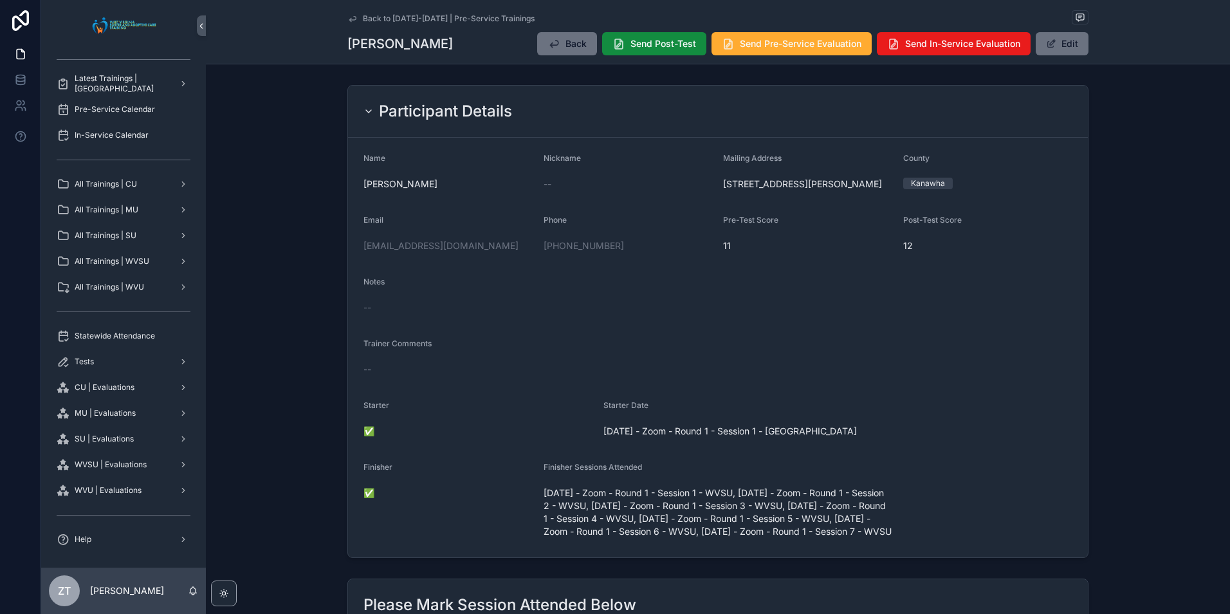
click at [733, 322] on form "Name [PERSON_NAME] Nickname -- Mailing Address [STREET_ADDRESS][GEOGRAPHIC_DATA…" at bounding box center [718, 347] width 740 height 419
drag, startPoint x: 718, startPoint y: 242, endPoint x: 695, endPoint y: 238, distance: 23.5
click at [695, 238] on form "Name [PERSON_NAME] Nickname -- Mailing Address [STREET_ADDRESS][GEOGRAPHIC_DATA…" at bounding box center [718, 347] width 740 height 419
click at [928, 246] on span "12" at bounding box center [988, 245] width 170 height 13
drag, startPoint x: 957, startPoint y: 241, endPoint x: 881, endPoint y: 229, distance: 77.5
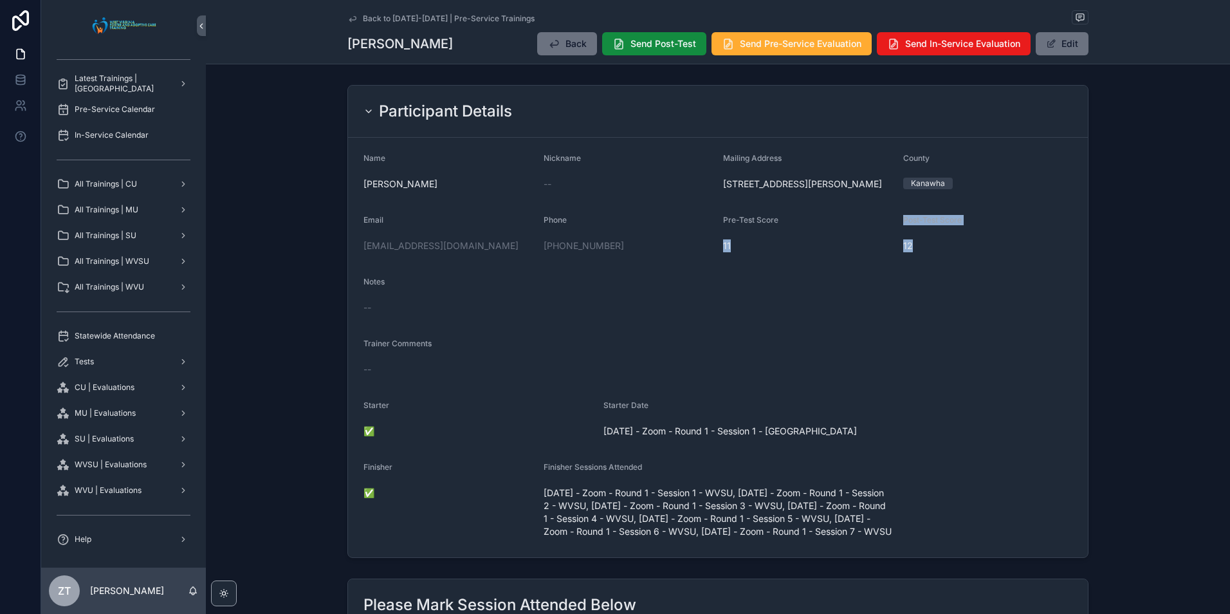
click at [881, 229] on form "Name [PERSON_NAME] Nickname -- Mailing Address [STREET_ADDRESS][GEOGRAPHIC_DATA…" at bounding box center [718, 347] width 740 height 419
drag, startPoint x: 881, startPoint y: 229, endPoint x: 889, endPoint y: 291, distance: 63.0
click at [893, 291] on div "Notes" at bounding box center [717, 284] width 709 height 15
drag, startPoint x: 704, startPoint y: 225, endPoint x: 790, endPoint y: 261, distance: 92.8
click at [790, 261] on form "Name [PERSON_NAME] Nickname -- Mailing Address [STREET_ADDRESS][GEOGRAPHIC_DATA…" at bounding box center [718, 347] width 740 height 419
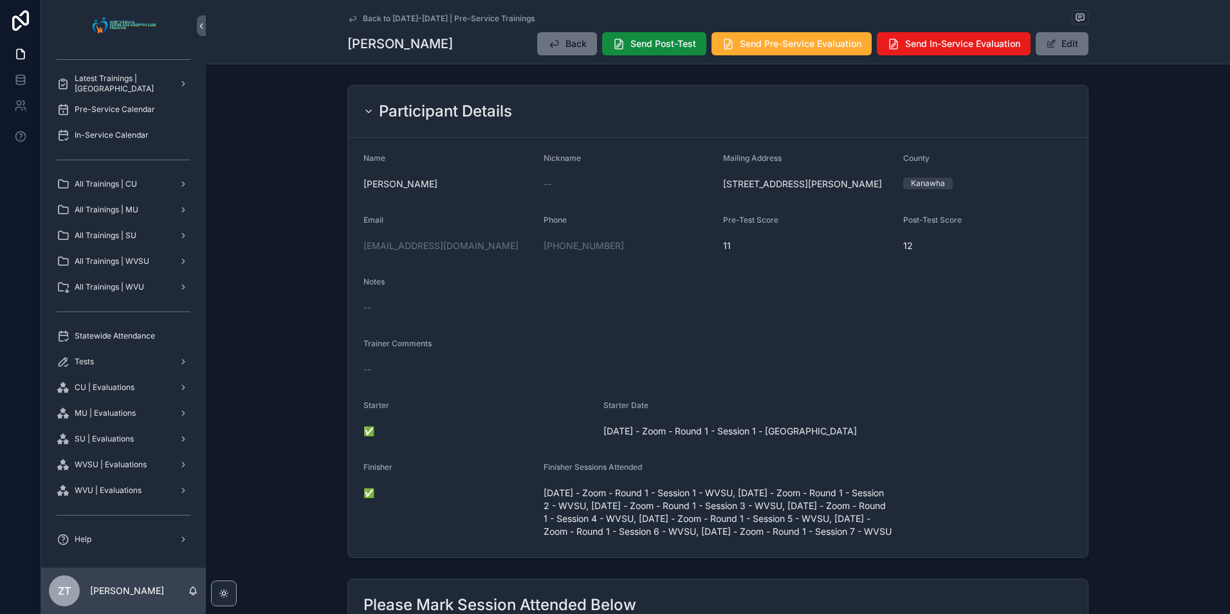
drag
click at [960, 312] on div "--" at bounding box center [717, 307] width 709 height 13
click at [848, 232] on form "Name [PERSON_NAME] Nickname -- Mailing Address [STREET_ADDRESS][GEOGRAPHIC_DATA…" at bounding box center [718, 347] width 740 height 419
click at [692, 264] on form "Name [PERSON_NAME] Nickname -- Mailing Address [STREET_ADDRESS][GEOGRAPHIC_DATA…" at bounding box center [718, 347] width 740 height 419
click at [104, 437] on span "SU | Evaluations" at bounding box center [104, 439] width 59 height 10
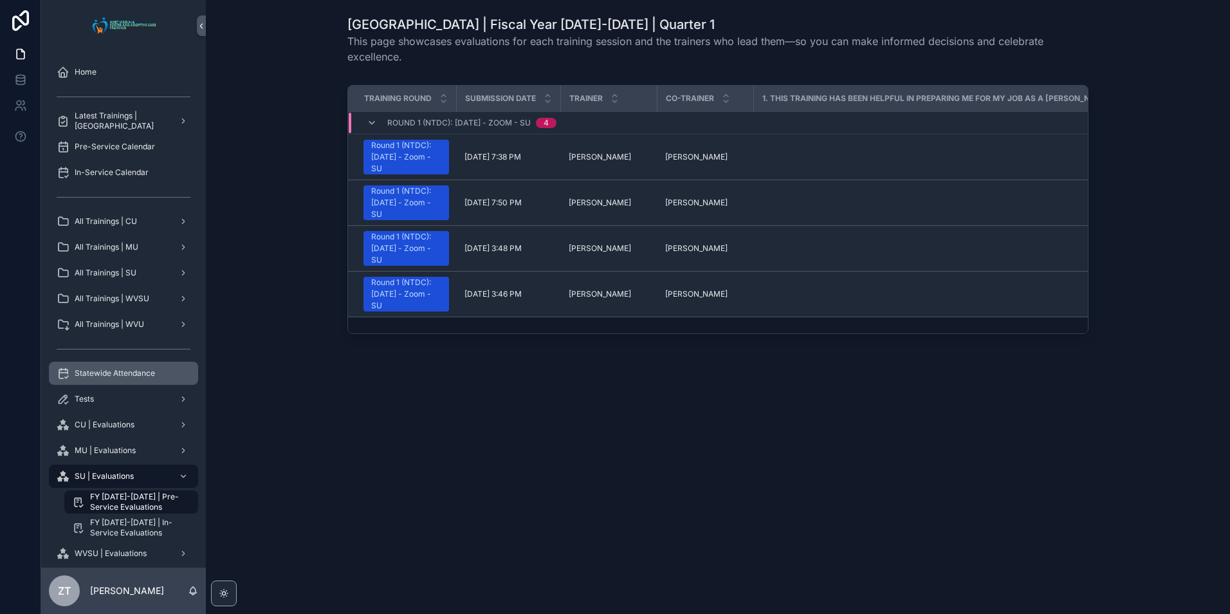
drag, startPoint x: 116, startPoint y: 369, endPoint x: 128, endPoint y: 364, distance: 13.3
click at [116, 369] on span "Statewide Attendance" at bounding box center [115, 373] width 80 height 10
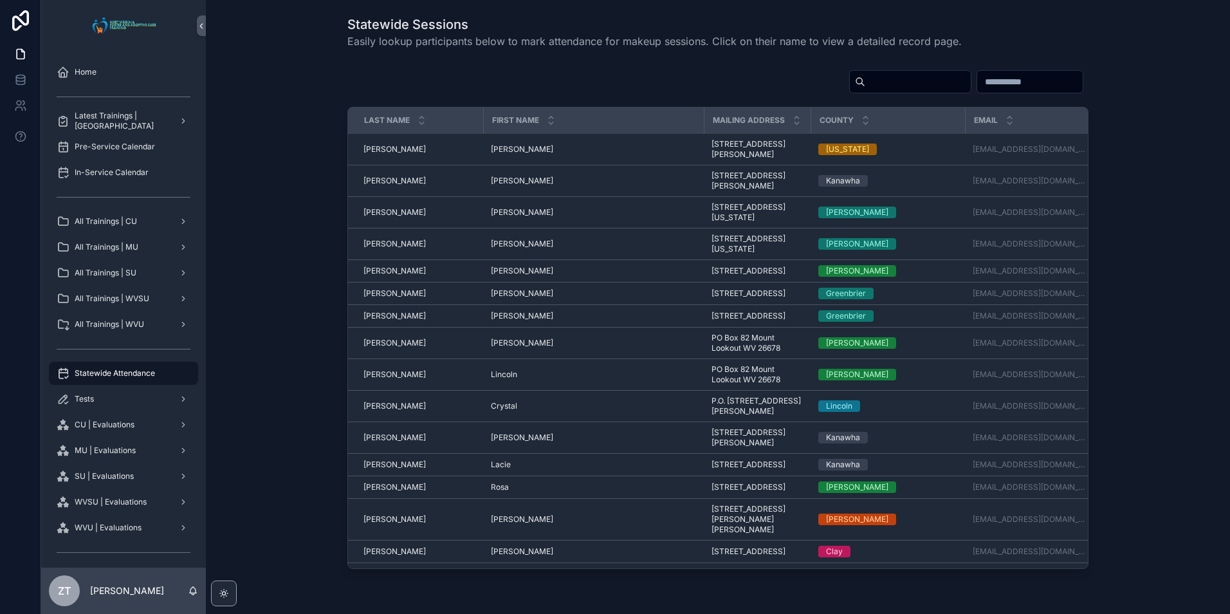
click at [865, 85] on input "scrollable content" at bounding box center [917, 82] width 105 height 18
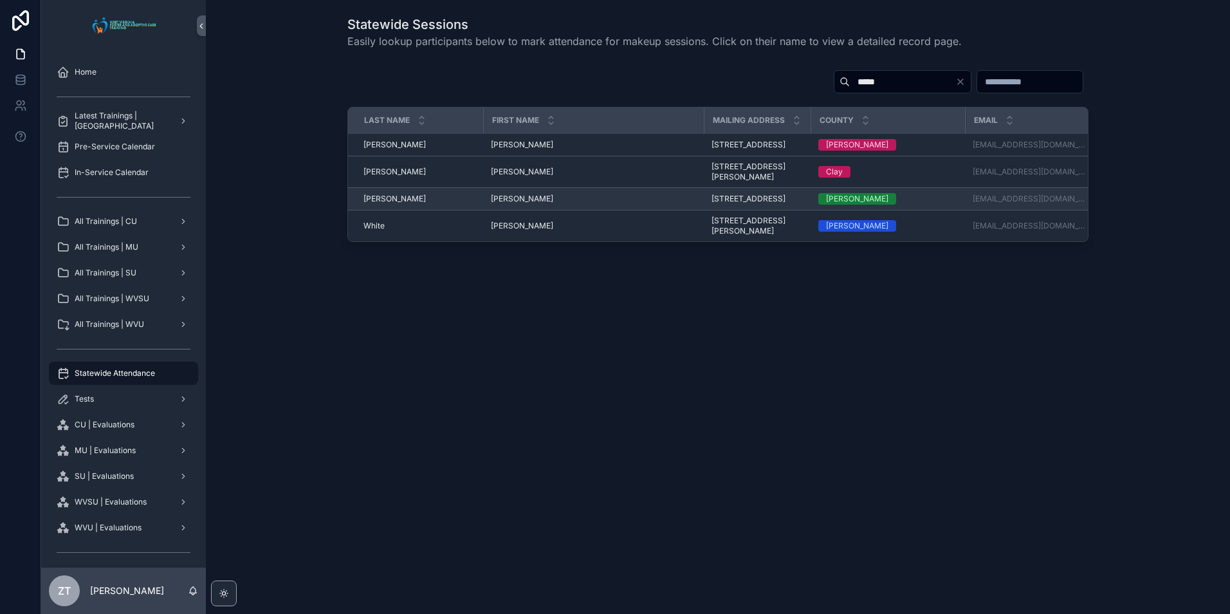
type input "*****"
click at [502, 204] on span "[PERSON_NAME]" at bounding box center [522, 199] width 62 height 10
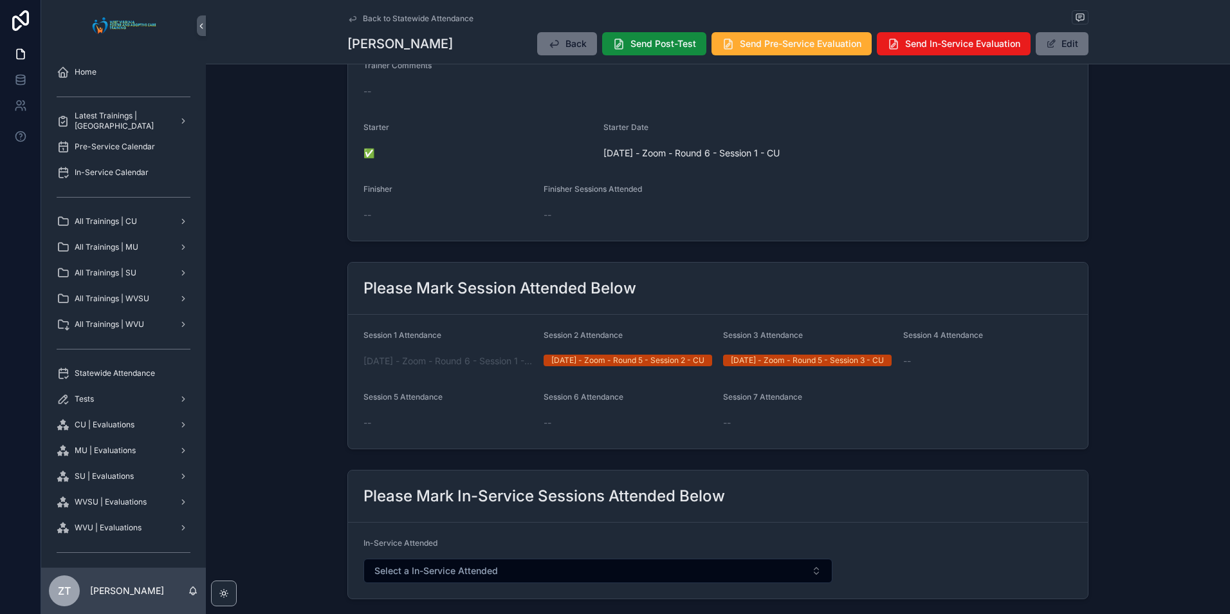
scroll to position [322, 0]
